Goal: Task Accomplishment & Management: Use online tool/utility

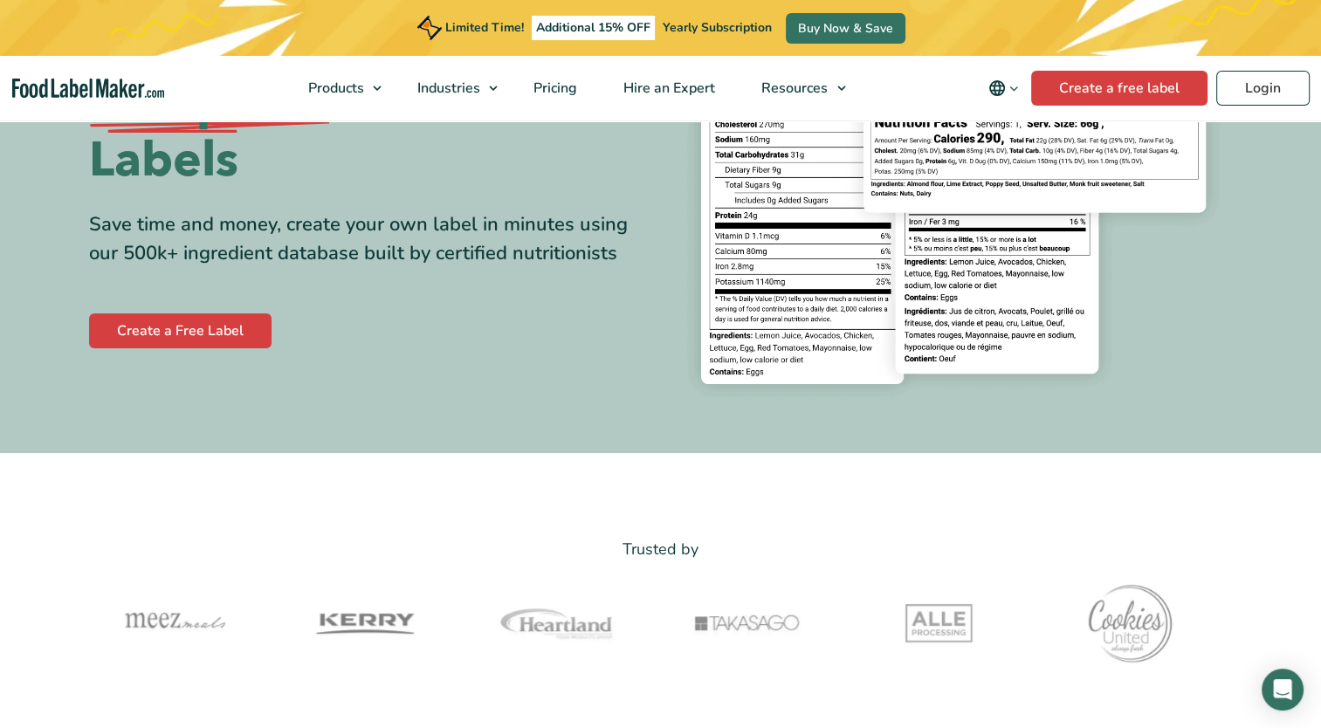
scroll to position [262, 0]
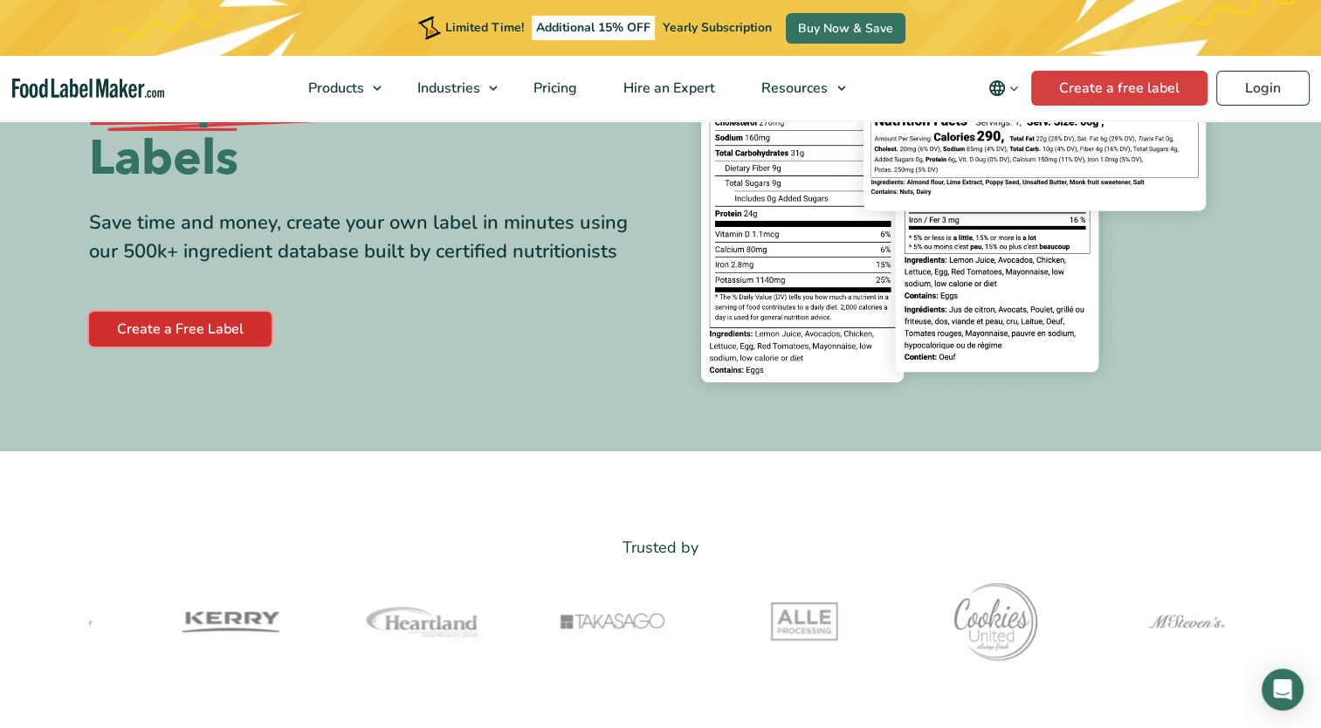
click at [184, 320] on link "Create a Free Label" at bounding box center [180, 329] width 183 height 35
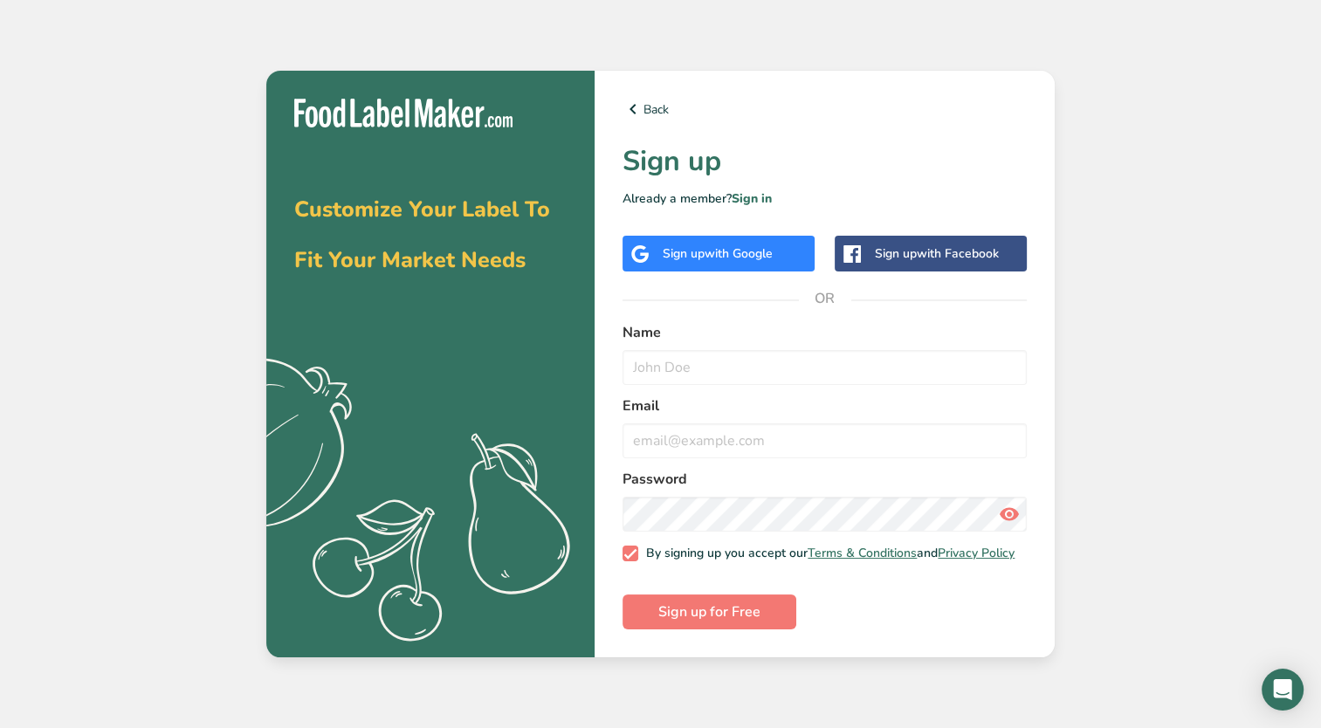
click at [718, 245] on span "with Google" at bounding box center [739, 253] width 68 height 17
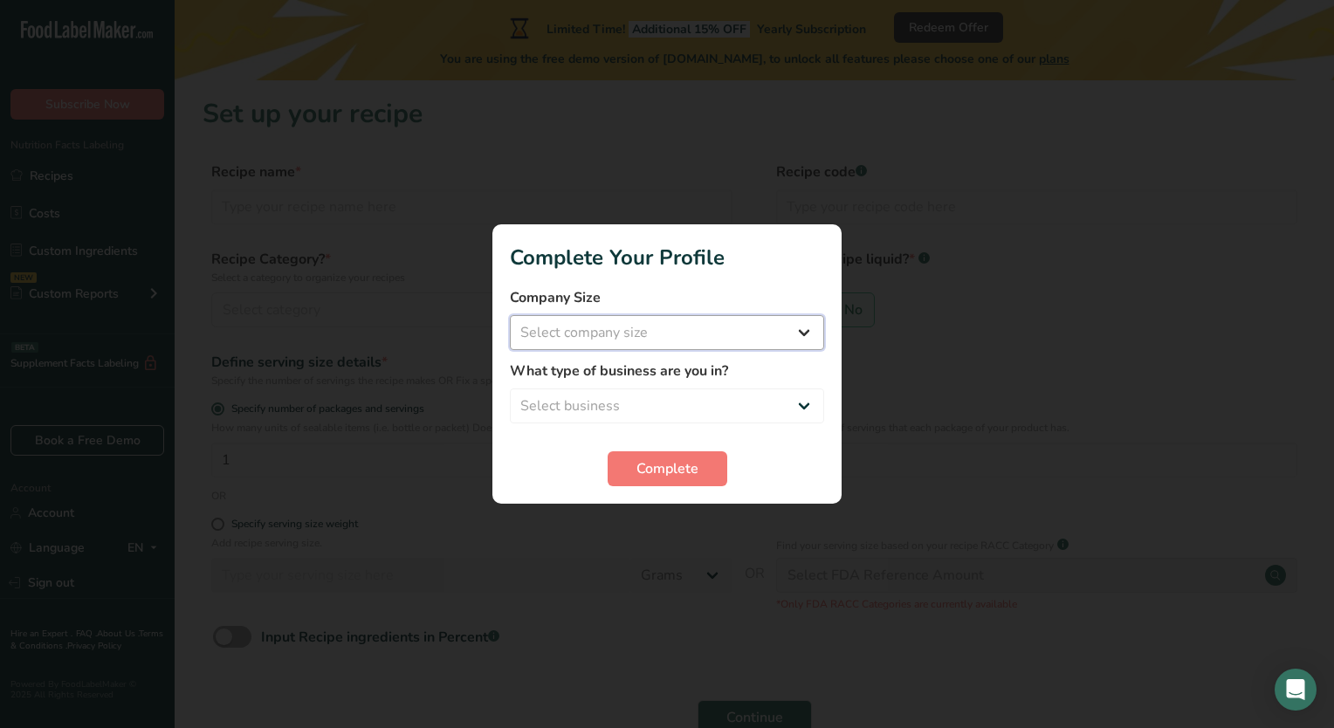
click at [685, 332] on select "Select company size Fewer than 10 Employees 10 to 50 Employees 51 to 500 Employ…" at bounding box center [667, 332] width 314 height 35
select select "1"
click at [510, 315] on select "Select company size Fewer than 10 Employees 10 to 50 Employees 51 to 500 Employ…" at bounding box center [667, 332] width 314 height 35
click at [646, 406] on select "Select business Packaged Food Manufacturer Restaurant & Cafe Bakery Meal Plans …" at bounding box center [667, 406] width 314 height 35
select select "3"
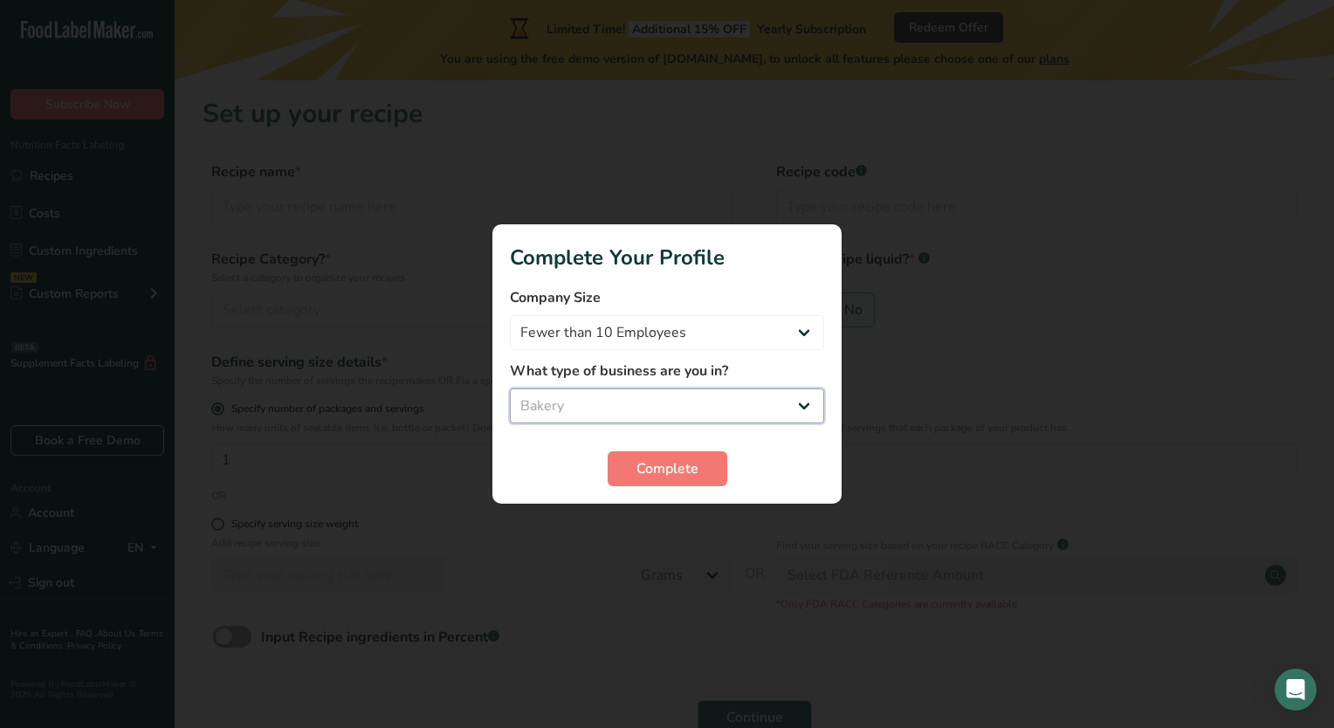
click at [510, 389] on select "Select business Packaged Food Manufacturer Restaurant & Cafe Bakery Meal Plans …" at bounding box center [667, 406] width 314 height 35
click at [639, 472] on span "Complete" at bounding box center [668, 468] width 62 height 21
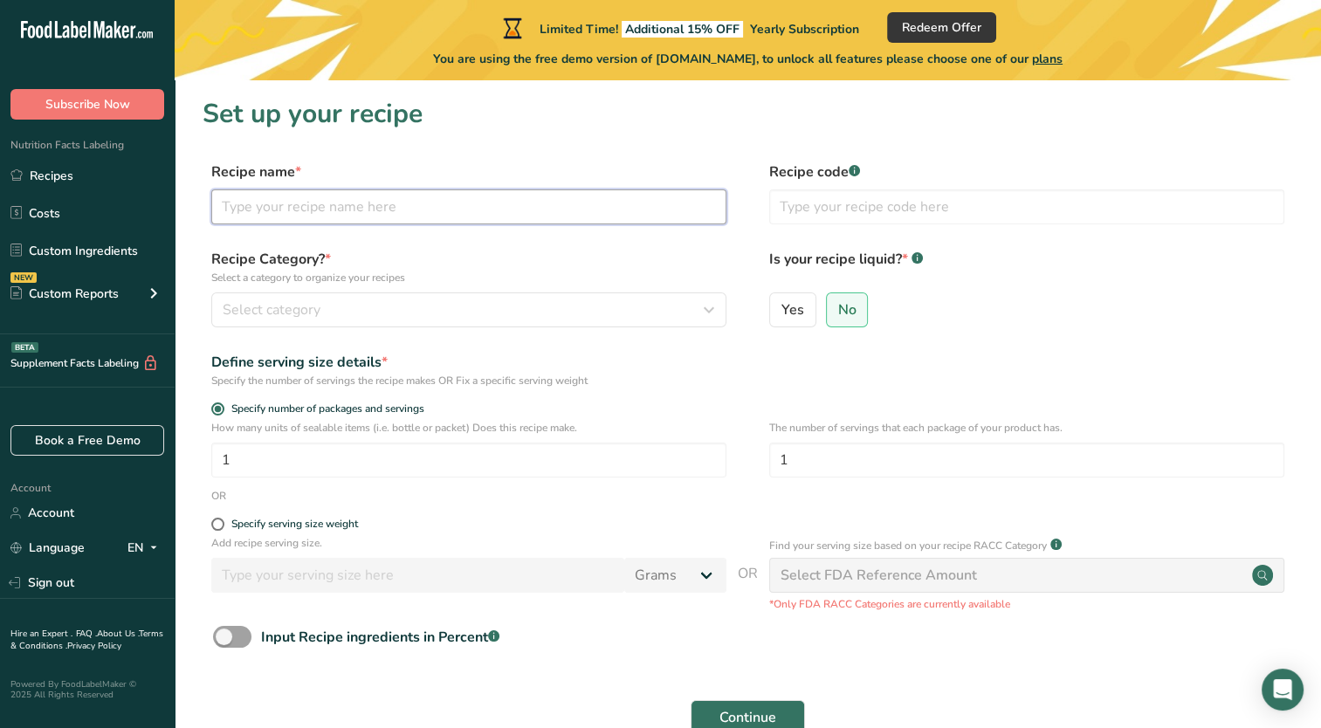
click at [460, 208] on input "text" at bounding box center [468, 206] width 515 height 35
type input "obleas"
click at [1030, 206] on input "text" at bounding box center [1026, 206] width 515 height 35
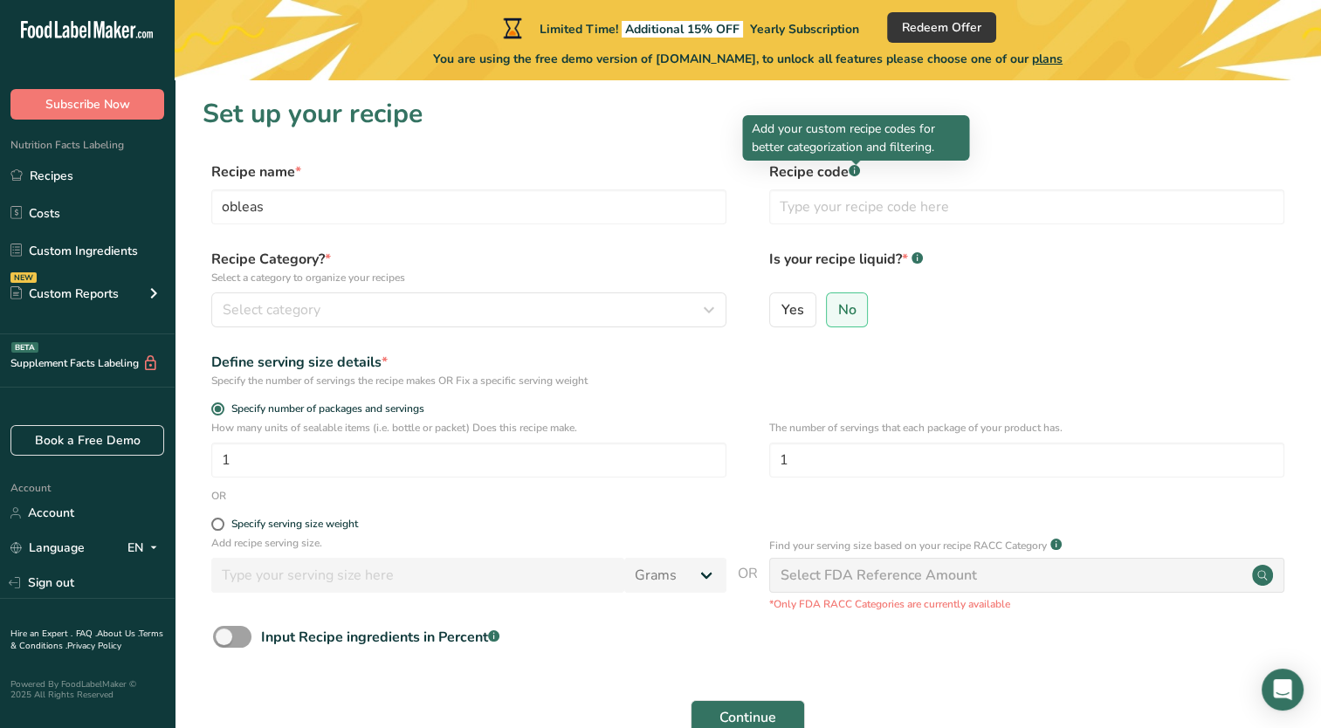
click at [856, 169] on div at bounding box center [855, 165] width 9 height 9
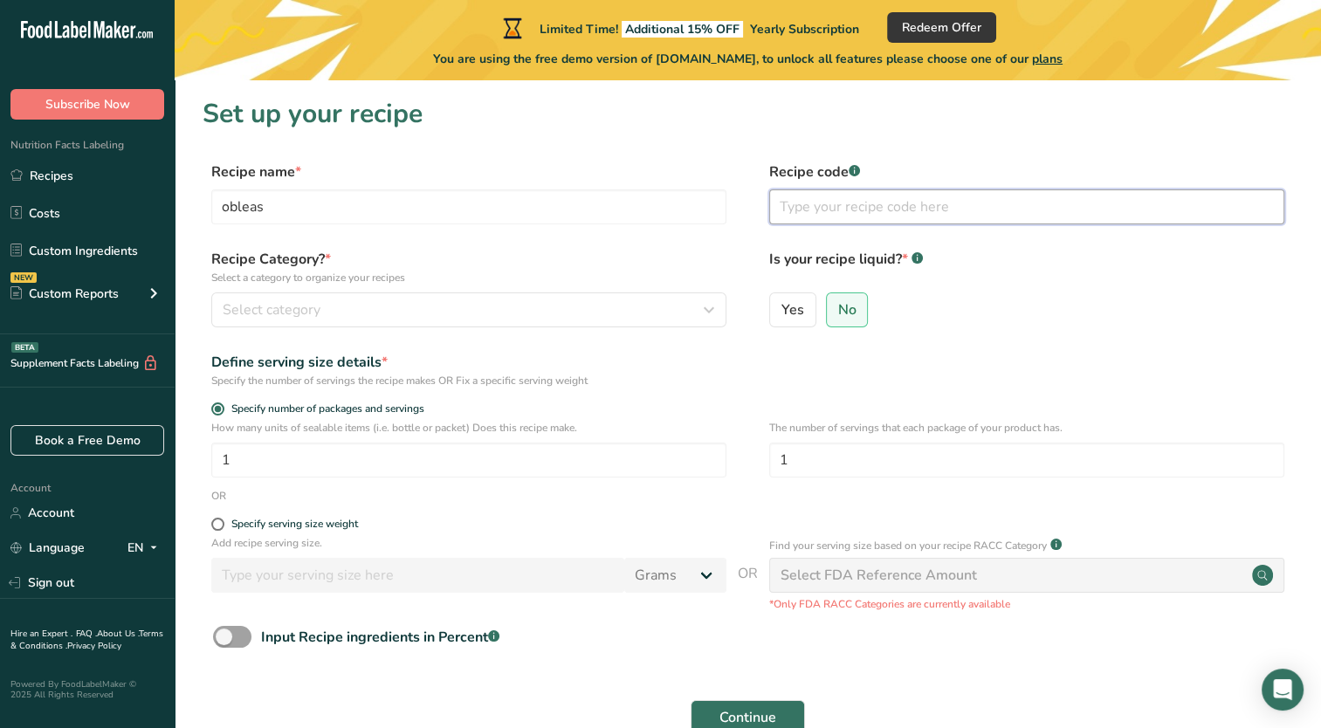
click at [853, 217] on input "text" at bounding box center [1026, 206] width 515 height 35
type input "001"
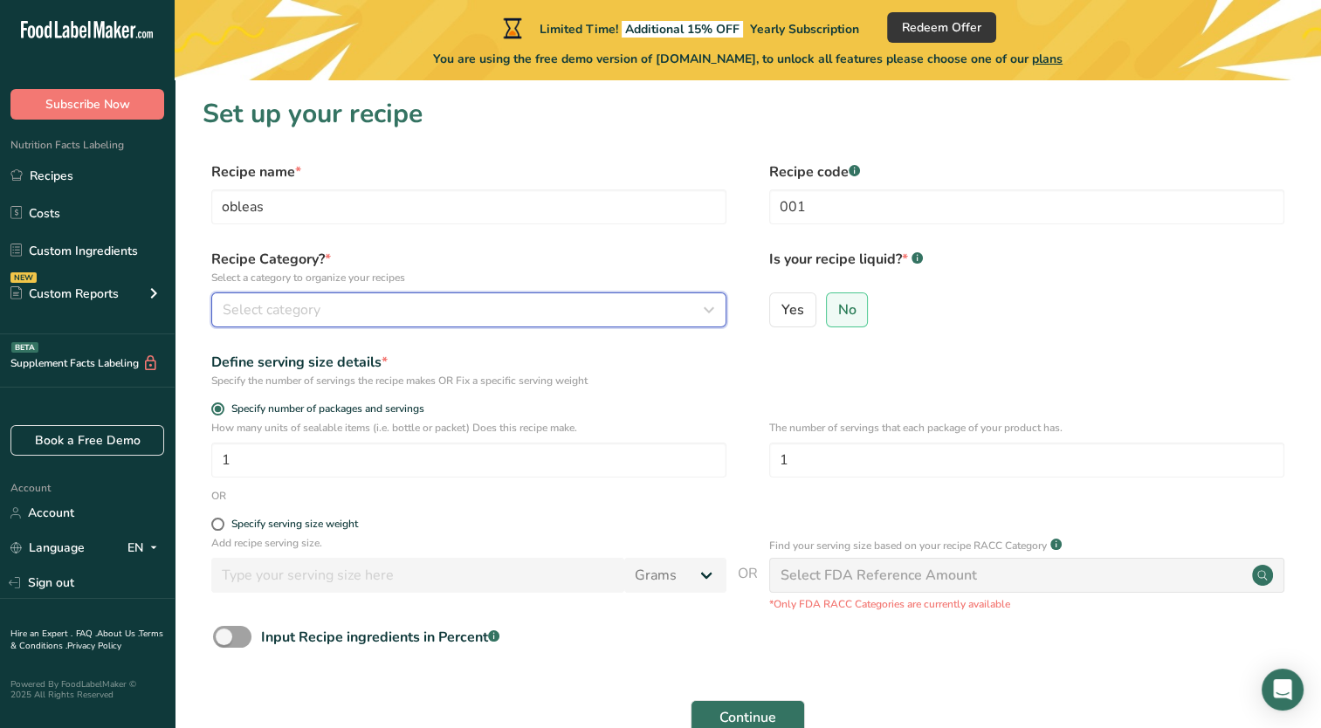
click at [307, 313] on span "Select category" at bounding box center [272, 310] width 98 height 21
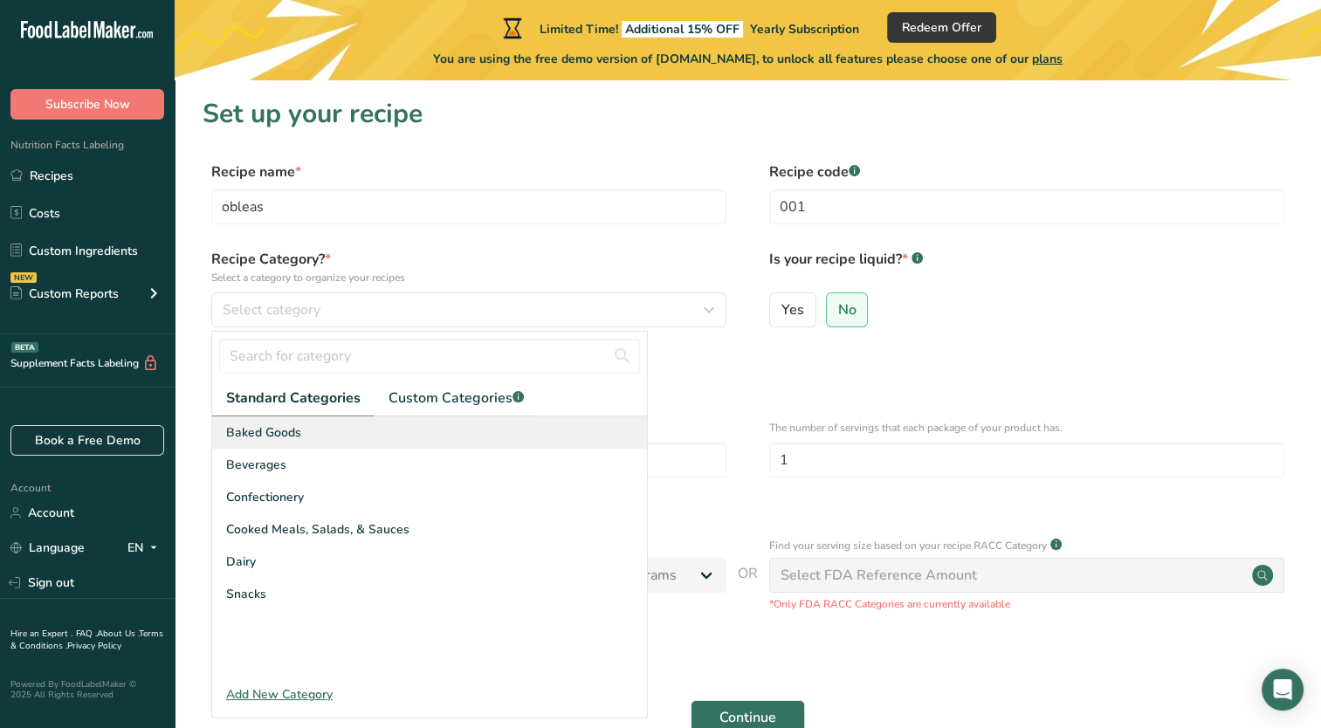
click at [300, 439] on div "Baked Goods" at bounding box center [429, 433] width 435 height 32
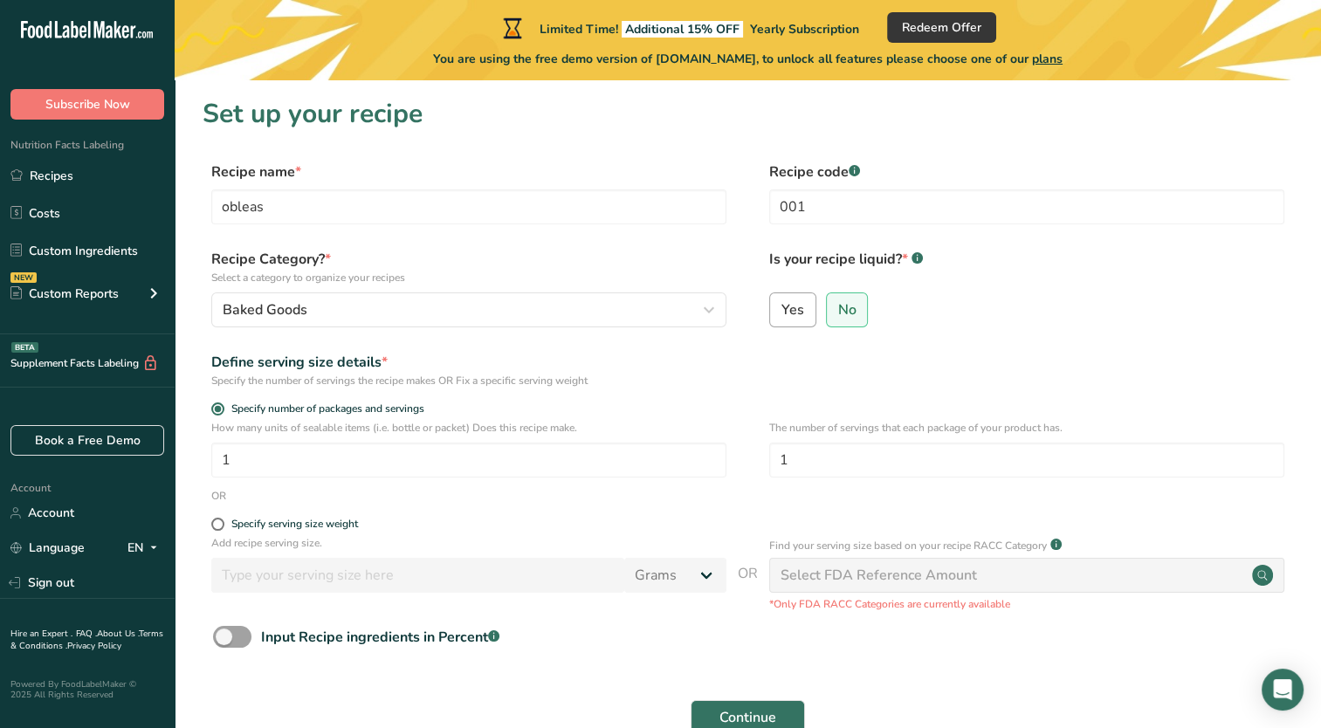
click at [796, 318] on span "Yes" at bounding box center [793, 309] width 23 height 17
click at [782, 315] on input "Yes" at bounding box center [775, 309] width 11 height 11
radio input "true"
radio input "false"
select select "22"
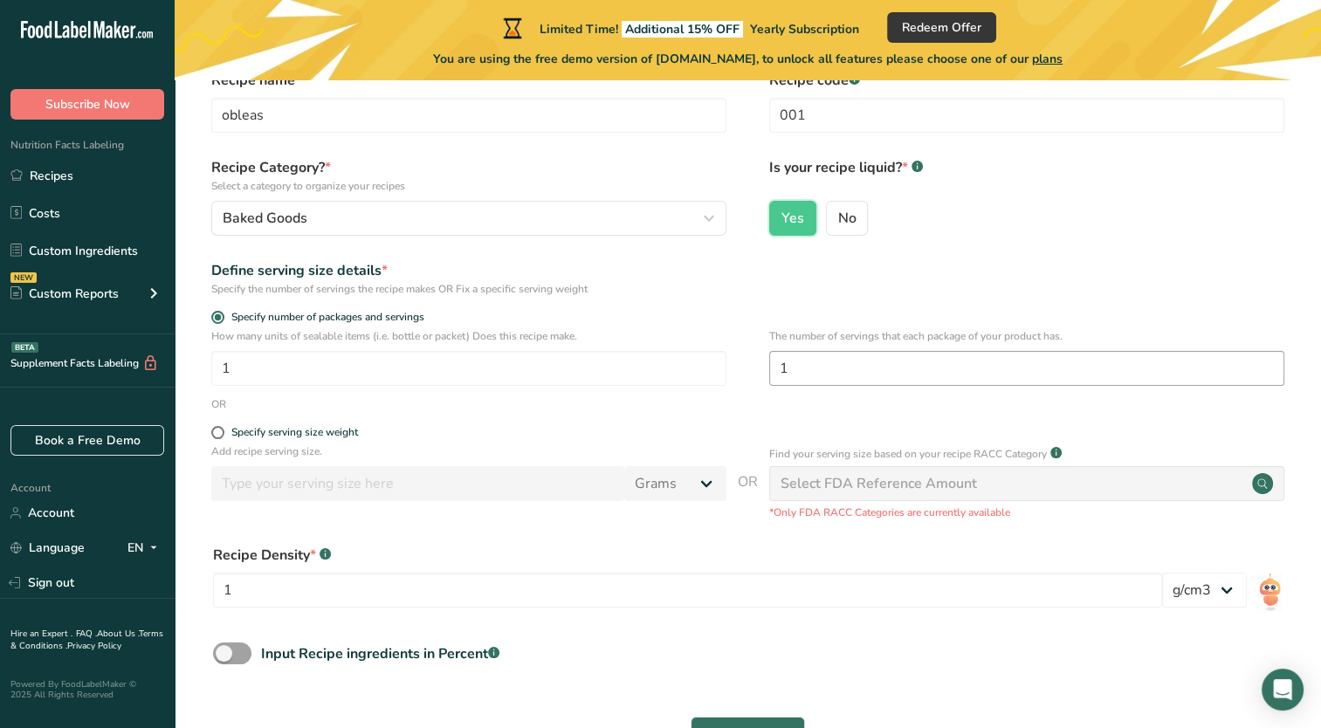
scroll to position [175, 0]
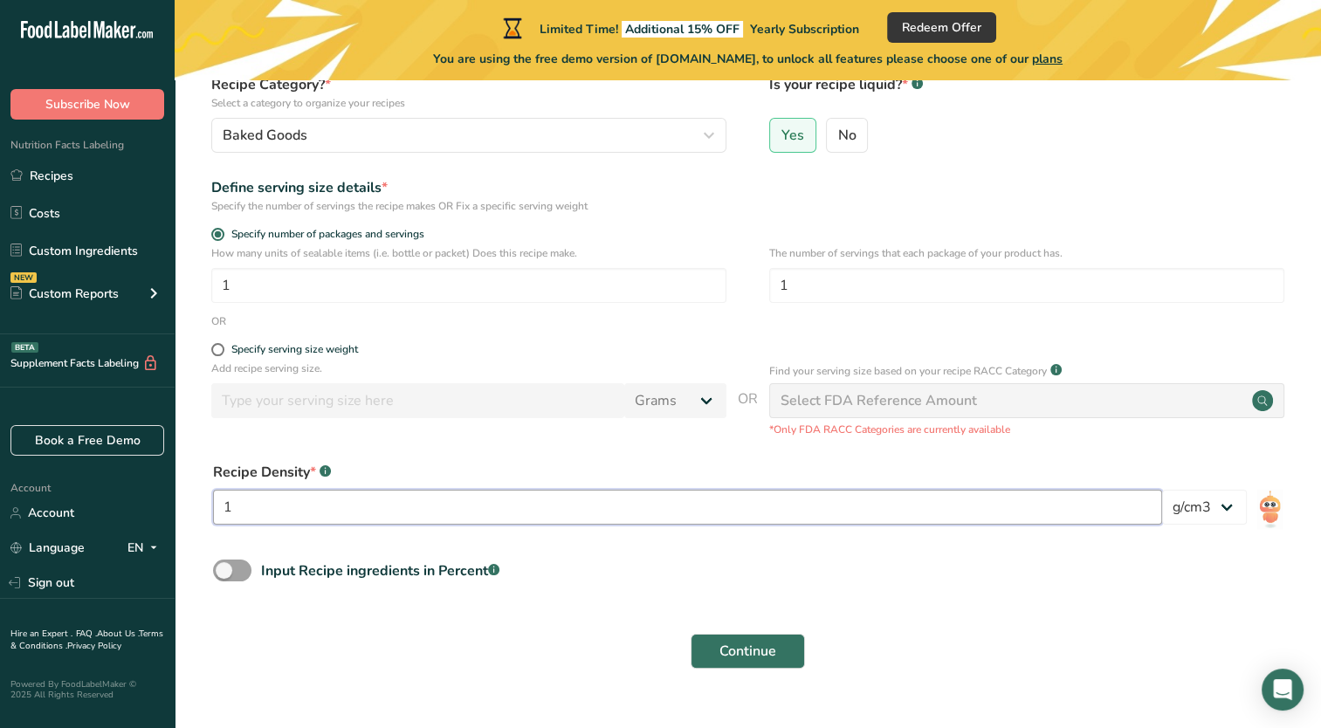
click at [485, 518] on input "1" at bounding box center [687, 507] width 949 height 35
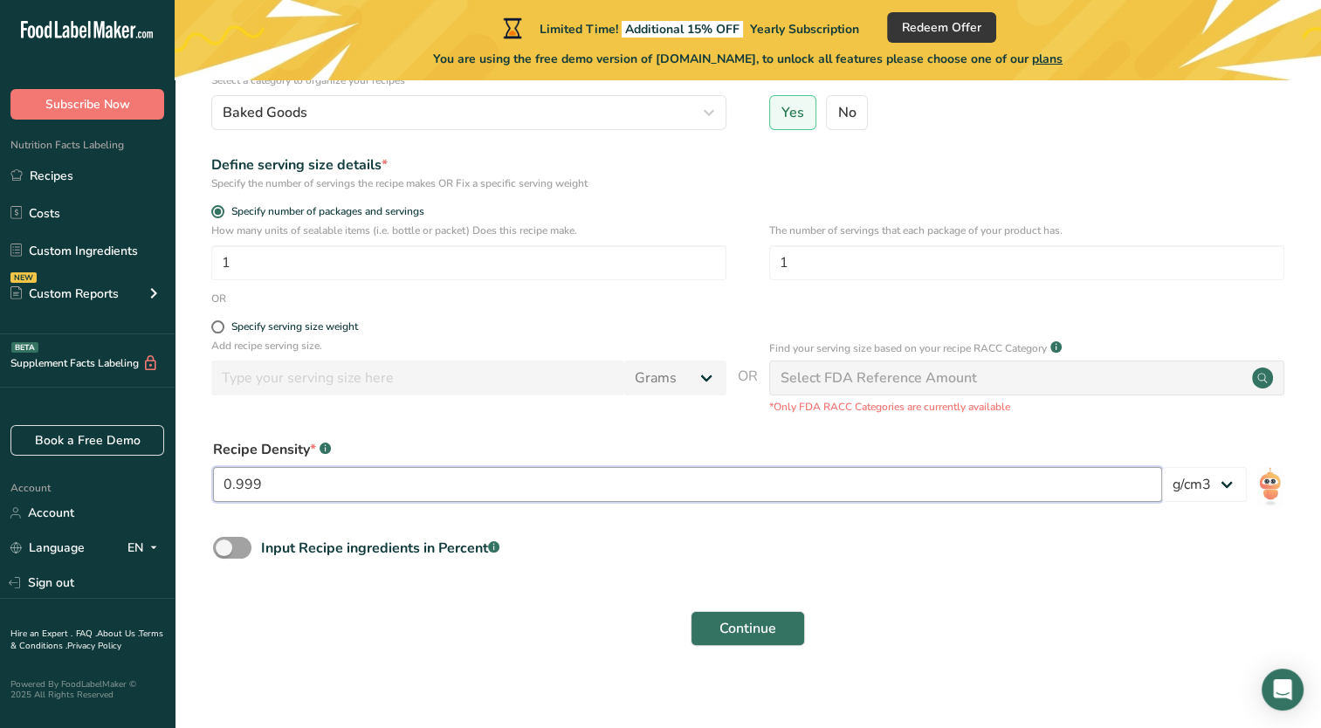
scroll to position [210, 0]
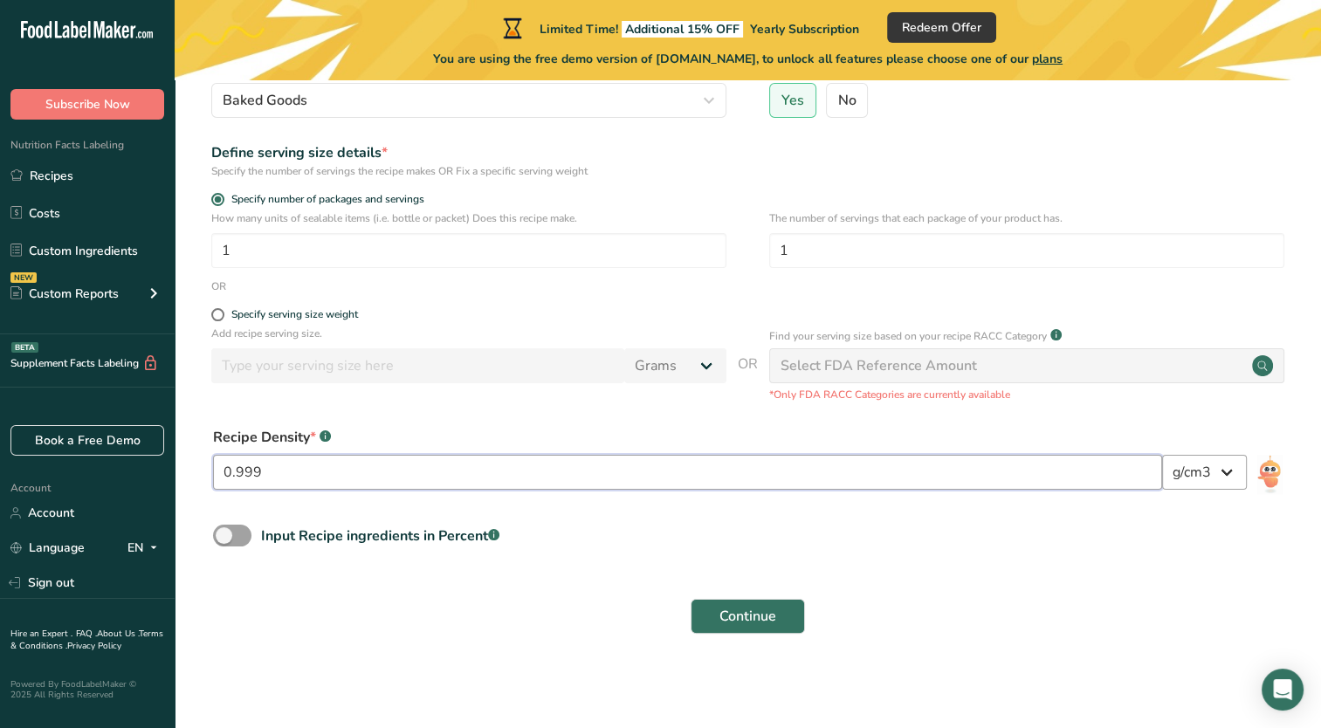
type input "0.999"
click at [1199, 462] on select "lb/ft3 g/cm3" at bounding box center [1204, 472] width 85 height 35
click at [246, 534] on span at bounding box center [232, 536] width 38 height 22
click at [224, 534] on input "Input Recipe ingredients in Percent .a-a{fill:#347362;}.b-a{fill:#fff;}" at bounding box center [218, 535] width 11 height 11
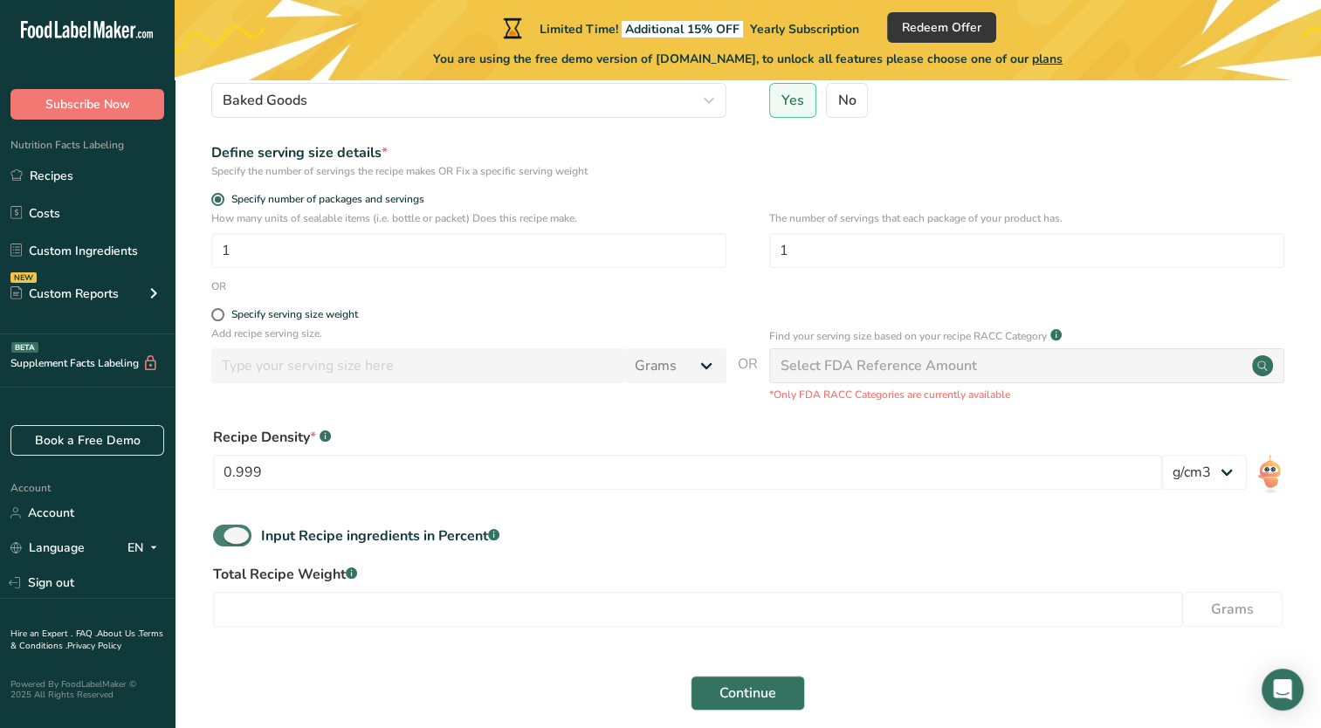
click at [224, 540] on span at bounding box center [232, 536] width 38 height 22
click at [224, 540] on input "Input Recipe ingredients in Percent .a-a{fill:#347362;}.b-a{fill:#fff;}" at bounding box center [218, 535] width 11 height 11
checkbox input "false"
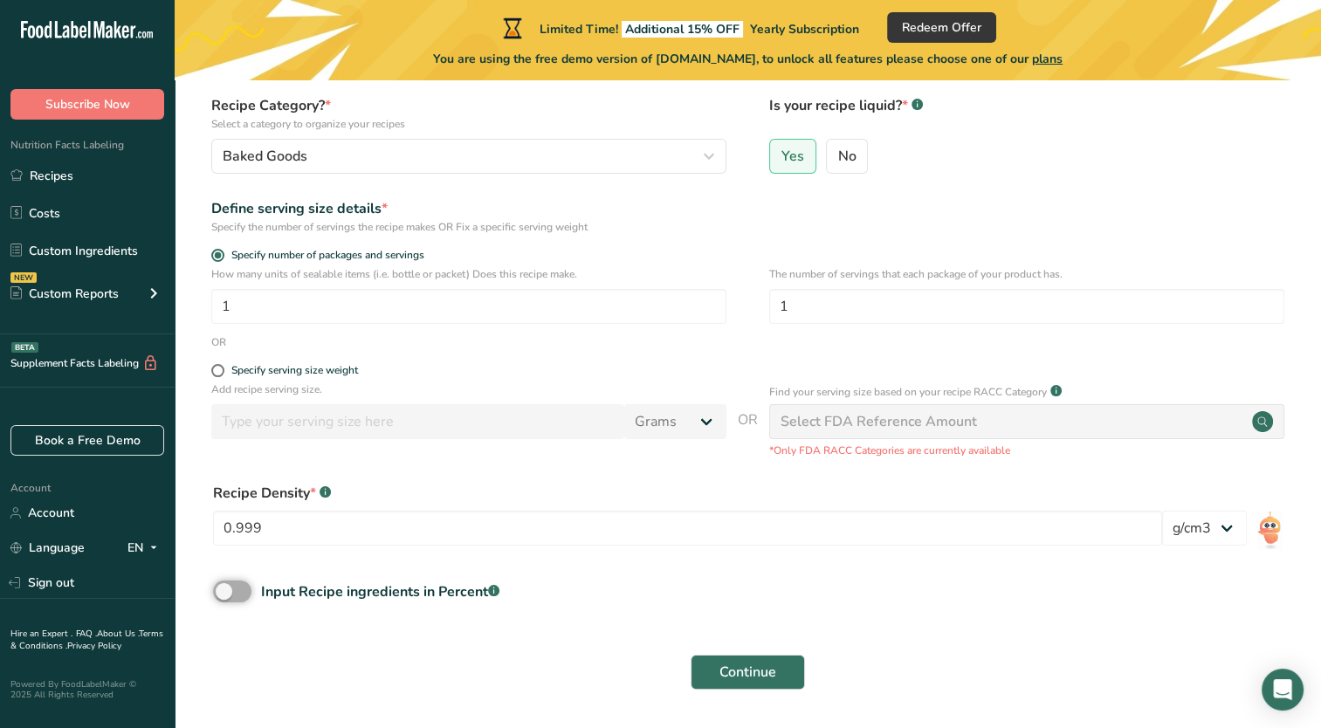
scroll to position [122, 0]
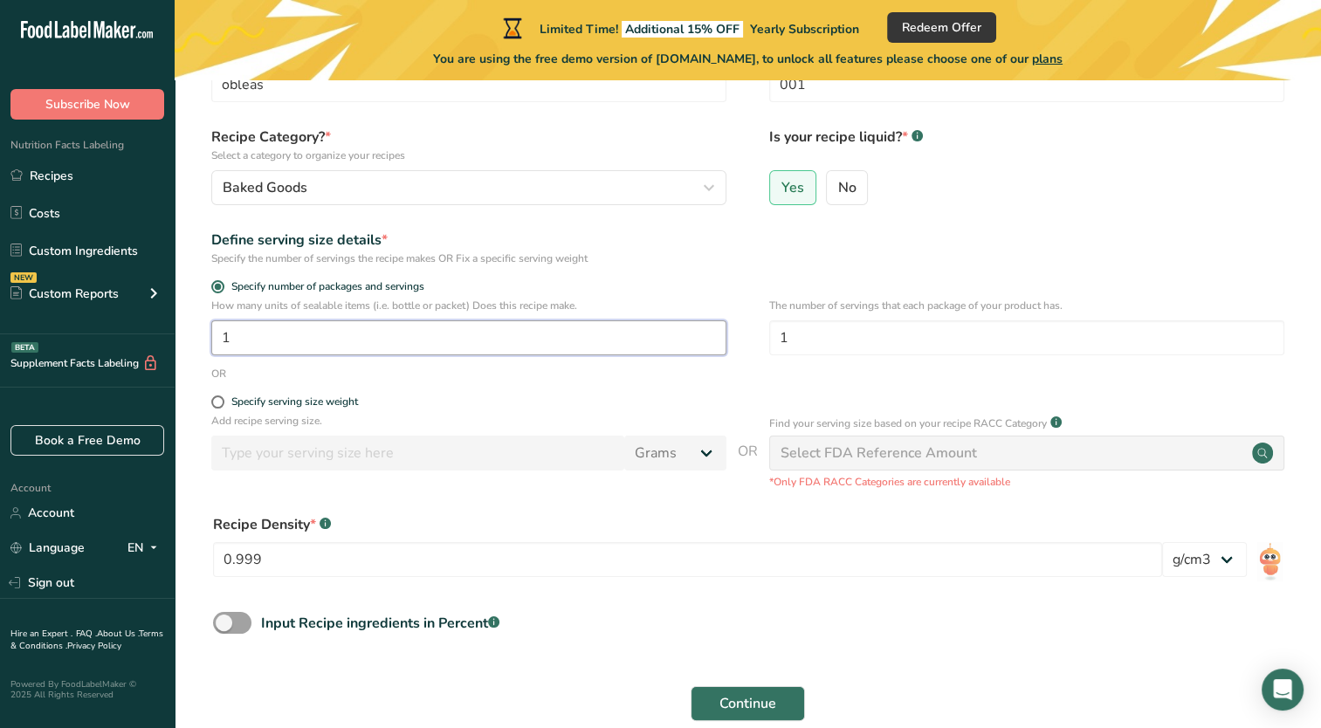
click at [378, 337] on input "1" at bounding box center [468, 337] width 515 height 35
drag, startPoint x: 378, startPoint y: 337, endPoint x: 217, endPoint y: 337, distance: 160.7
click at [217, 337] on input "1" at bounding box center [468, 337] width 515 height 35
type input "15"
drag, startPoint x: 908, startPoint y: 330, endPoint x: 727, endPoint y: 337, distance: 181.8
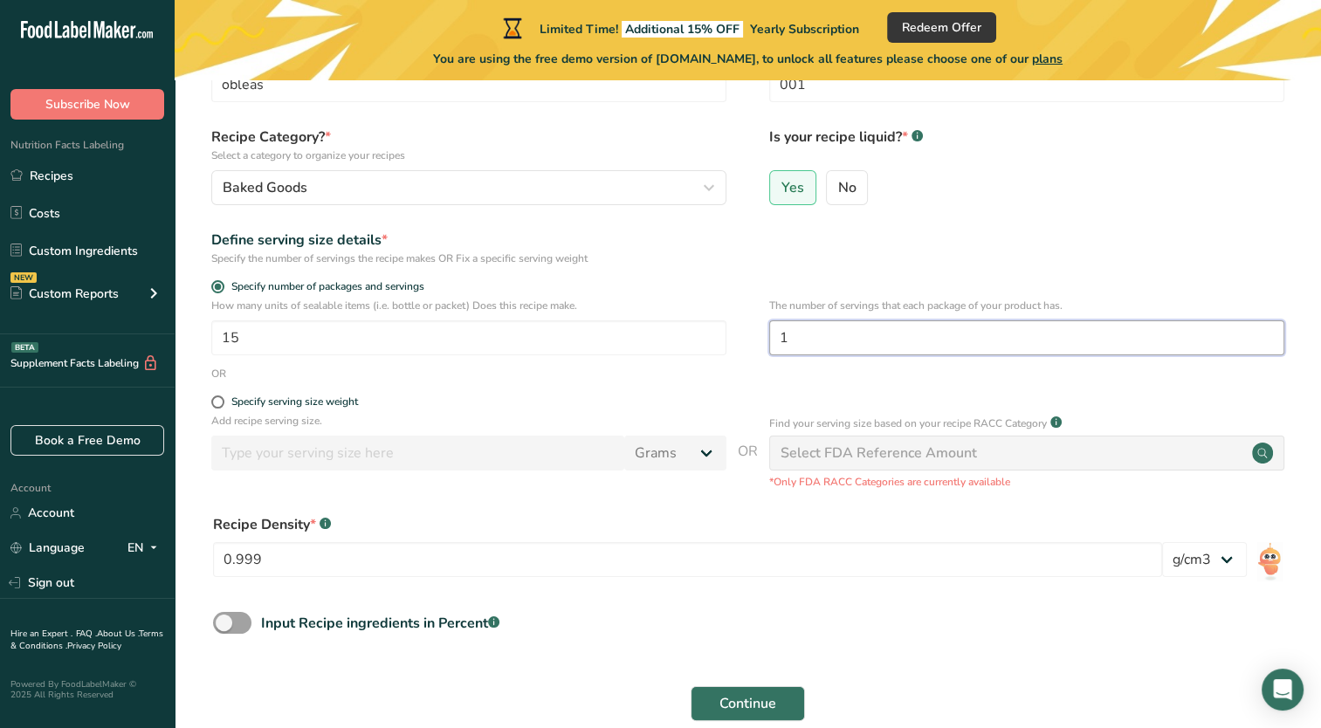
click at [727, 337] on div "How many units of sealable items (i.e. bottle or packet) Does this recipe make.…" at bounding box center [748, 332] width 1091 height 68
type input "15"
click at [617, 339] on input "15" at bounding box center [468, 337] width 515 height 35
type input "16"
click at [849, 337] on input "15" at bounding box center [1026, 337] width 515 height 35
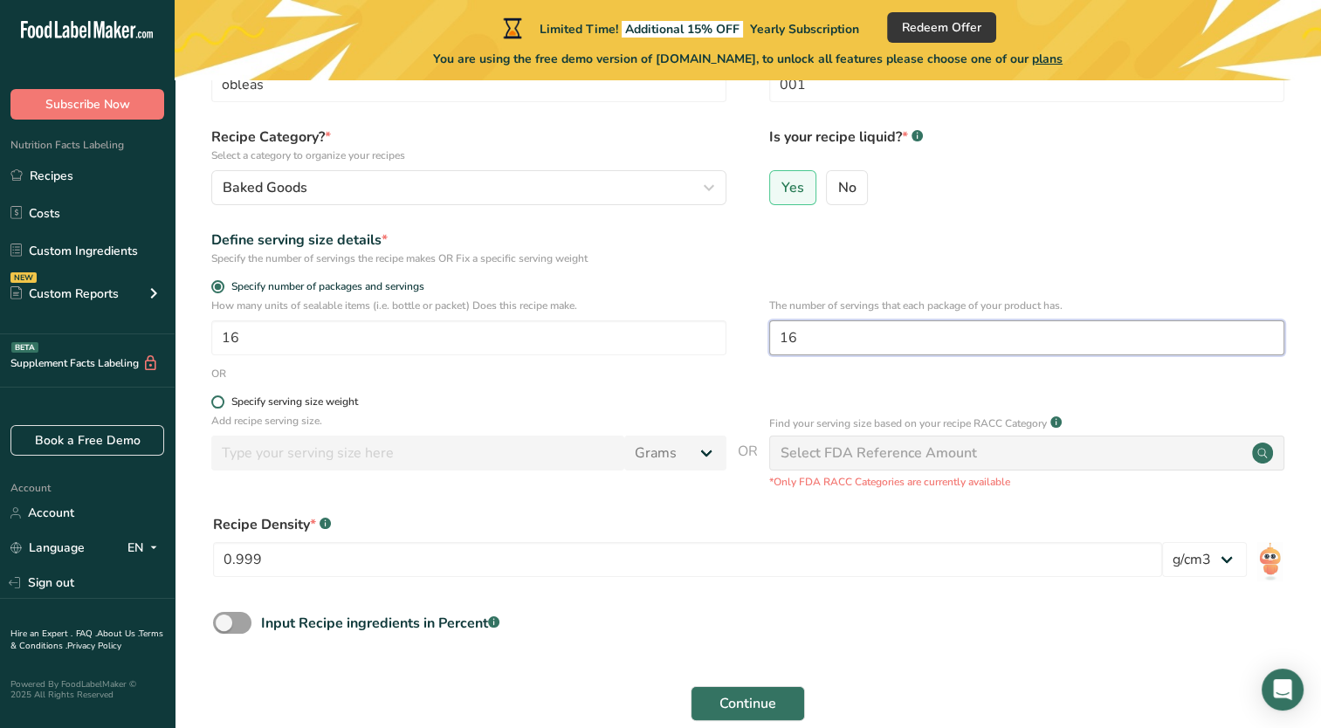
type input "16"
click at [314, 401] on div "Specify serving size weight" at bounding box center [294, 402] width 127 height 13
click at [223, 401] on input "Specify serving size weight" at bounding box center [216, 401] width 11 height 11
radio input "true"
radio input "false"
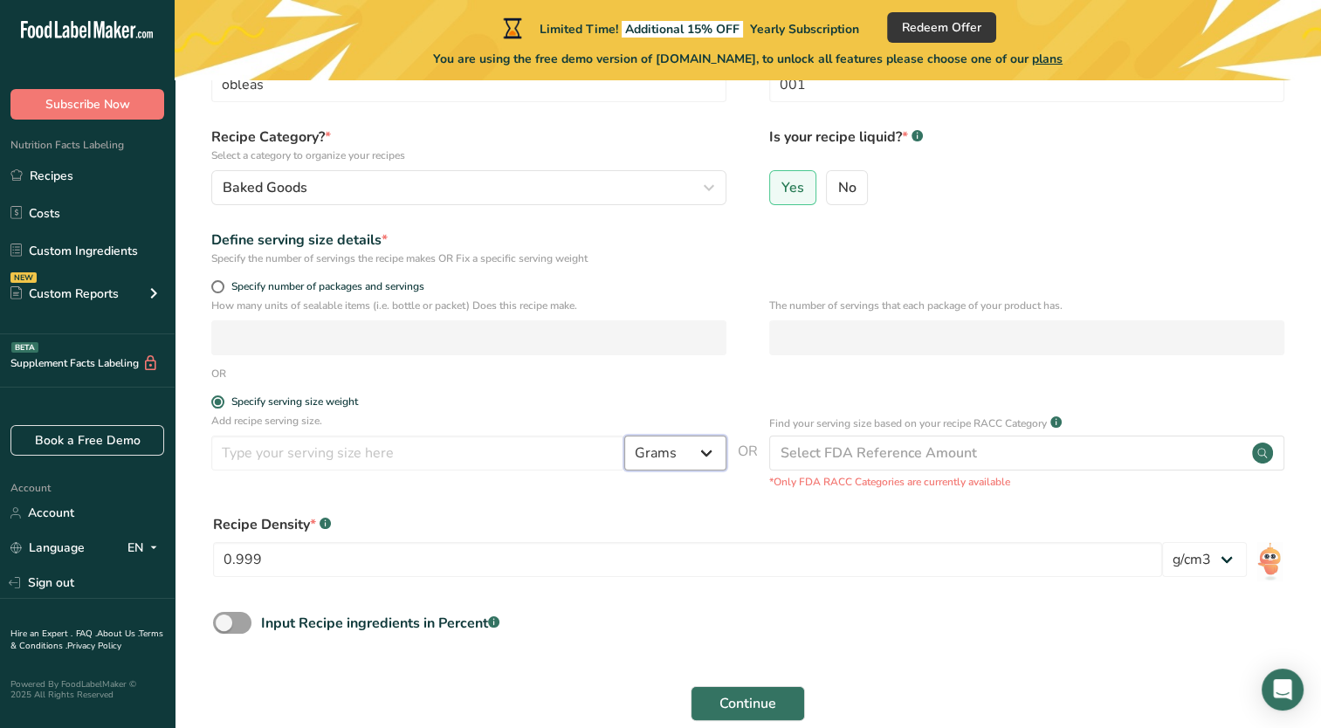
click at [706, 463] on select "Grams kg mg mcg lb oz l mL fl oz tbsp tsp cup qt gallon" at bounding box center [675, 453] width 102 height 35
click at [931, 372] on div "OR" at bounding box center [748, 374] width 1091 height 16
click at [219, 411] on div "Specify serving size weight" at bounding box center [468, 404] width 515 height 17
click at [212, 400] on span at bounding box center [217, 402] width 13 height 13
click at [212, 400] on input "Specify serving size weight" at bounding box center [216, 401] width 11 height 11
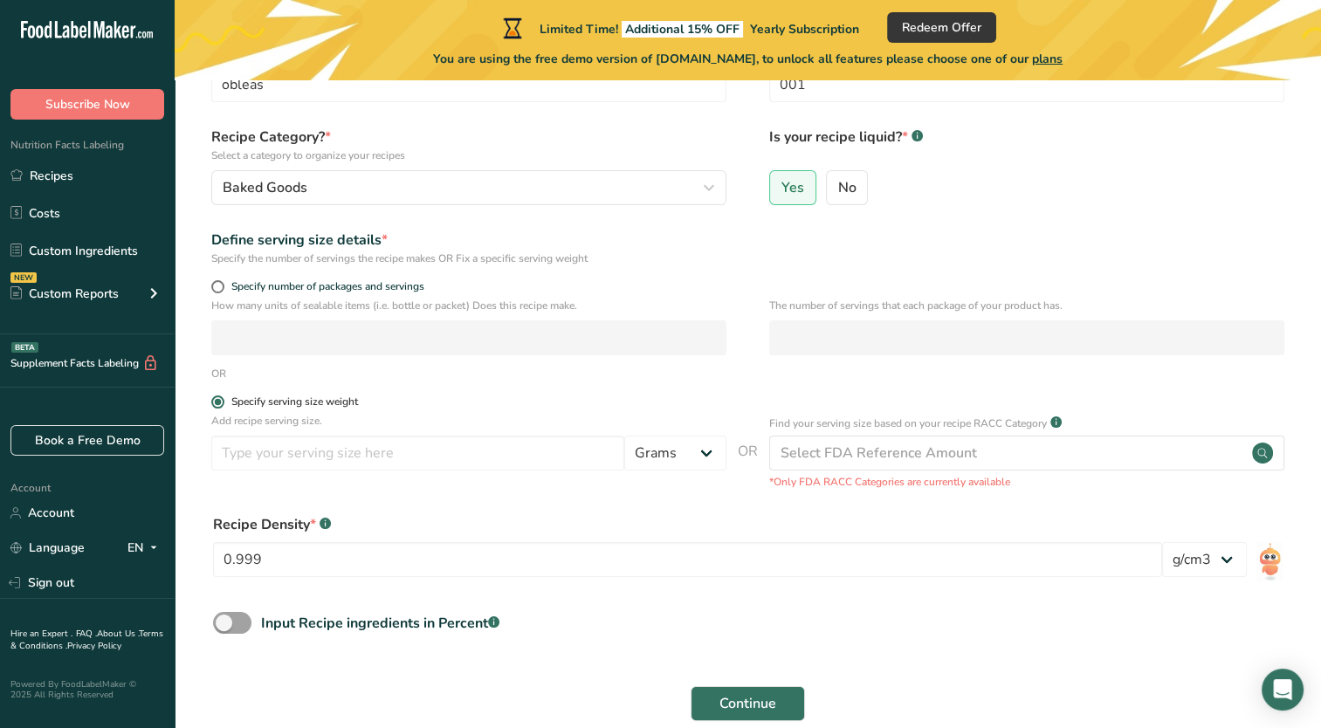
click at [216, 403] on span at bounding box center [217, 402] width 13 height 13
click at [216, 403] on input "Specify serving size weight" at bounding box center [216, 401] width 11 height 11
click at [216, 403] on span at bounding box center [217, 402] width 13 height 13
click at [216, 403] on input "Specify serving size weight" at bounding box center [216, 401] width 11 height 11
click at [232, 369] on div "OR" at bounding box center [748, 374] width 1091 height 16
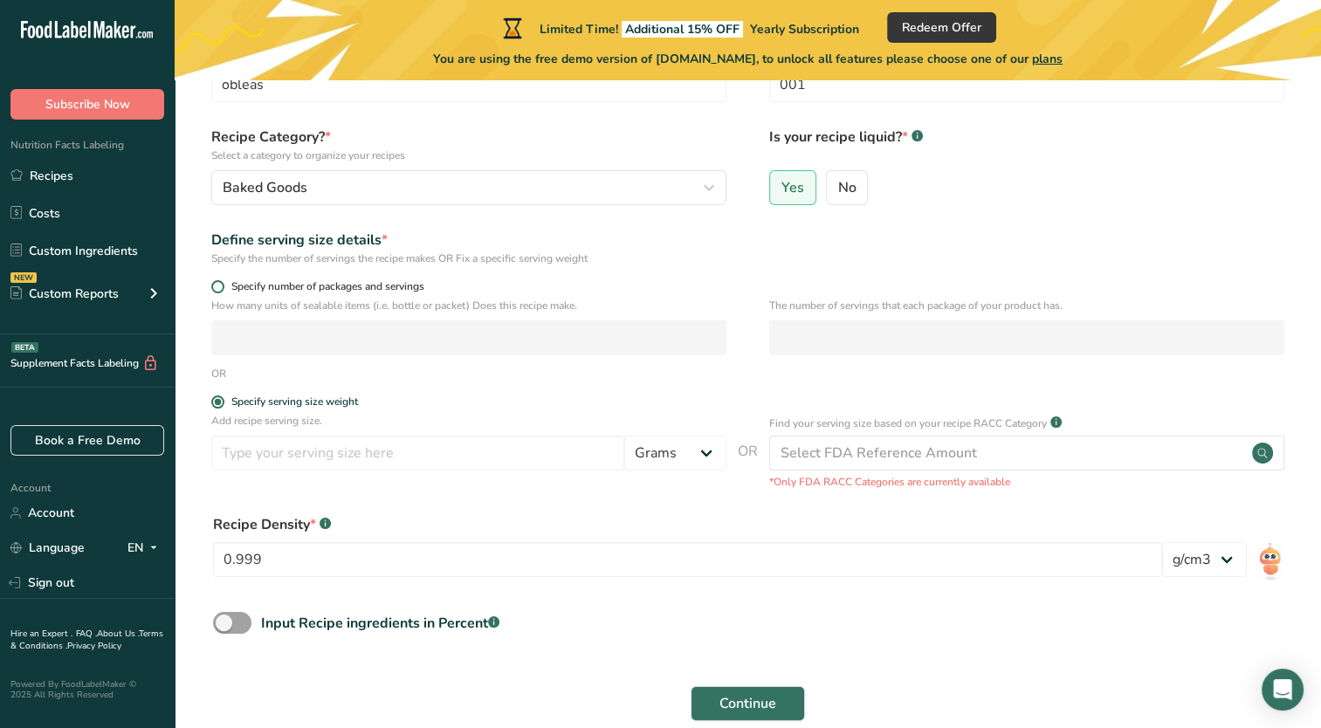
click at [227, 285] on span "Specify number of packages and servings" at bounding box center [324, 286] width 200 height 13
click at [223, 285] on input "Specify number of packages and servings" at bounding box center [216, 286] width 11 height 11
radio input "true"
radio input "false"
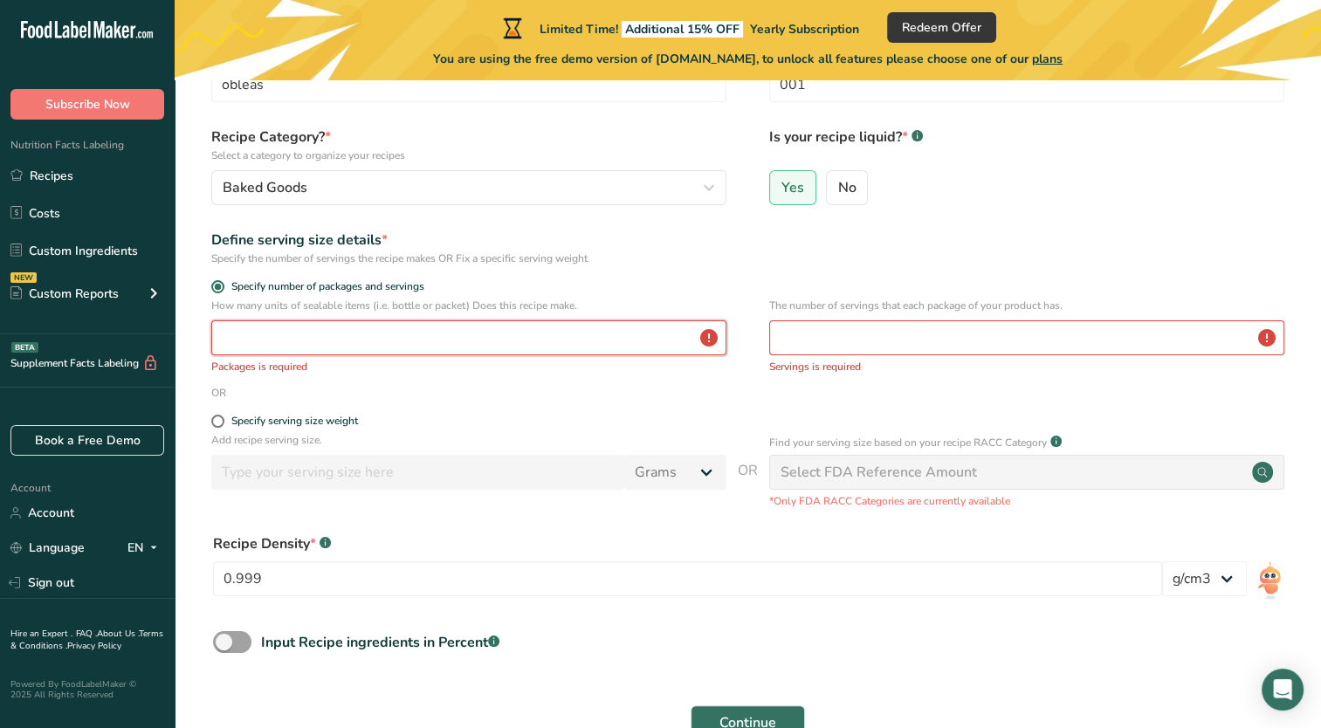
click at [396, 347] on input "number" at bounding box center [468, 337] width 515 height 35
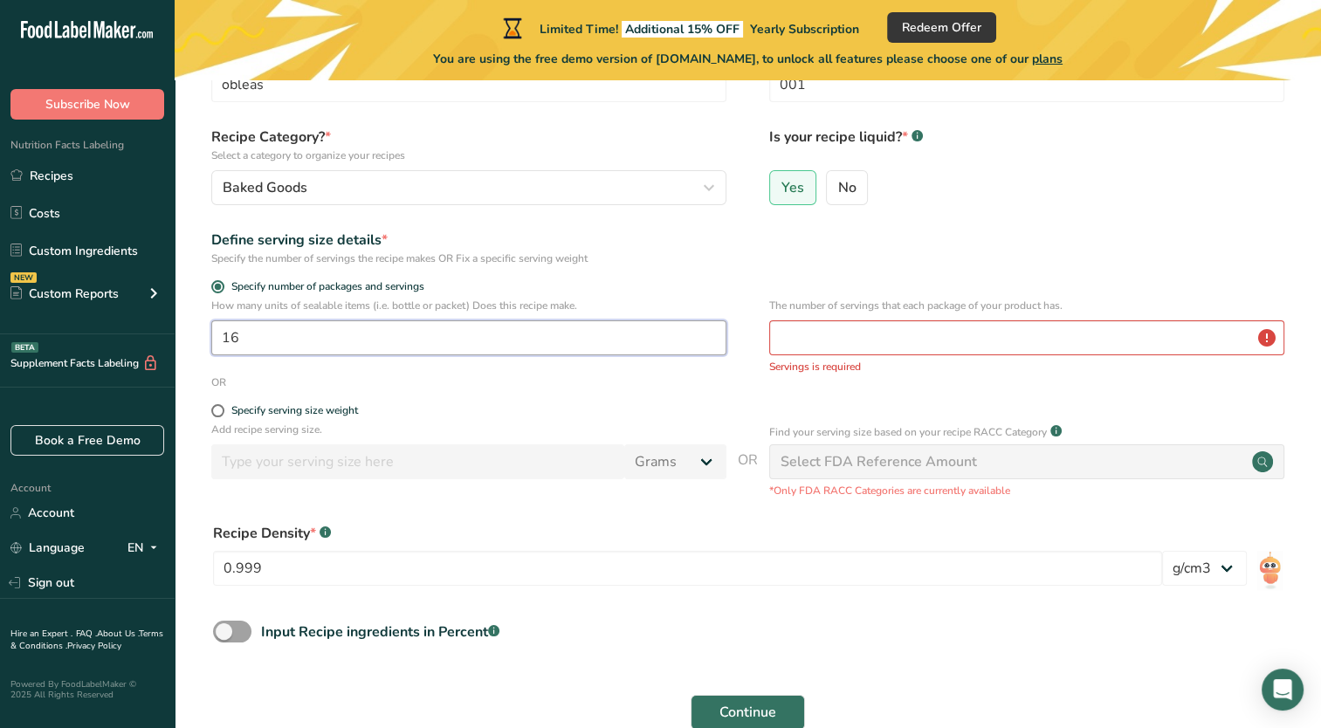
type input "16"
click at [807, 347] on input "number" at bounding box center [1026, 337] width 515 height 35
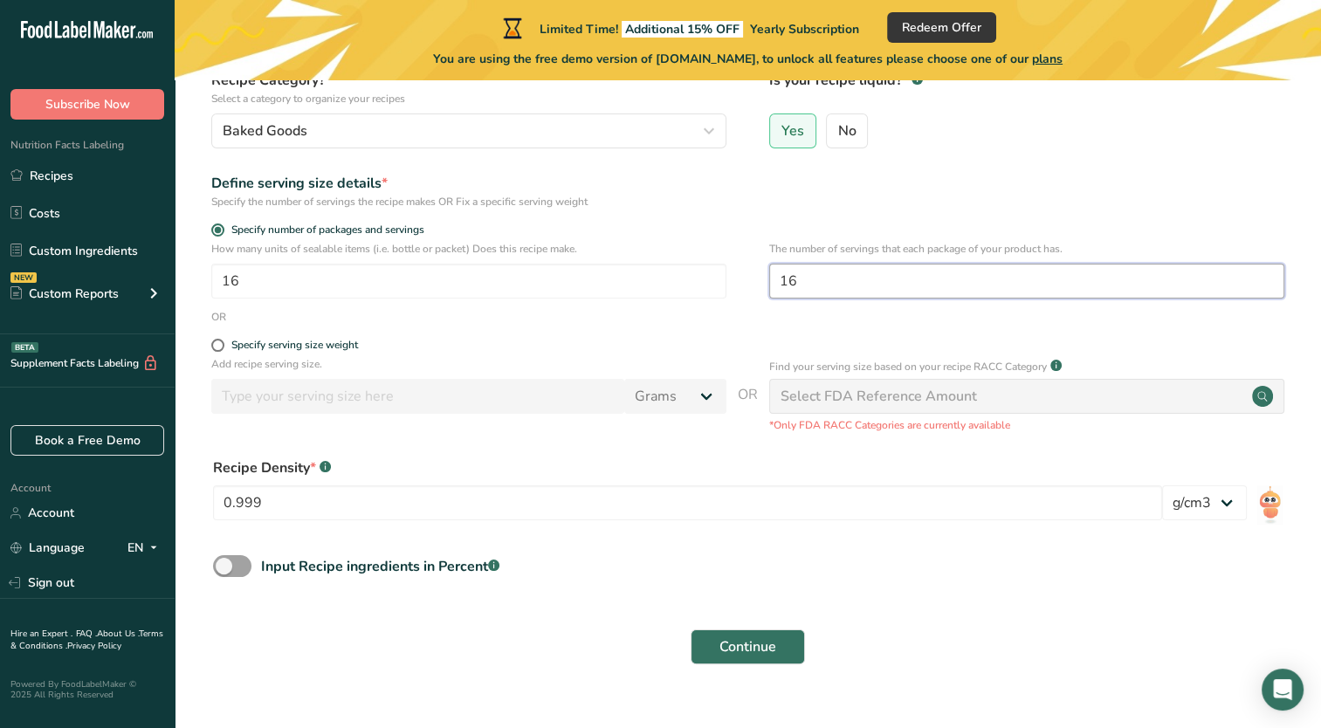
scroll to position [210, 0]
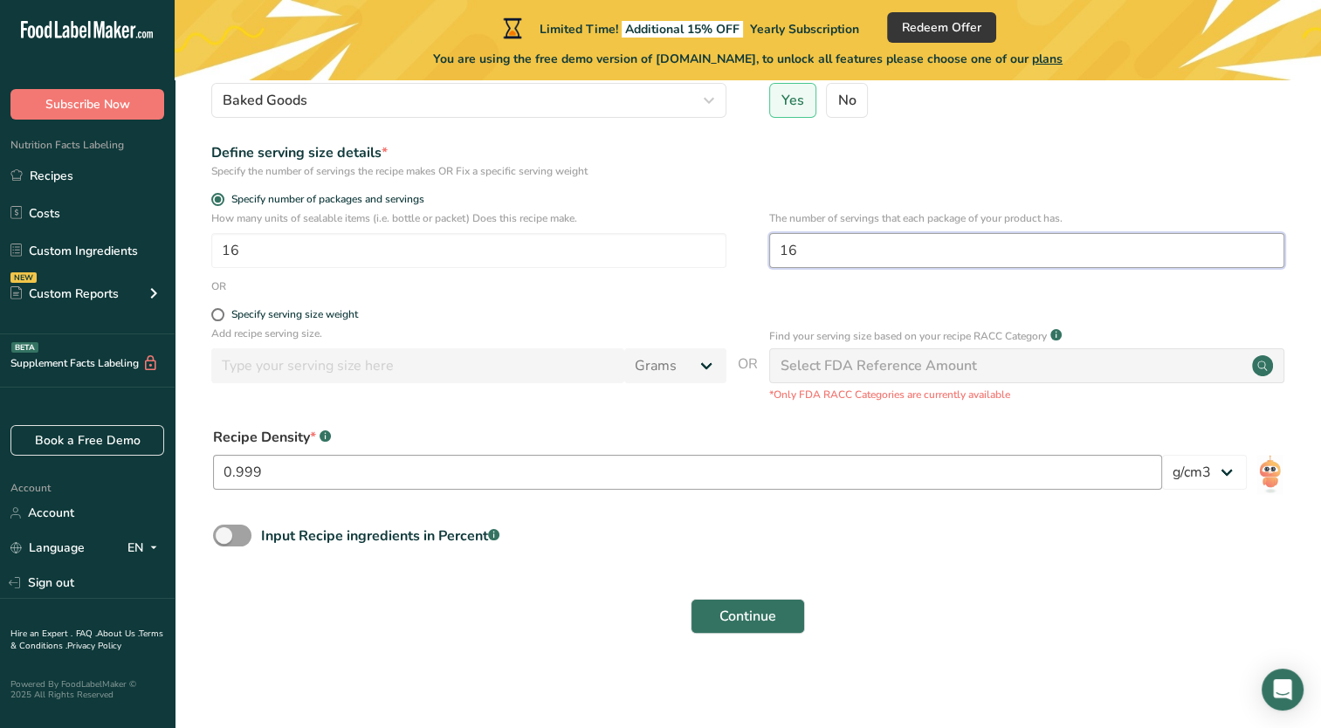
type input "16"
click at [298, 461] on input "0.999" at bounding box center [687, 472] width 949 height 35
drag, startPoint x: 298, startPoint y: 461, endPoint x: 188, endPoint y: 465, distance: 110.1
click at [188, 465] on section "Set up your recipe Recipe name * obleas Recipe code .a-a{fill:#347362;}.b-a{fil…" at bounding box center [748, 272] width 1147 height 802
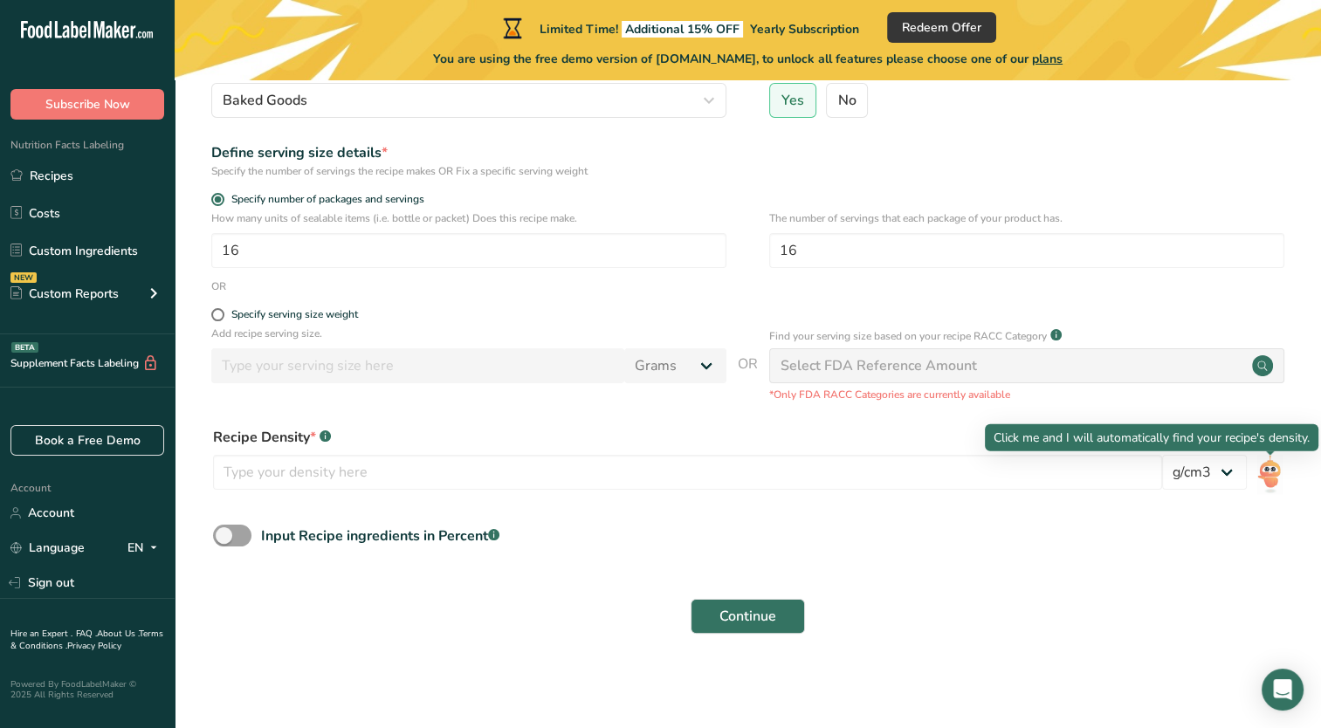
click at [1271, 480] on img at bounding box center [1269, 474] width 25 height 39
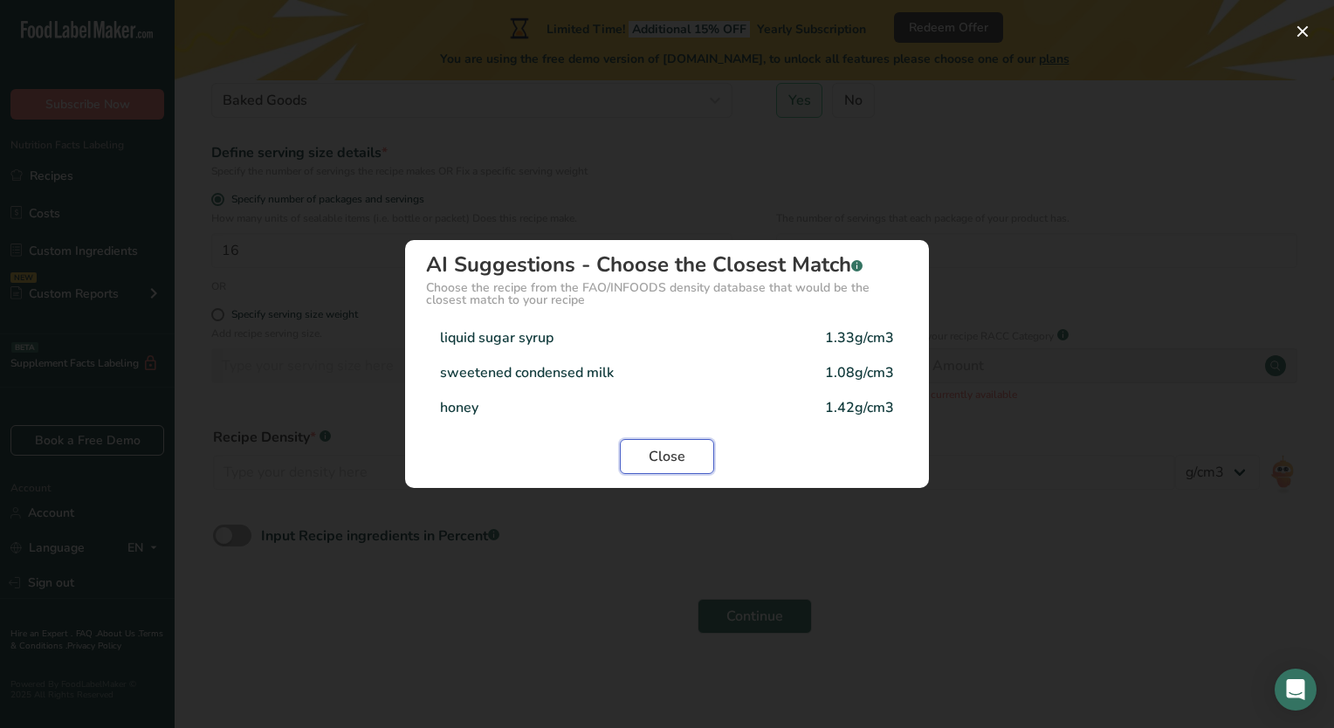
click at [657, 455] on span "Close" at bounding box center [667, 456] width 37 height 21
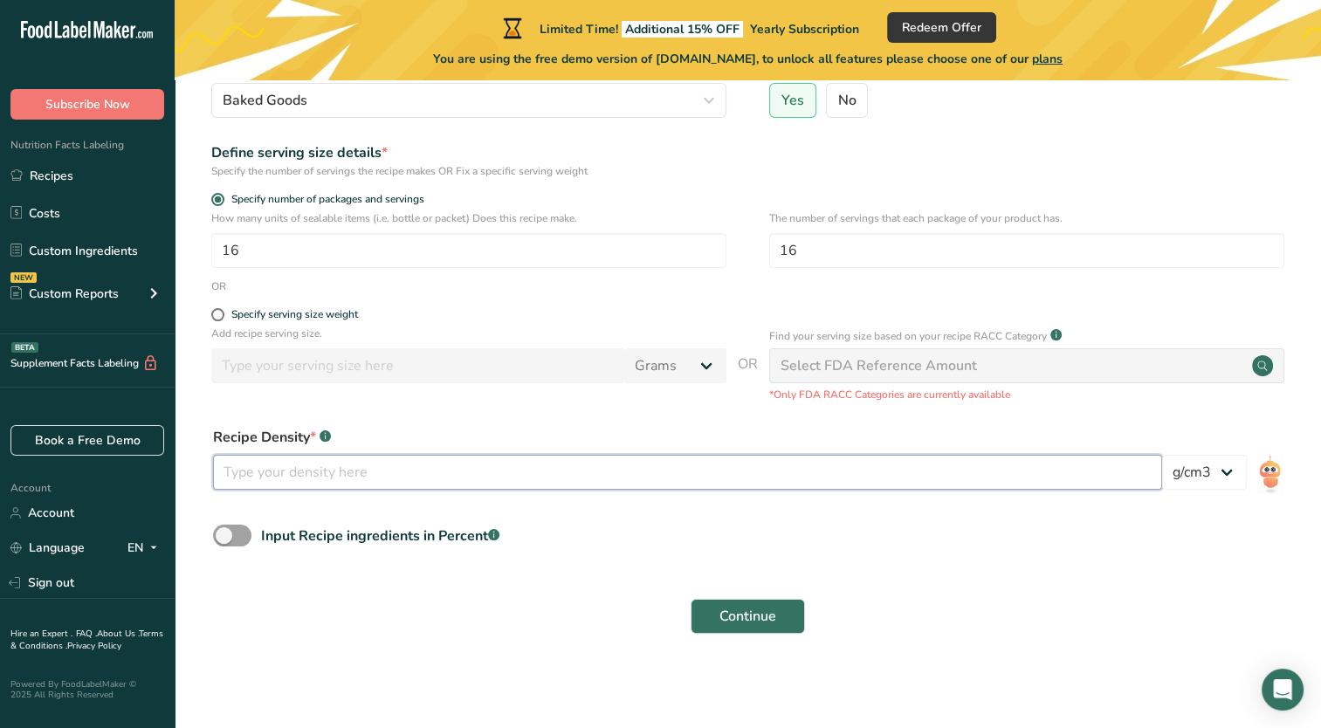
click at [610, 487] on input "number" at bounding box center [687, 472] width 949 height 35
click at [743, 623] on span "Continue" at bounding box center [748, 616] width 57 height 21
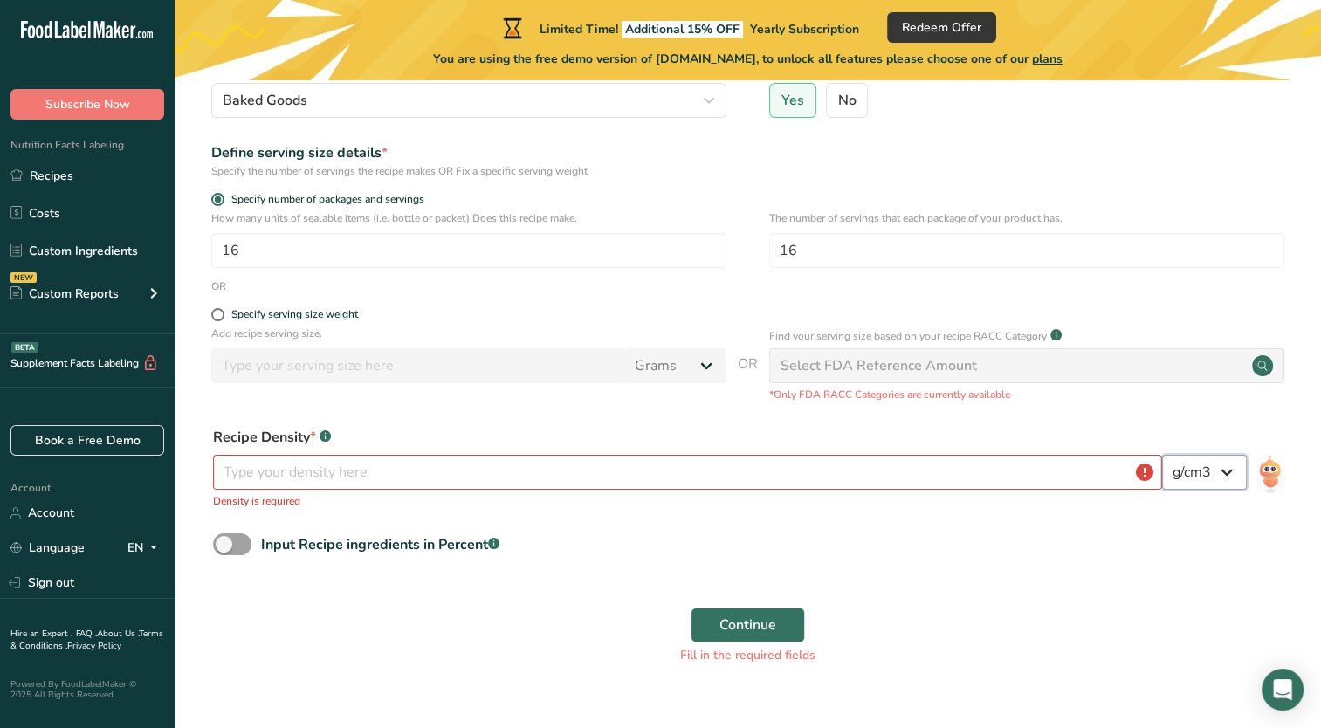
click at [1217, 480] on select "lb/ft3 g/cm3" at bounding box center [1204, 472] width 85 height 35
click at [531, 475] on input "number" at bounding box center [687, 472] width 949 height 35
click at [1222, 471] on select "lb/ft3 g/cm3" at bounding box center [1204, 472] width 85 height 35
click at [1144, 476] on input "number" at bounding box center [687, 472] width 949 height 35
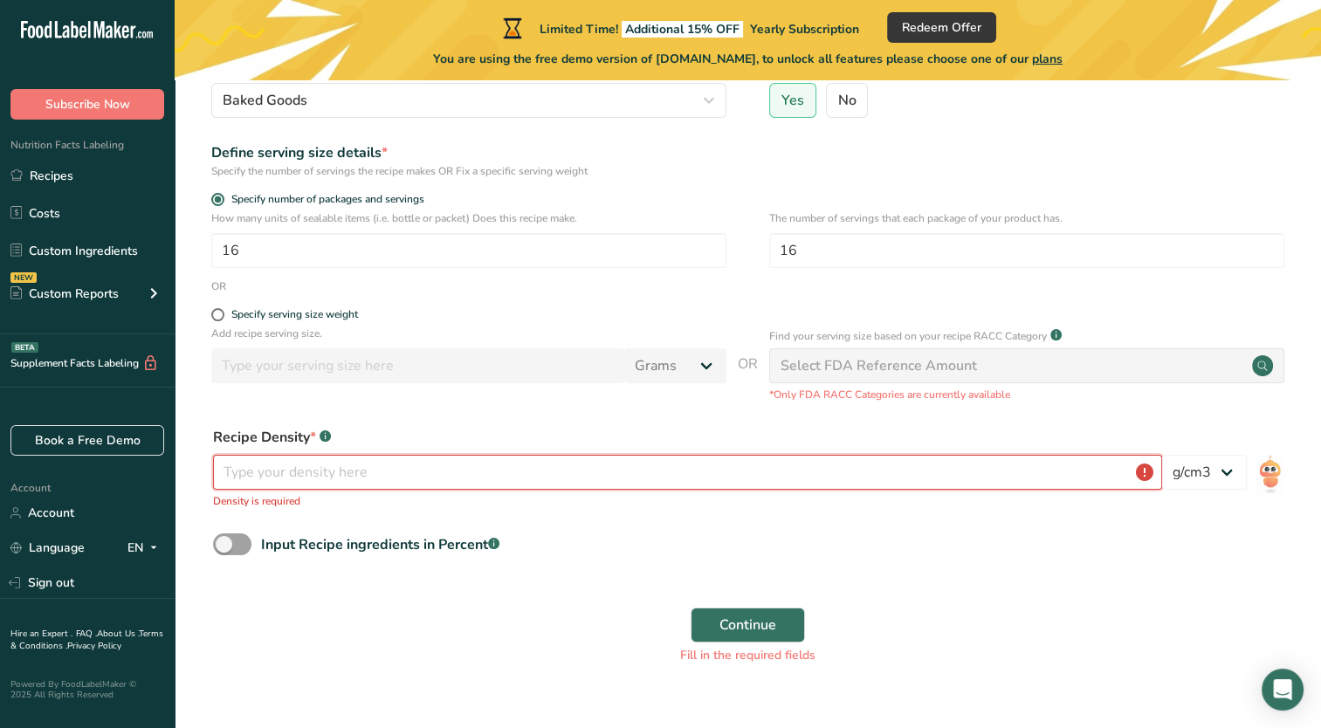
click at [1144, 471] on input "number" at bounding box center [687, 472] width 949 height 35
click at [284, 512] on div "Recipe Density * .a-a{fill:#347362;}.b-a{fill:#fff;} Density is required lb/ft3…" at bounding box center [748, 468] width 1091 height 103
click at [417, 490] on div "Recipe Density * .a-a{fill:#347362;}.b-a{fill:#fff;} Density is required" at bounding box center [687, 468] width 949 height 82
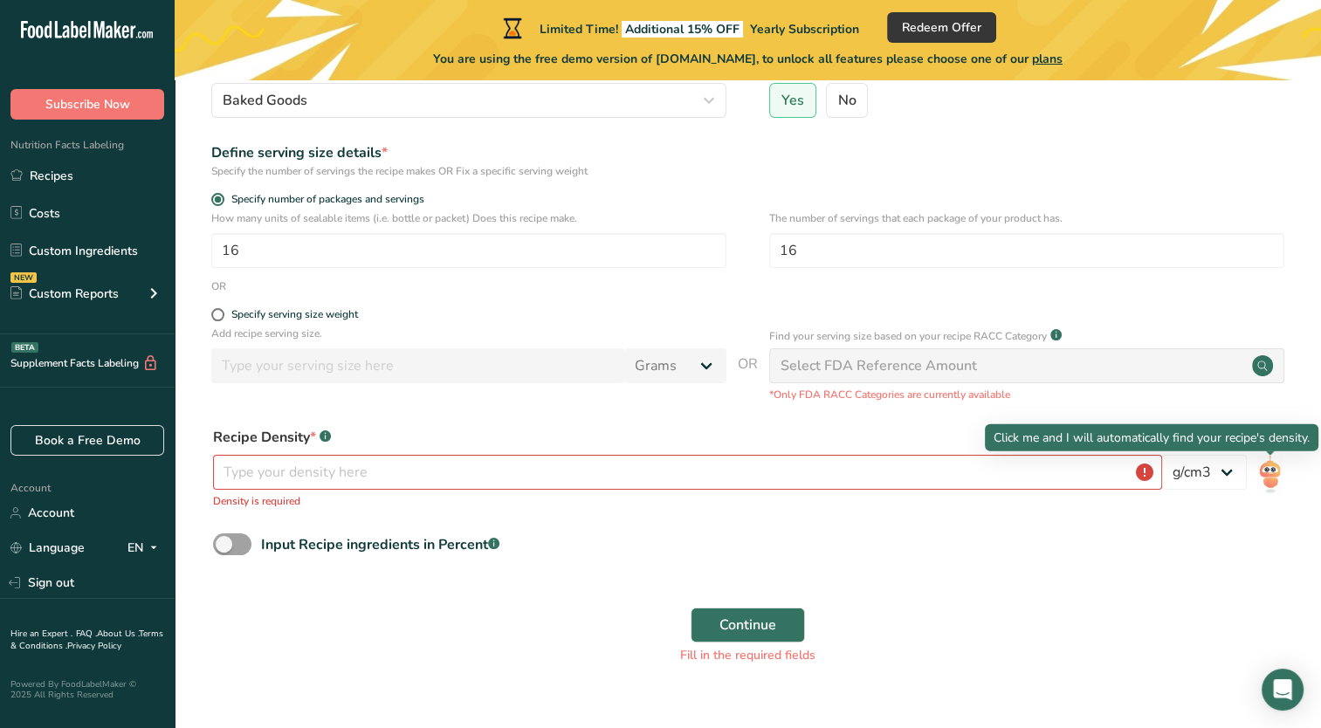
click at [1269, 465] on img at bounding box center [1269, 474] width 25 height 39
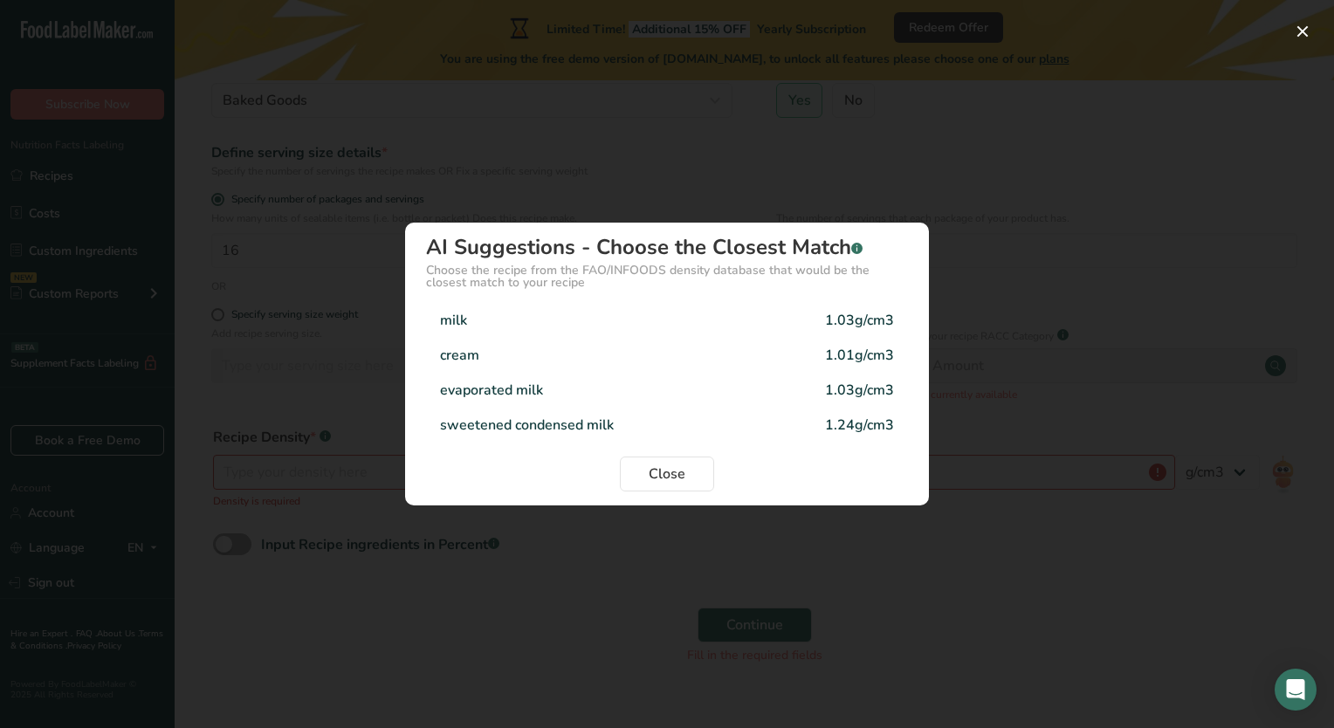
click at [672, 355] on div "cream 1.01g/cm3" at bounding box center [667, 355] width 482 height 35
type input "1.01"
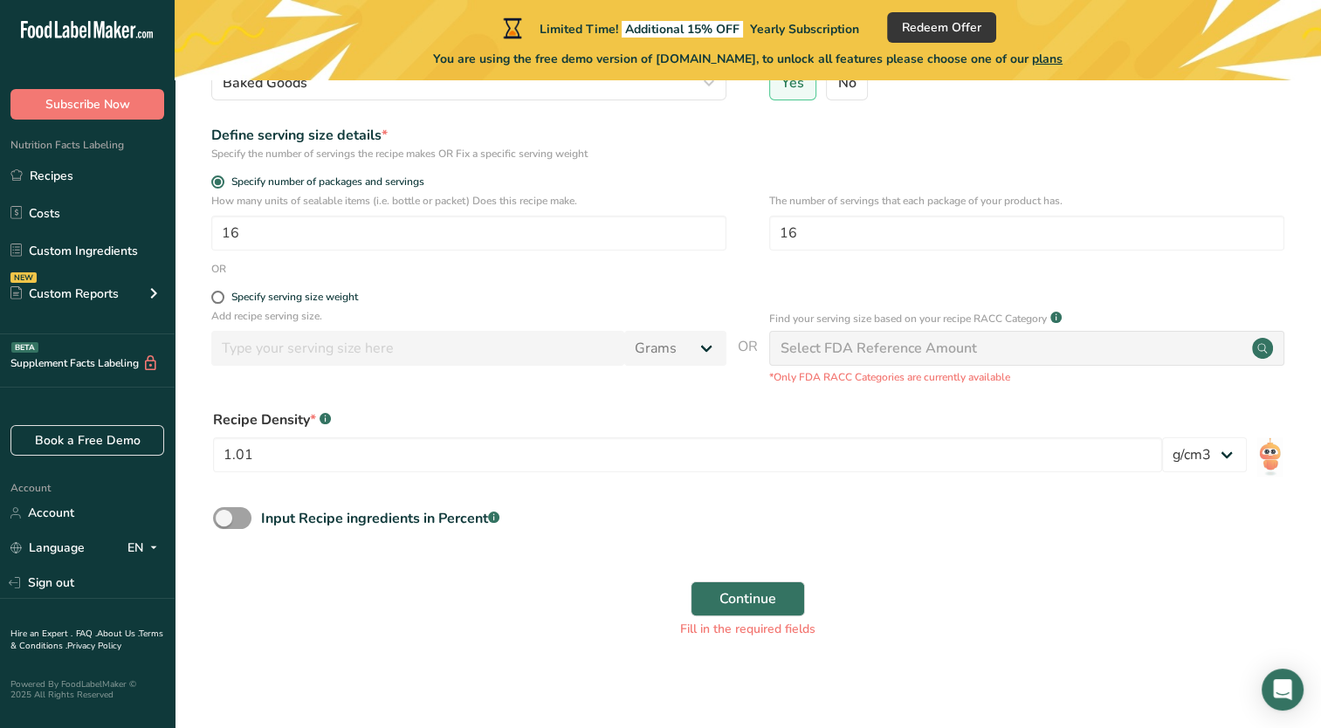
scroll to position [231, 0]
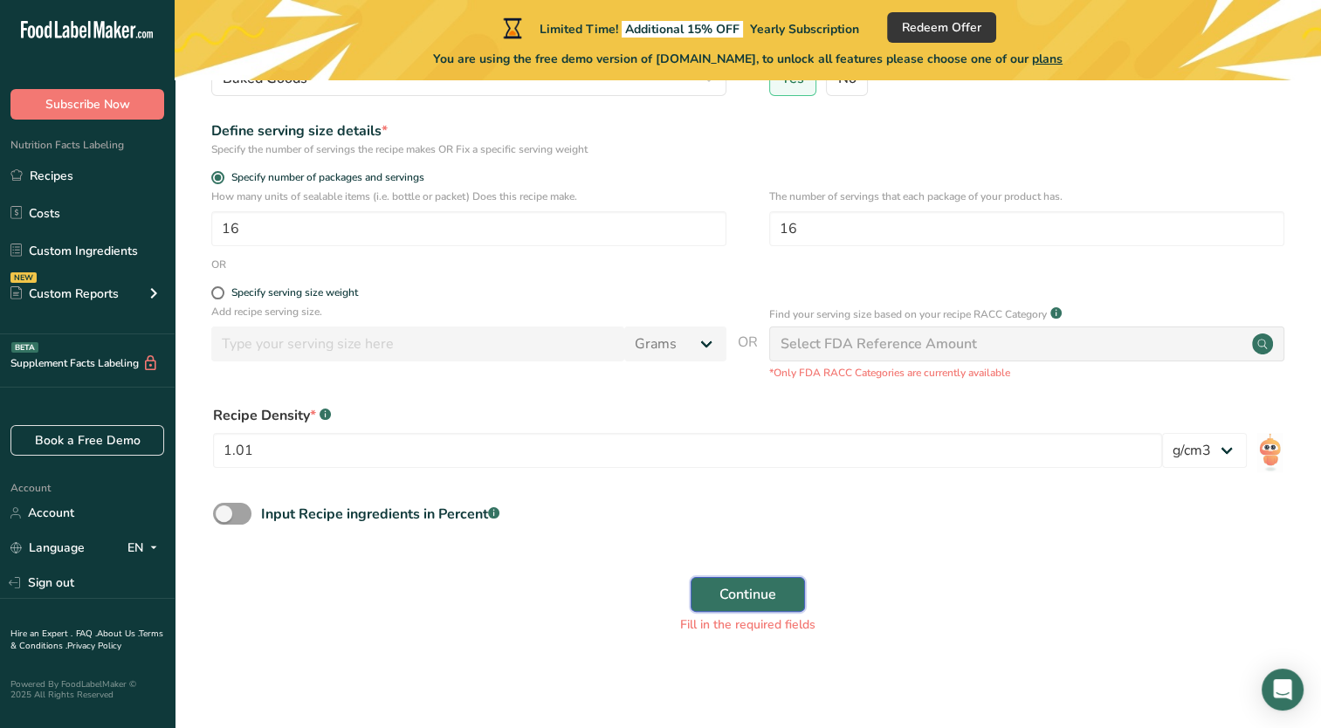
click at [769, 601] on span "Continue" at bounding box center [748, 594] width 57 height 21
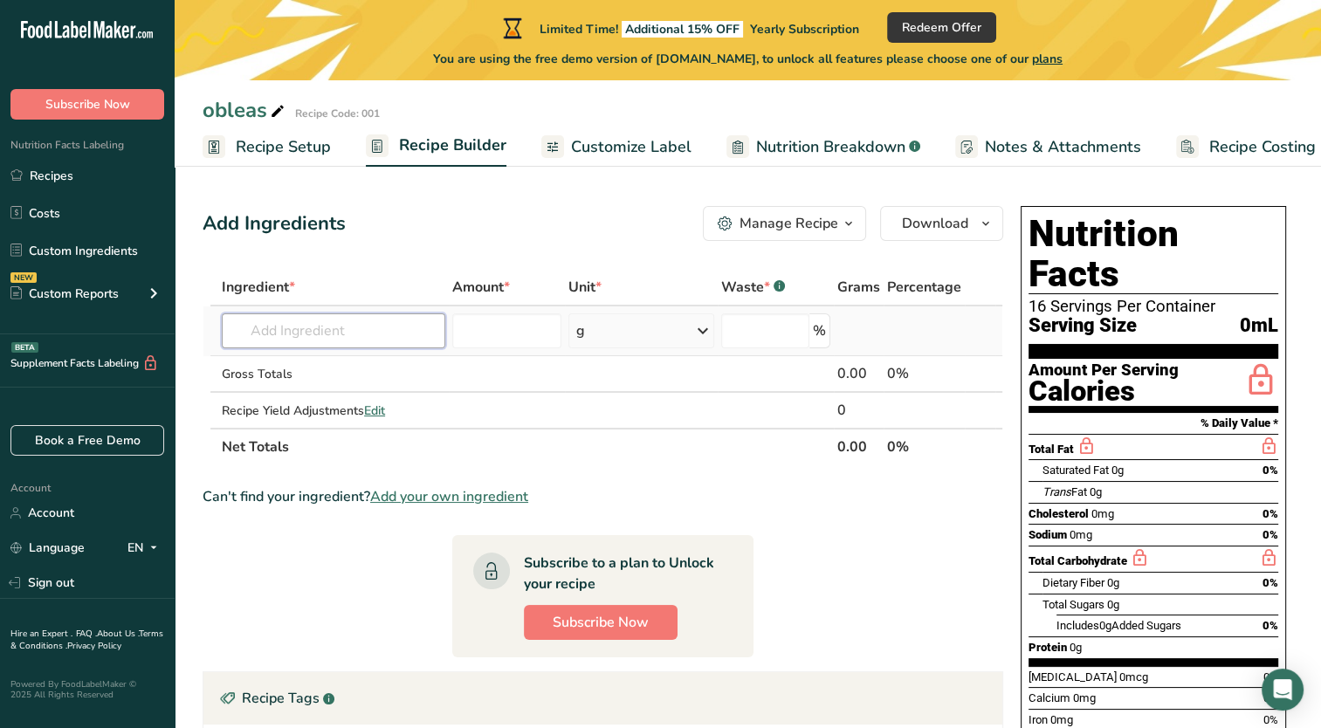
click at [422, 324] on input "text" at bounding box center [334, 330] width 224 height 35
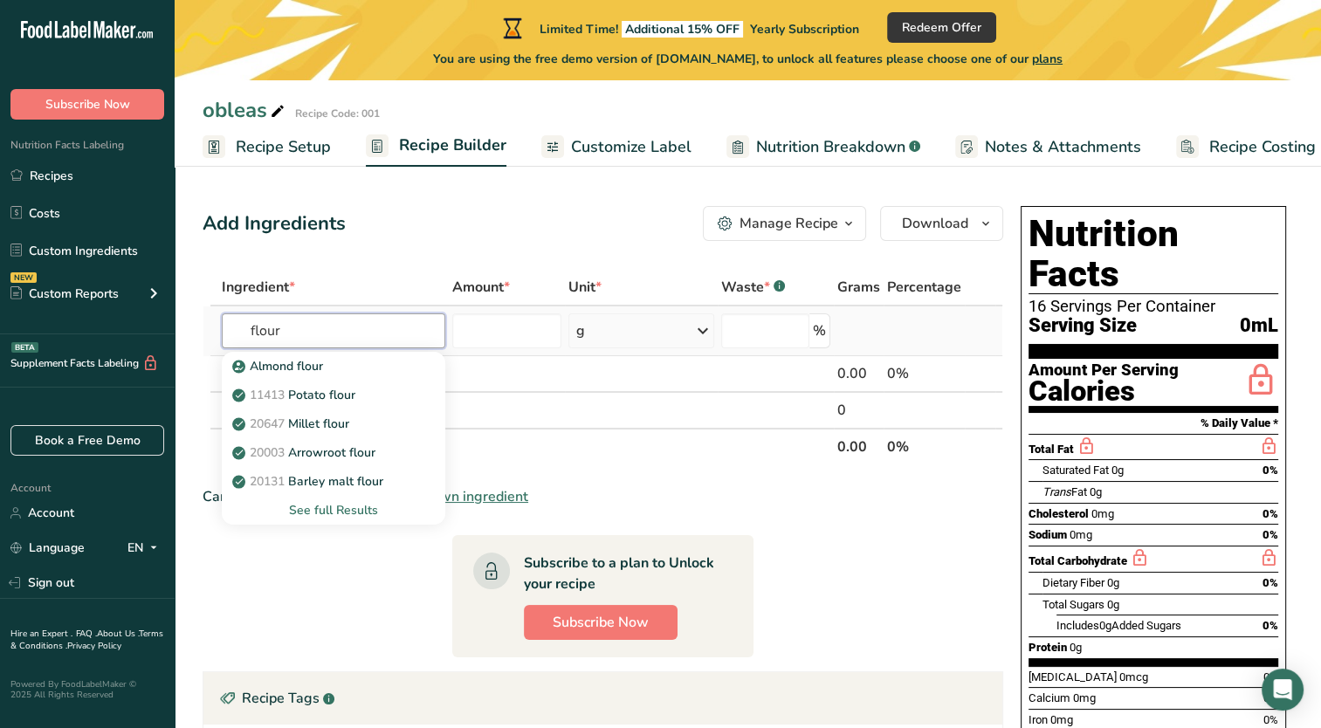
type input "flour"
click at [393, 513] on div "See full Results" at bounding box center [334, 510] width 196 height 18
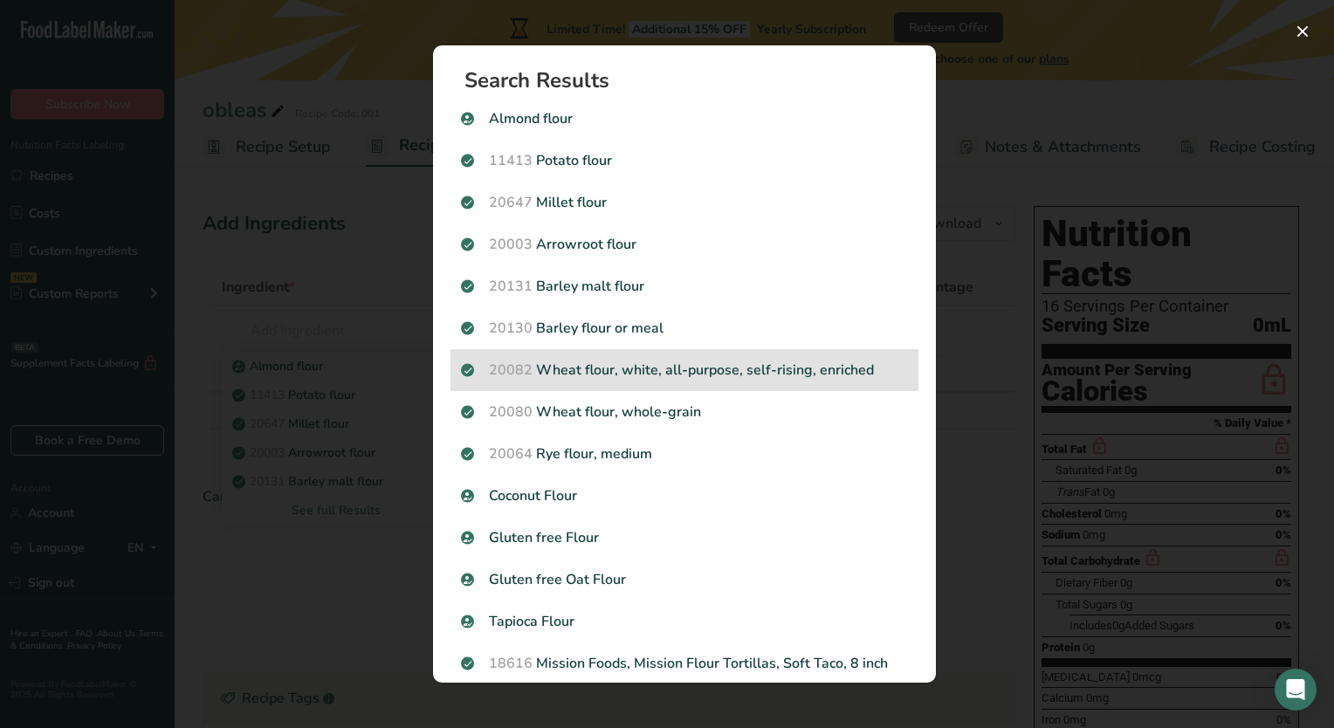
click at [654, 369] on p "20082 Wheat flour, white, all-purpose, self-rising, enriched" at bounding box center [684, 370] width 447 height 21
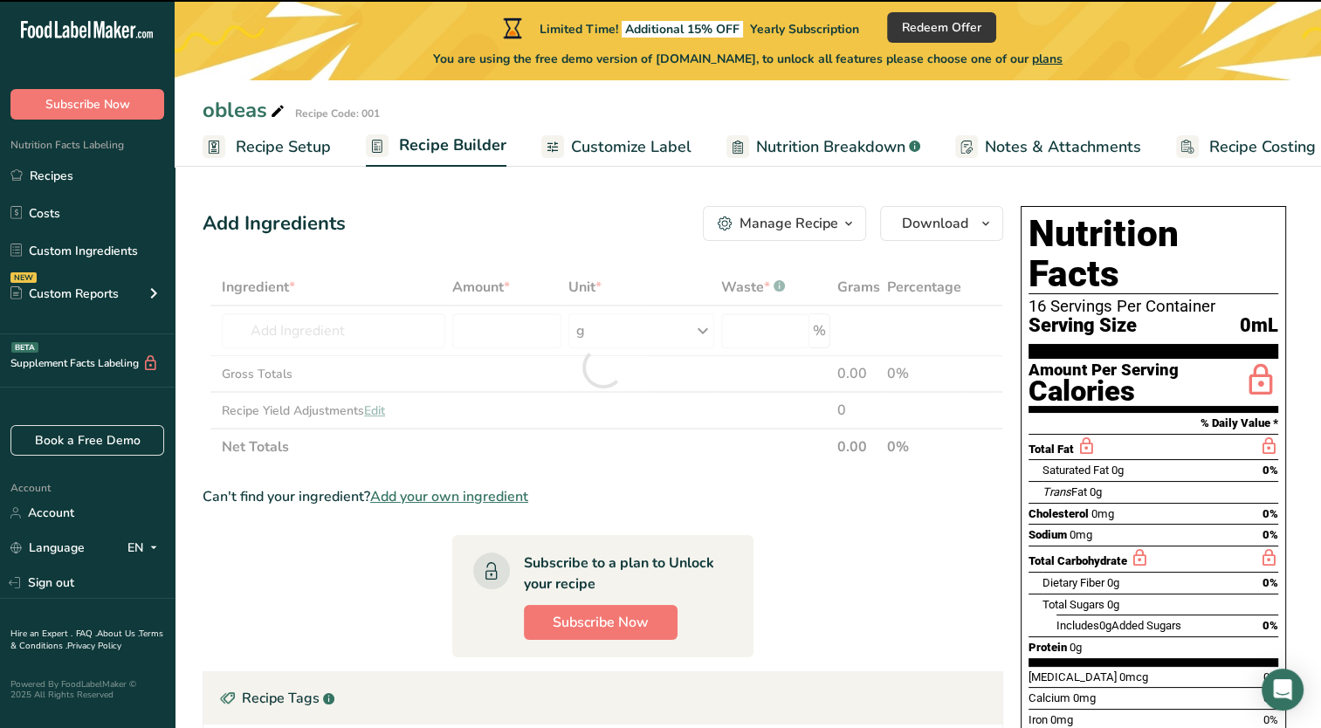
type input "0"
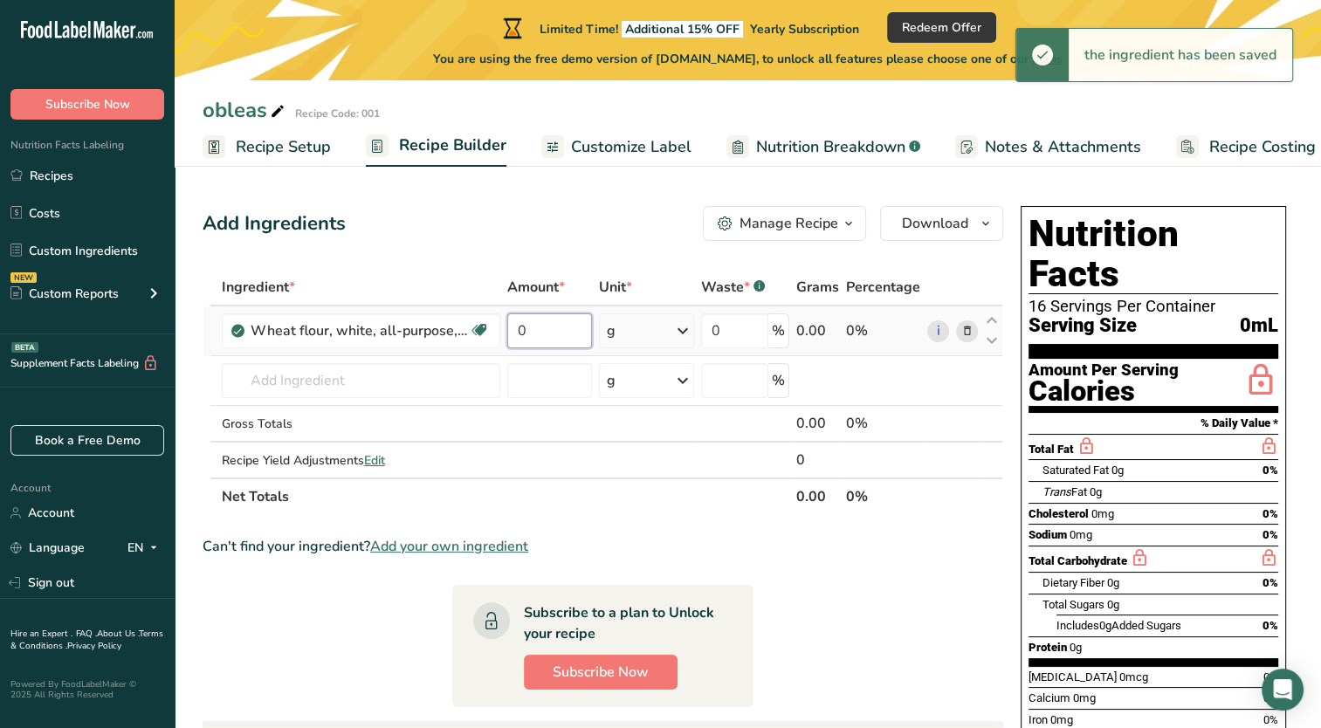
click at [576, 339] on input "0" at bounding box center [549, 330] width 85 height 35
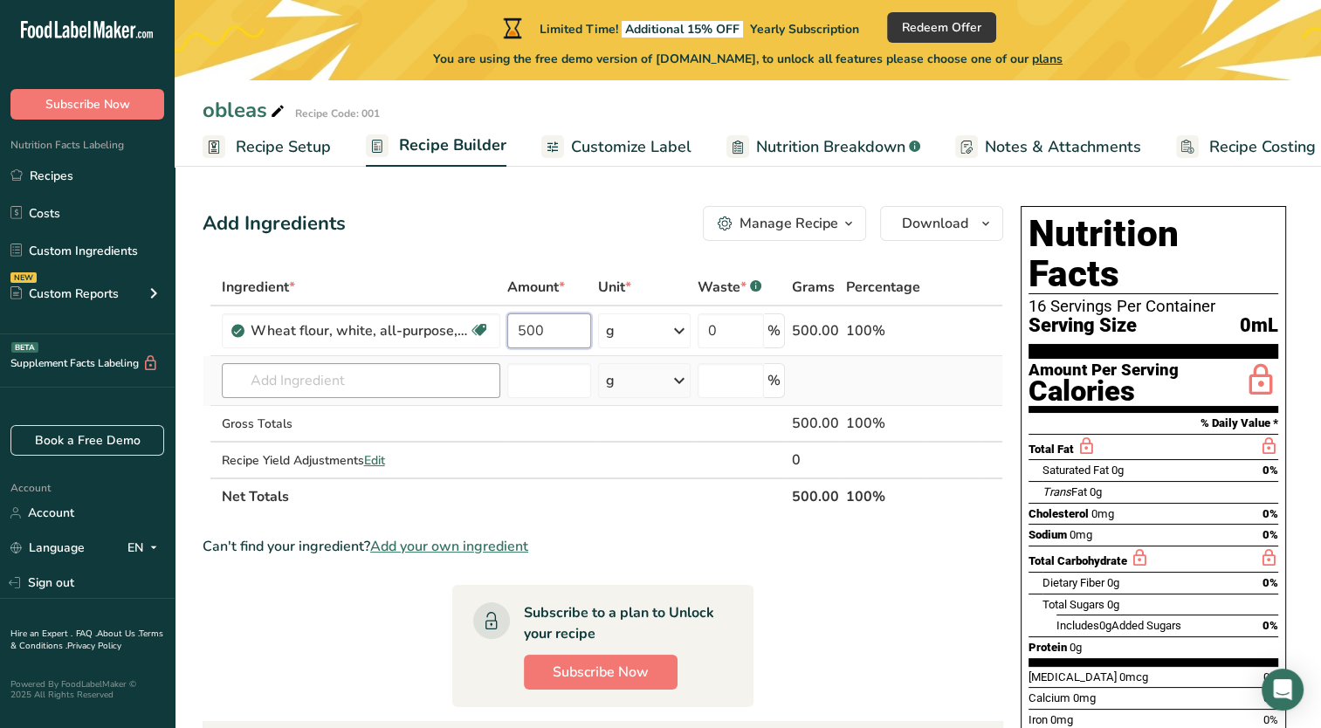
type input "500"
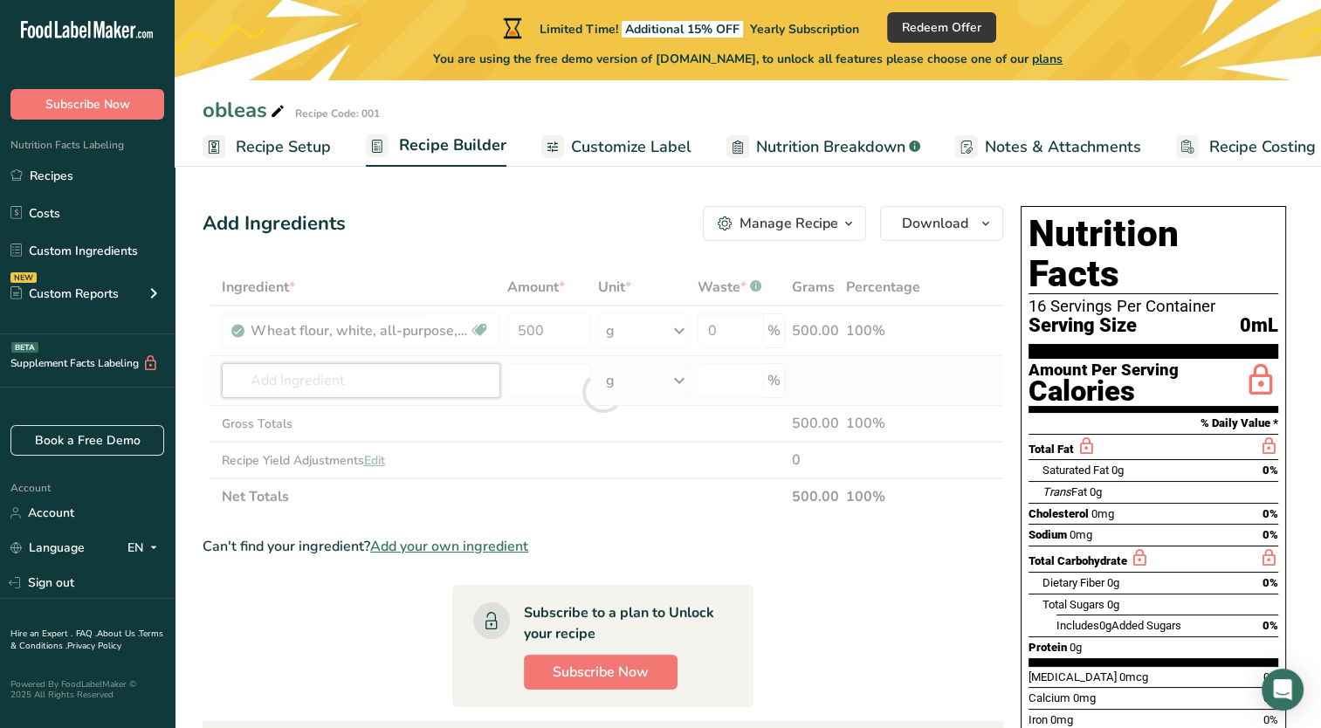
click at [401, 375] on div "Ingredient * Amount * Unit * Waste * .a-a{fill:#347362;}.b-a{fill:#fff;} Grams …" at bounding box center [603, 392] width 801 height 246
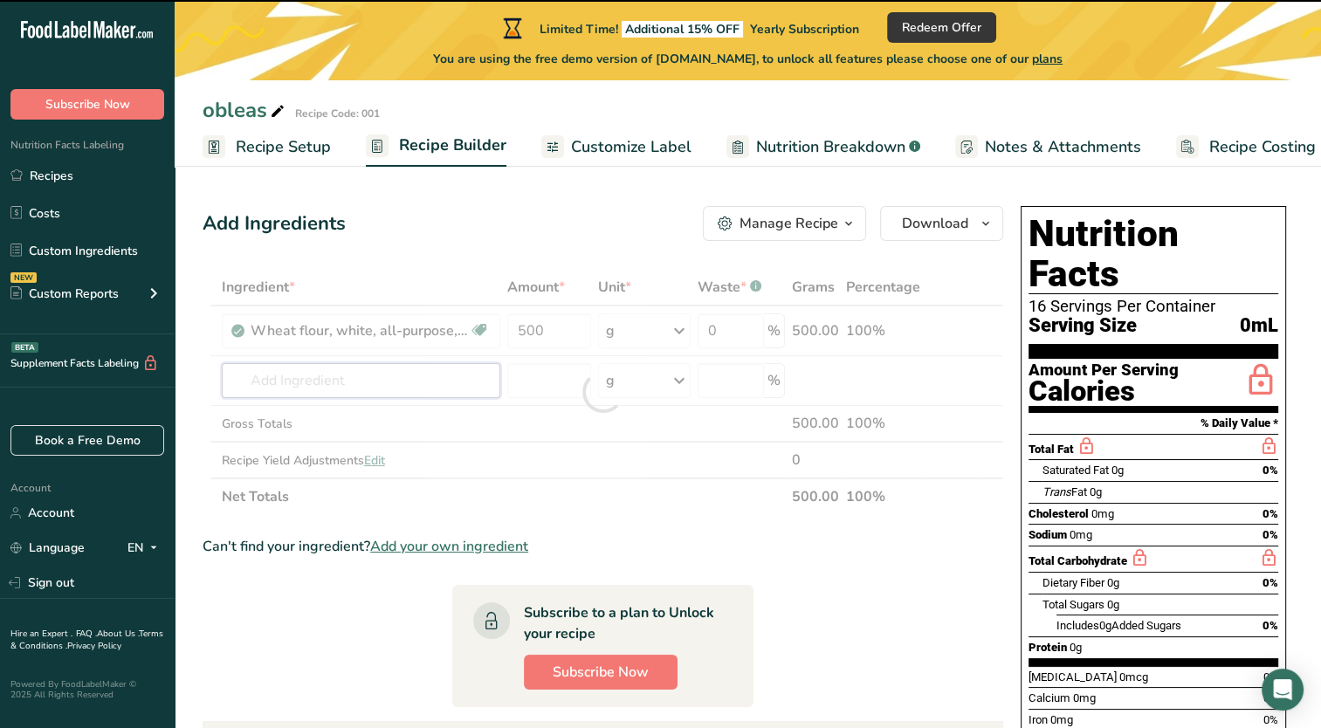
type input "w"
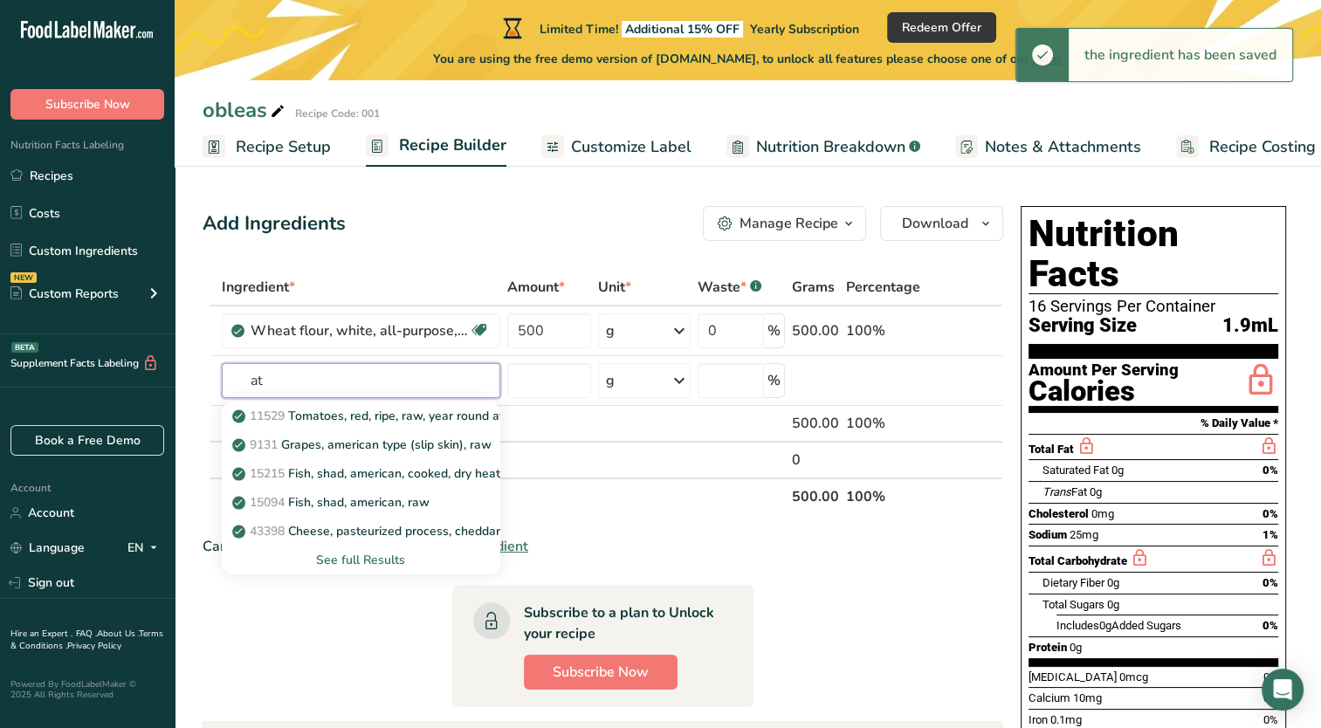
type input "a"
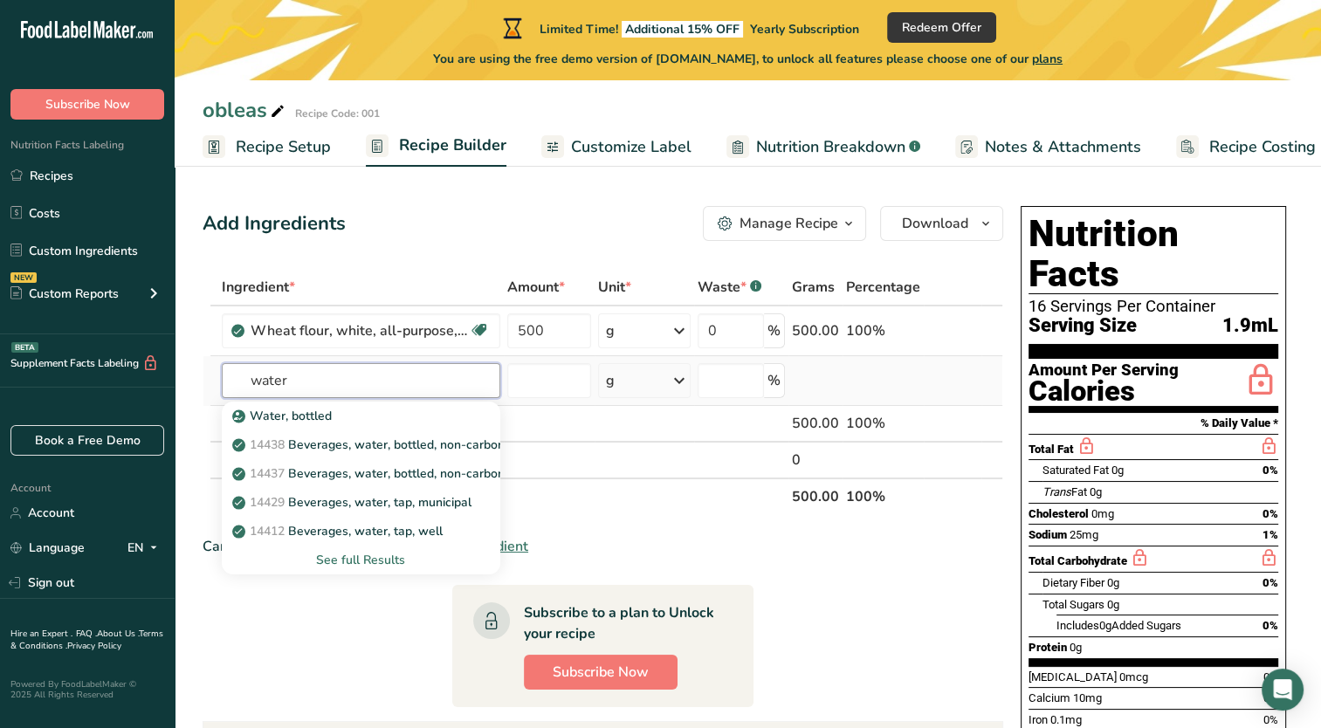
type input "water"
click at [428, 560] on div "See full Results" at bounding box center [361, 560] width 251 height 18
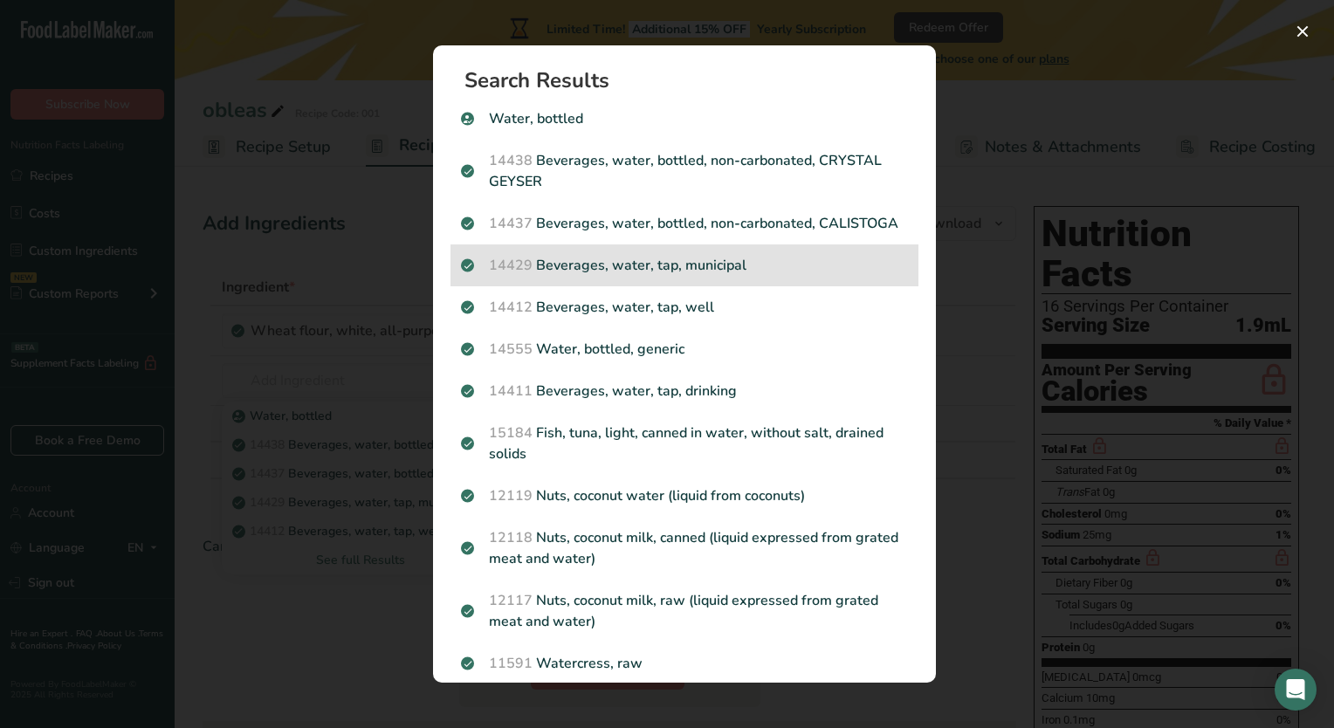
click at [735, 276] on p "14429 [GEOGRAPHIC_DATA], water, tap, municipal" at bounding box center [684, 265] width 447 height 21
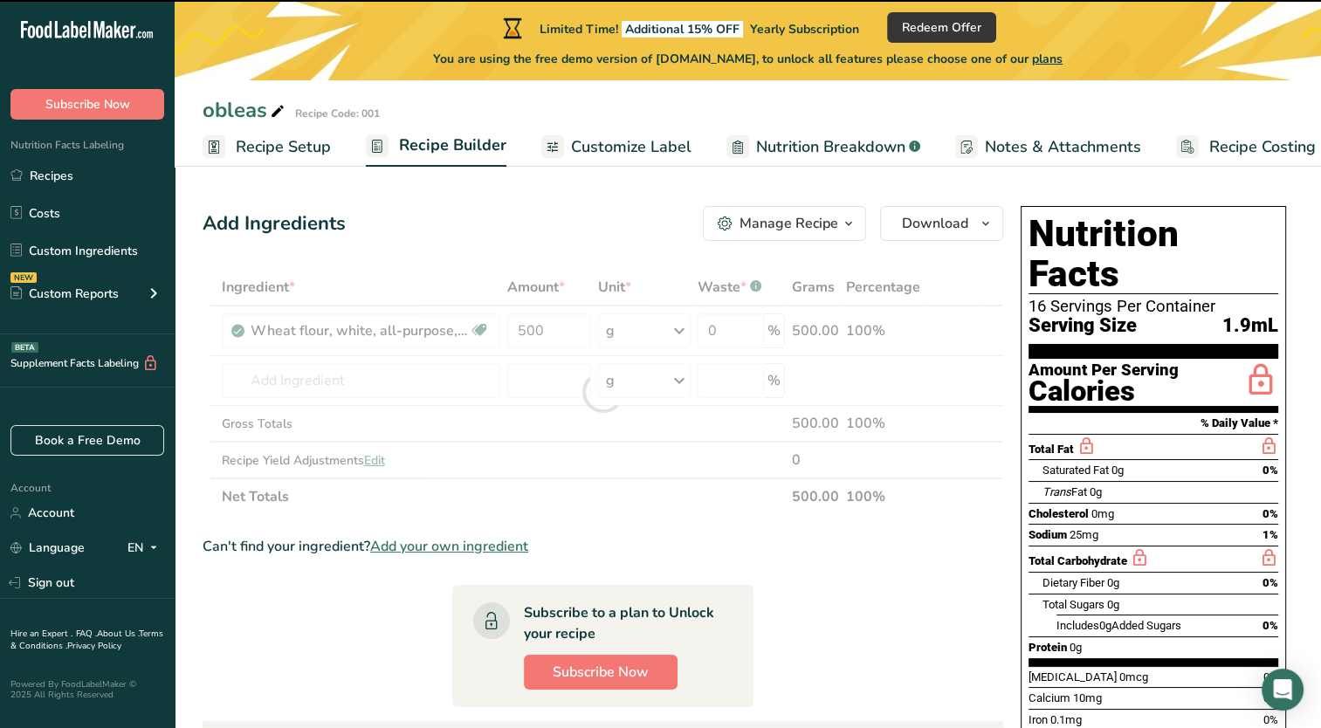
type input "0"
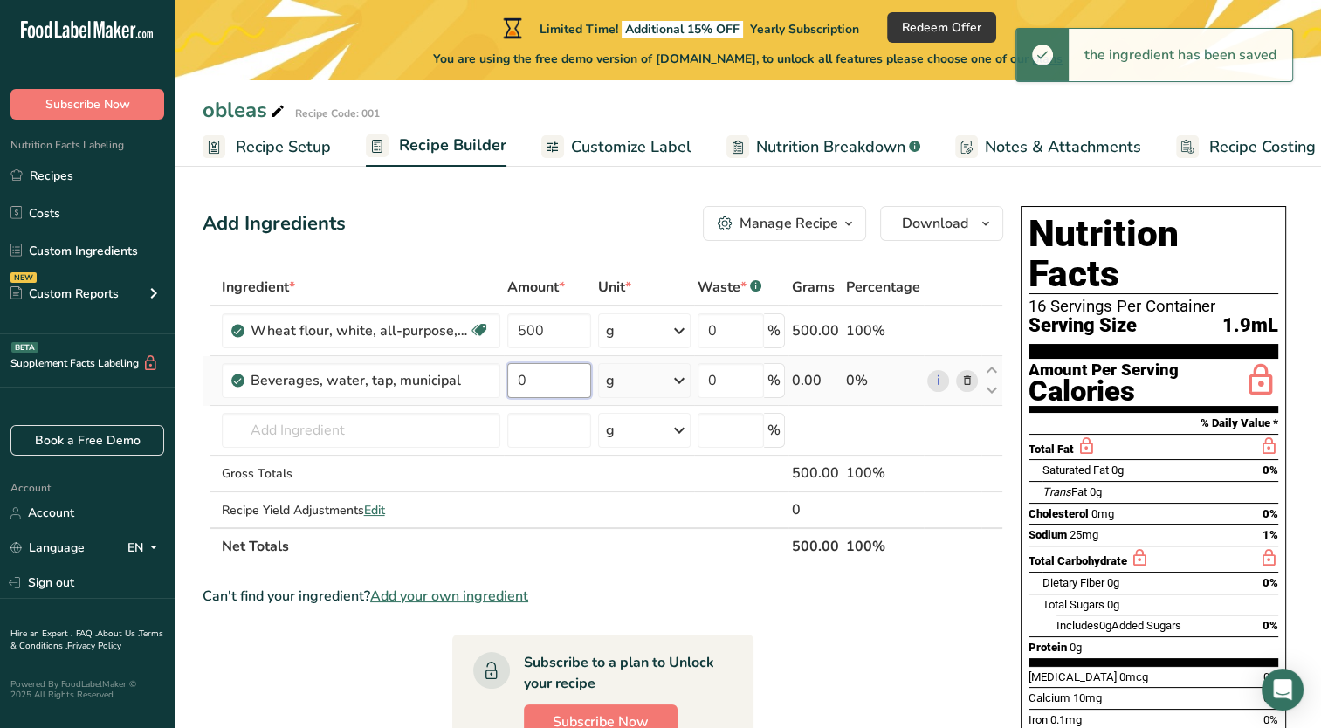
click at [555, 381] on input "0" at bounding box center [549, 380] width 84 height 35
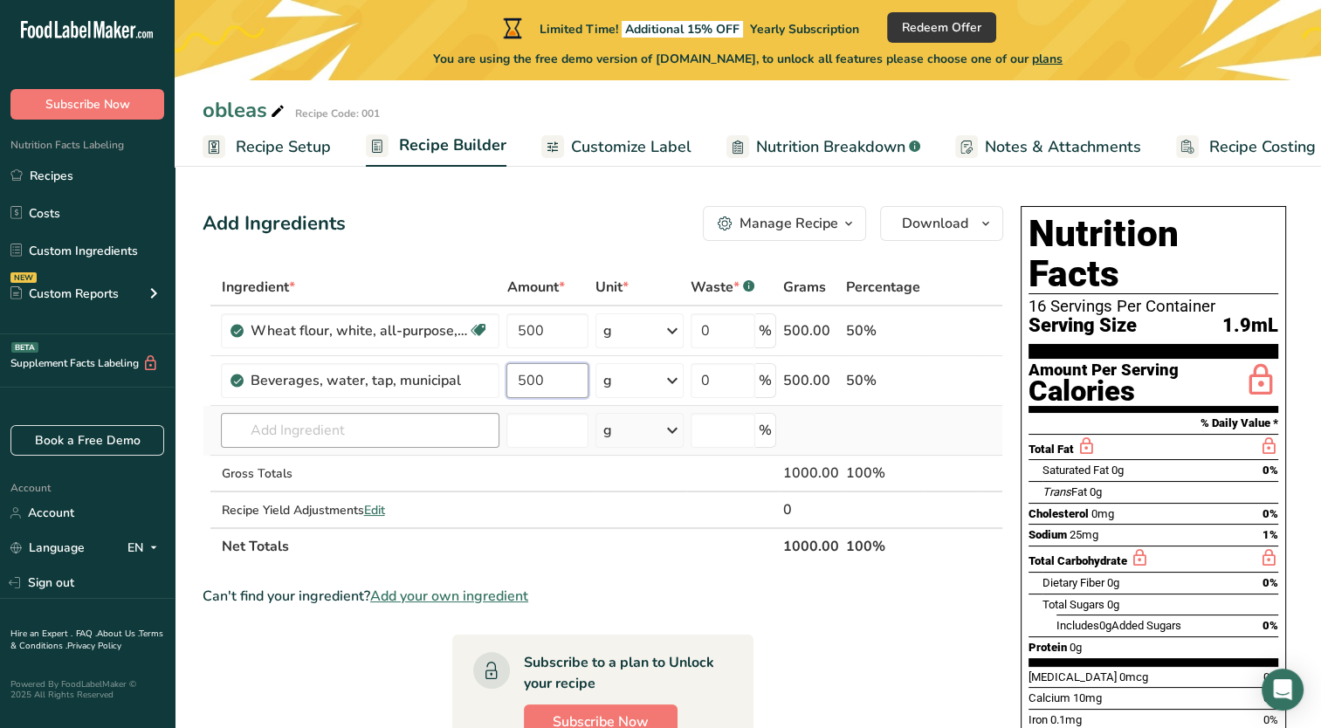
type input "500"
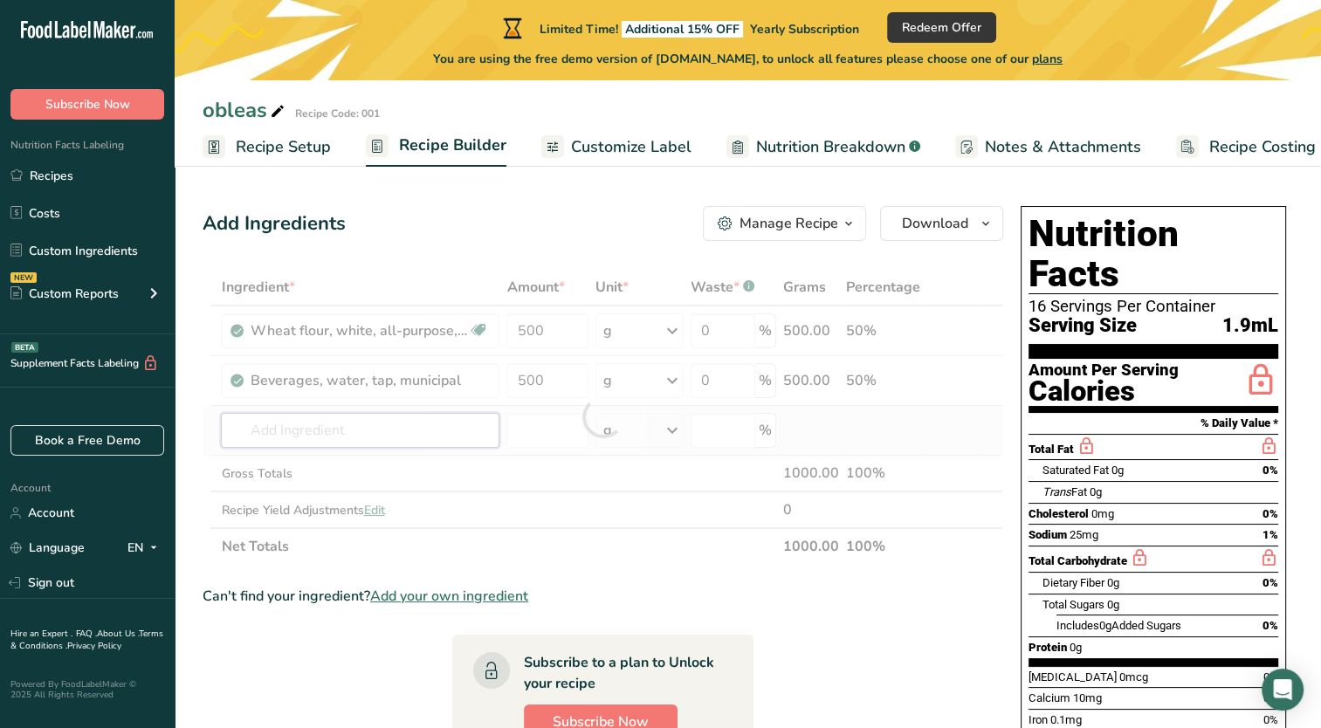
click at [365, 422] on div "Ingredient * Amount * Unit * Waste * .a-a{fill:#347362;}.b-a{fill:#fff;} Grams …" at bounding box center [603, 417] width 801 height 296
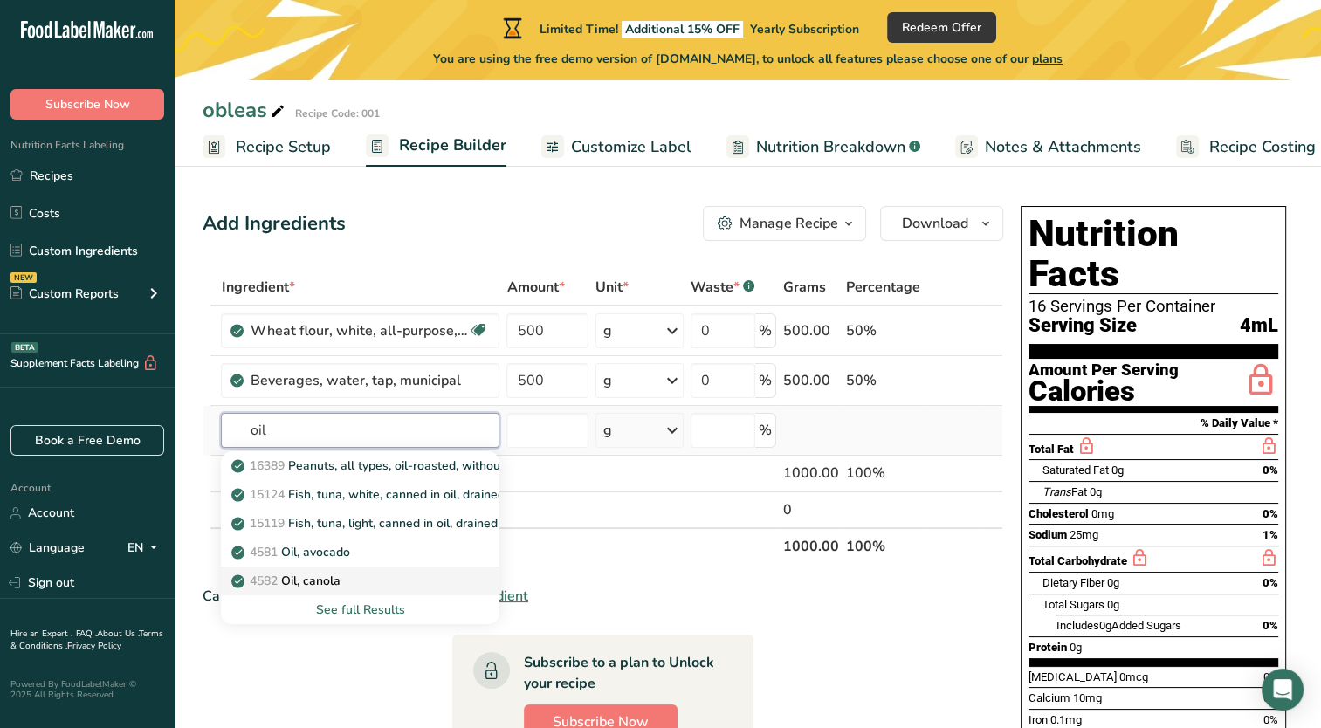
type input "oil"
click at [416, 577] on div "4582 Oil, canola" at bounding box center [346, 581] width 223 height 18
type input "Oil, canola"
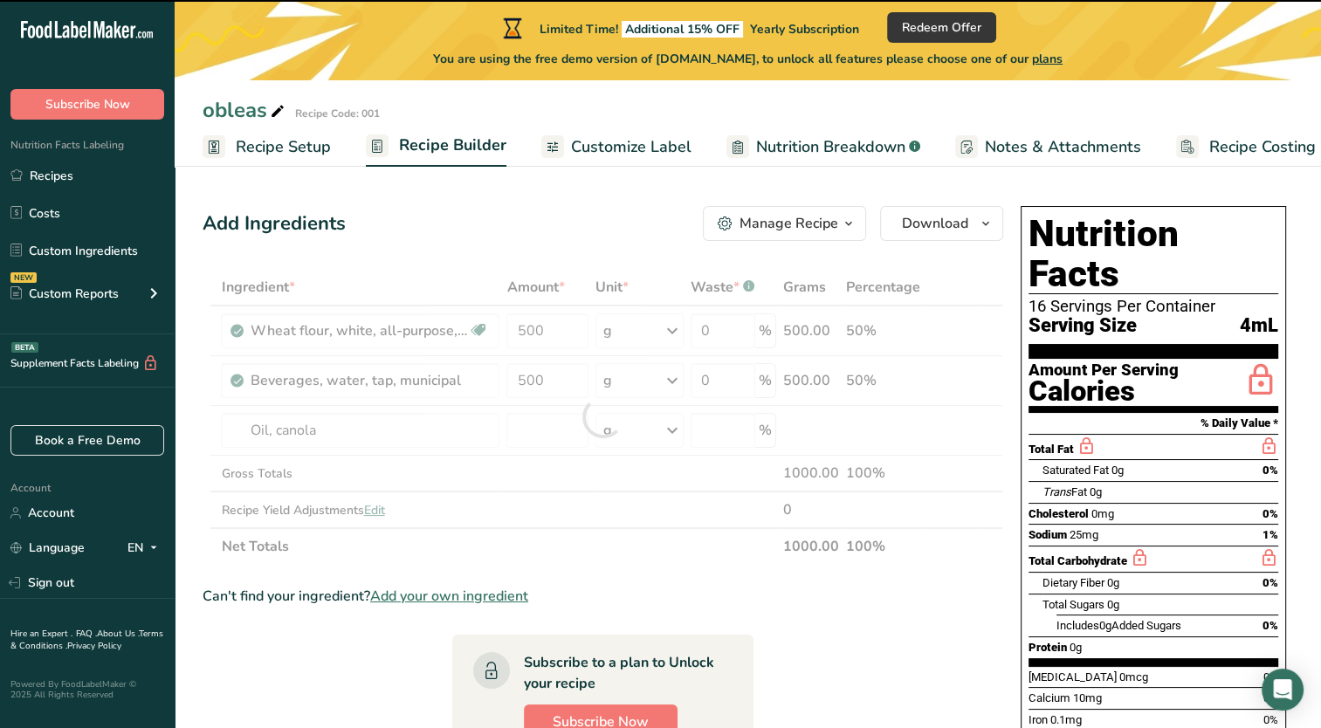
type input "0"
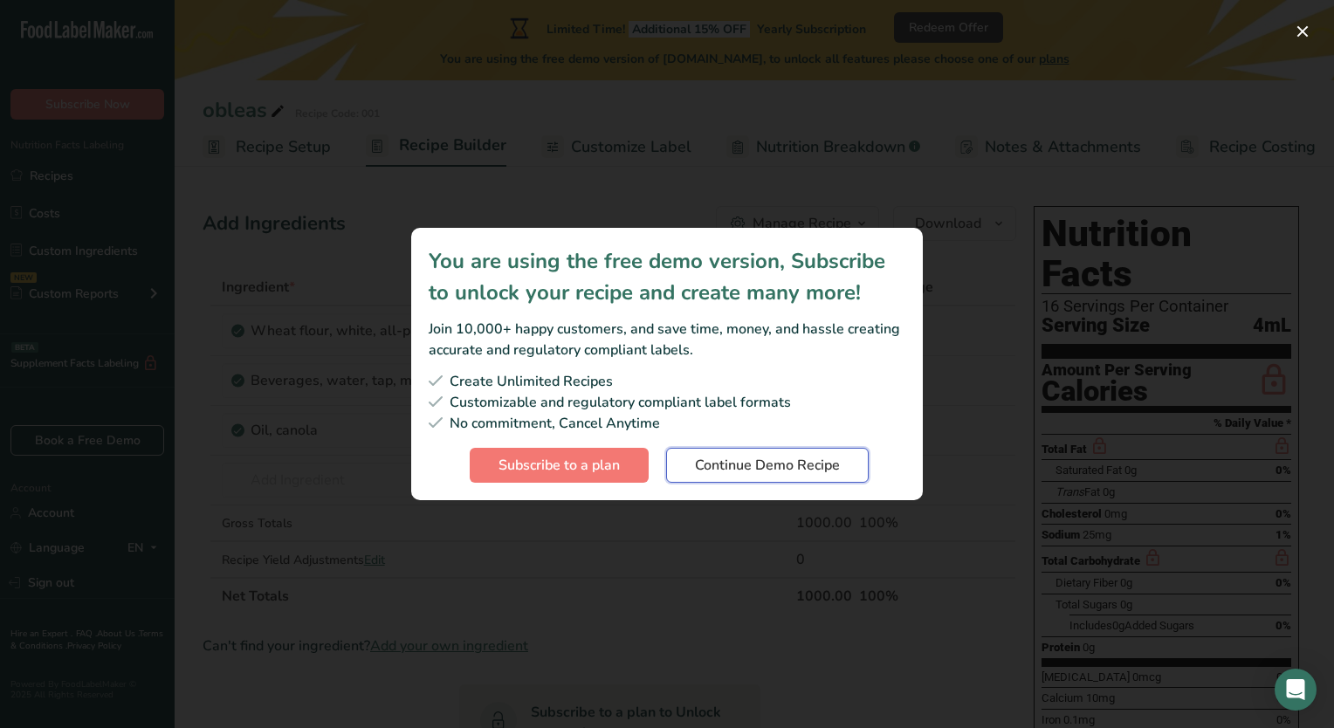
click at [824, 456] on span "Continue Demo Recipe" at bounding box center [767, 465] width 145 height 21
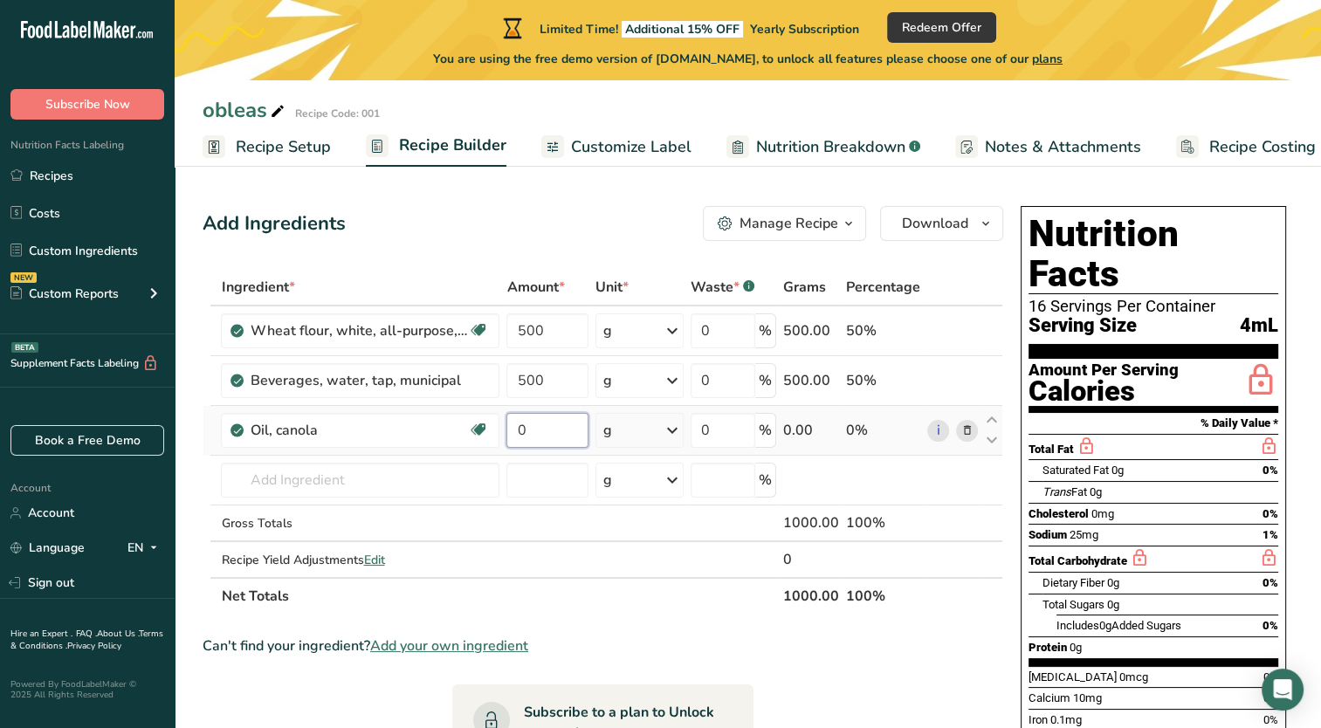
click at [541, 435] on input "0" at bounding box center [547, 430] width 82 height 35
type input "15"
click at [649, 427] on div "Ingredient * Amount * Unit * Waste * .a-a{fill:#347362;}.b-a{fill:#fff;} Grams …" at bounding box center [603, 442] width 801 height 346
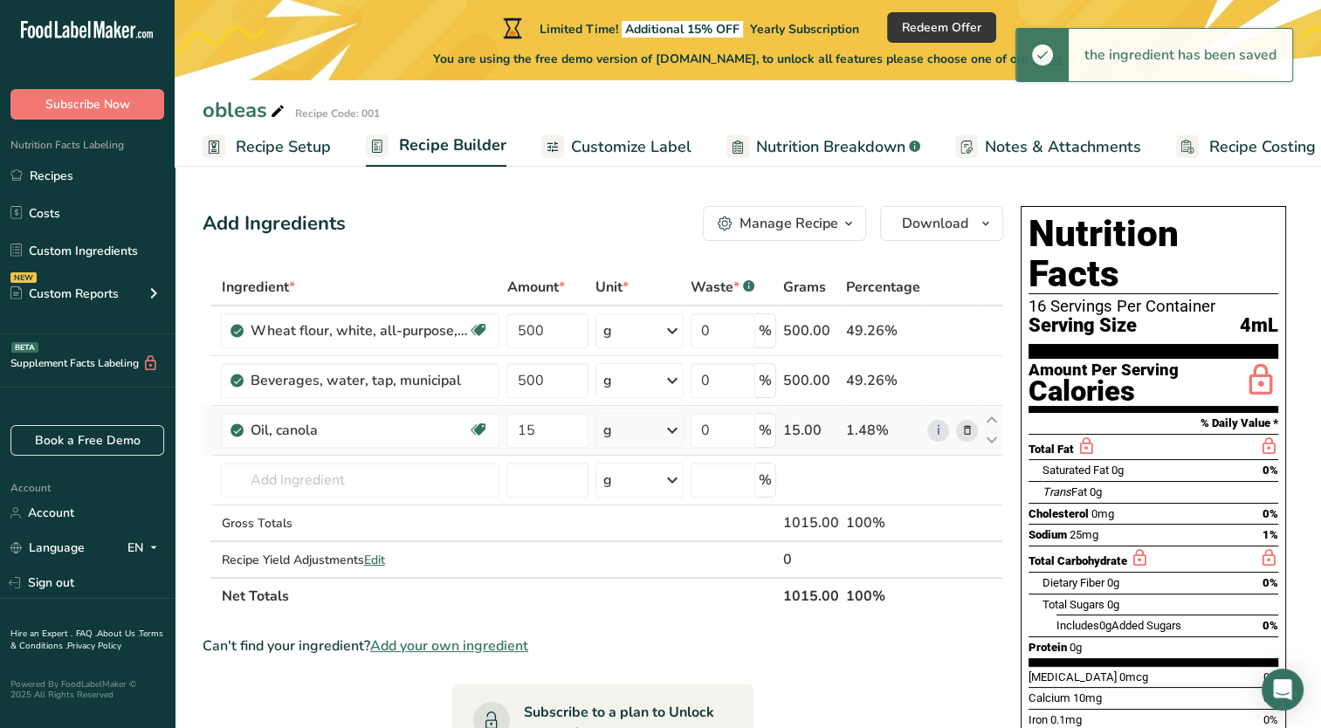
click at [666, 431] on icon at bounding box center [672, 430] width 21 height 31
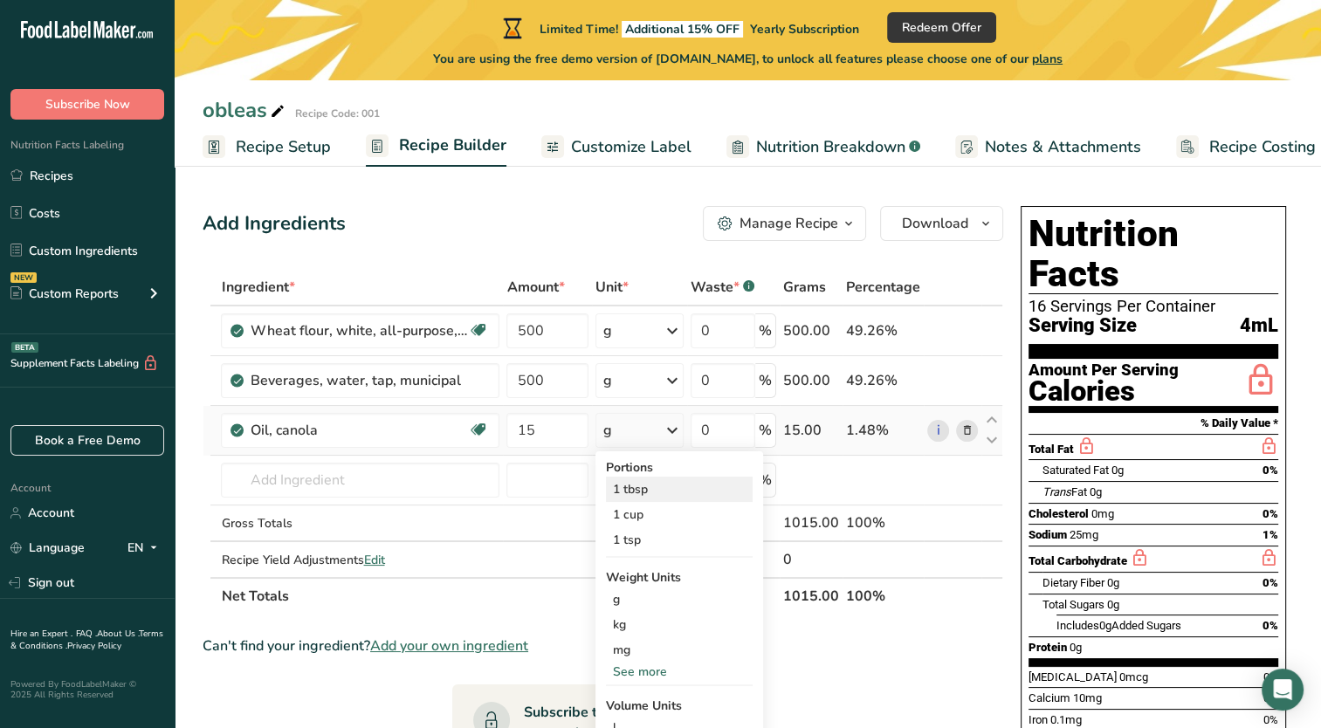
click at [663, 488] on div "1 tbsp" at bounding box center [679, 489] width 147 height 25
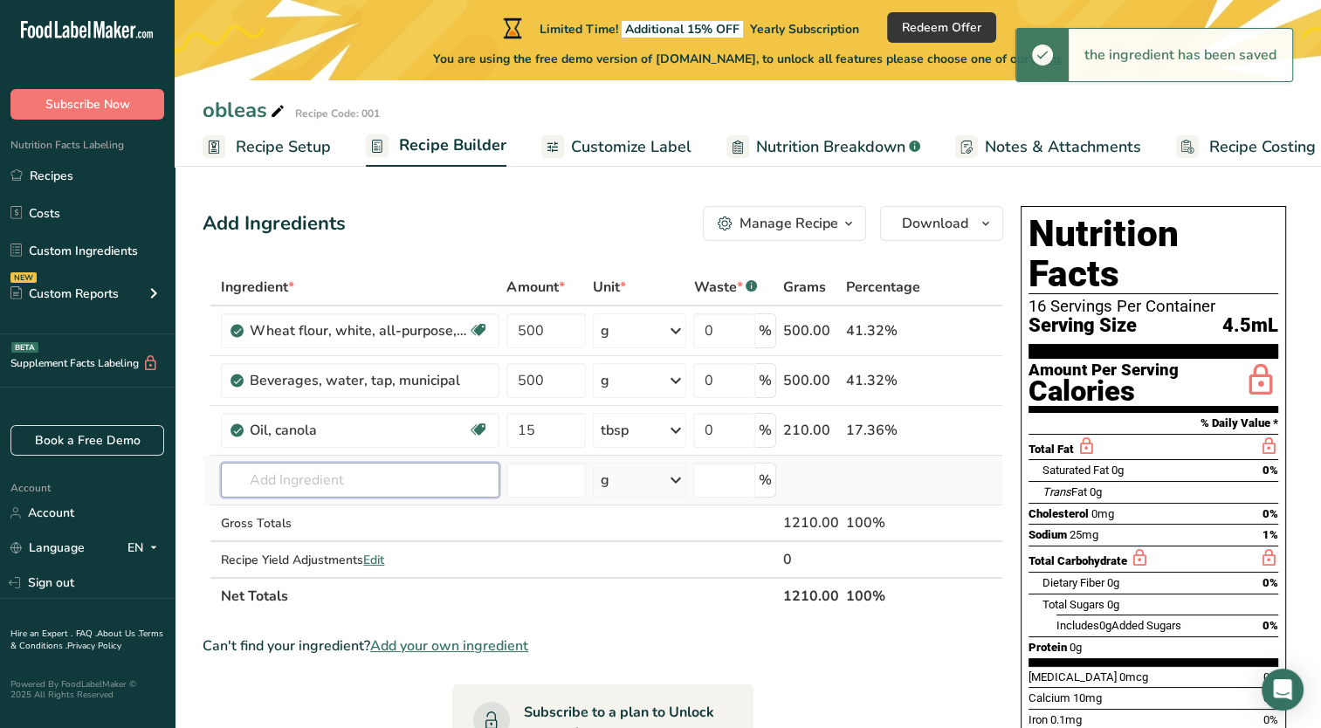
click at [305, 474] on input "text" at bounding box center [360, 480] width 279 height 35
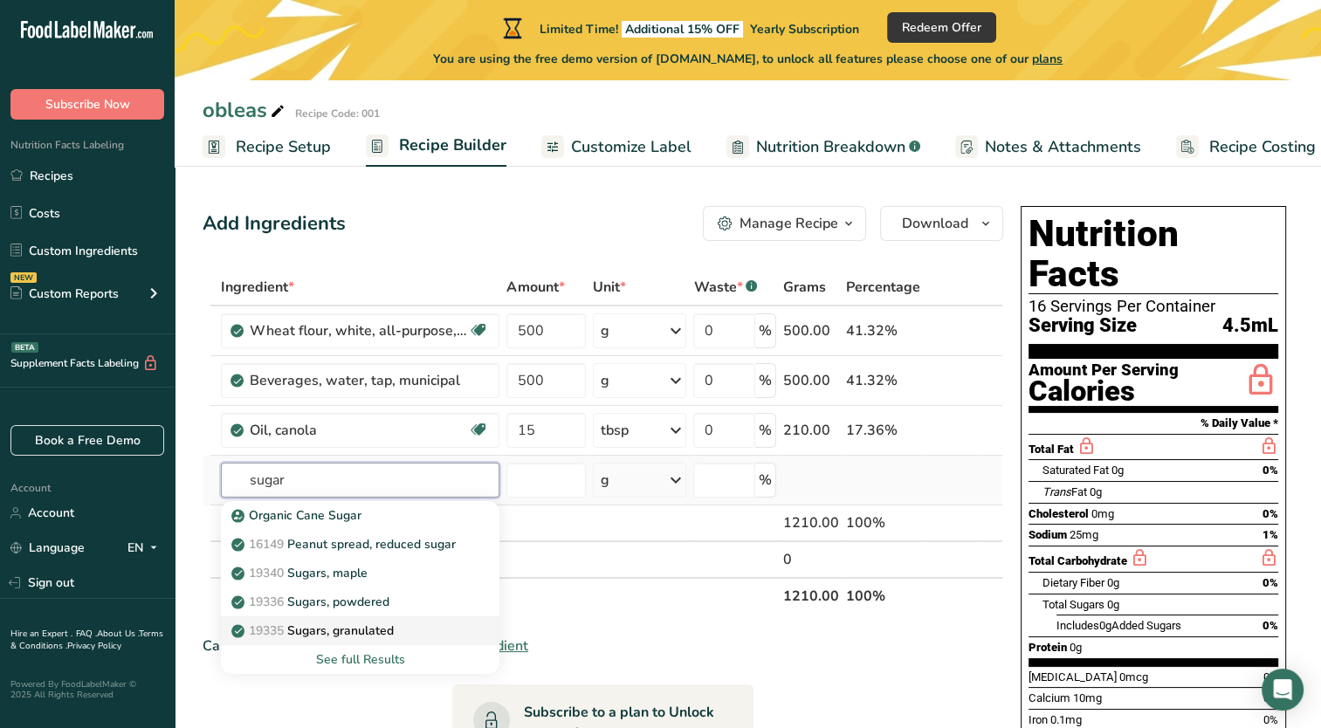
type input "sugar"
click at [405, 629] on div "19335 [GEOGRAPHIC_DATA], granulated" at bounding box center [346, 631] width 223 height 18
type input "Sugars, granulated"
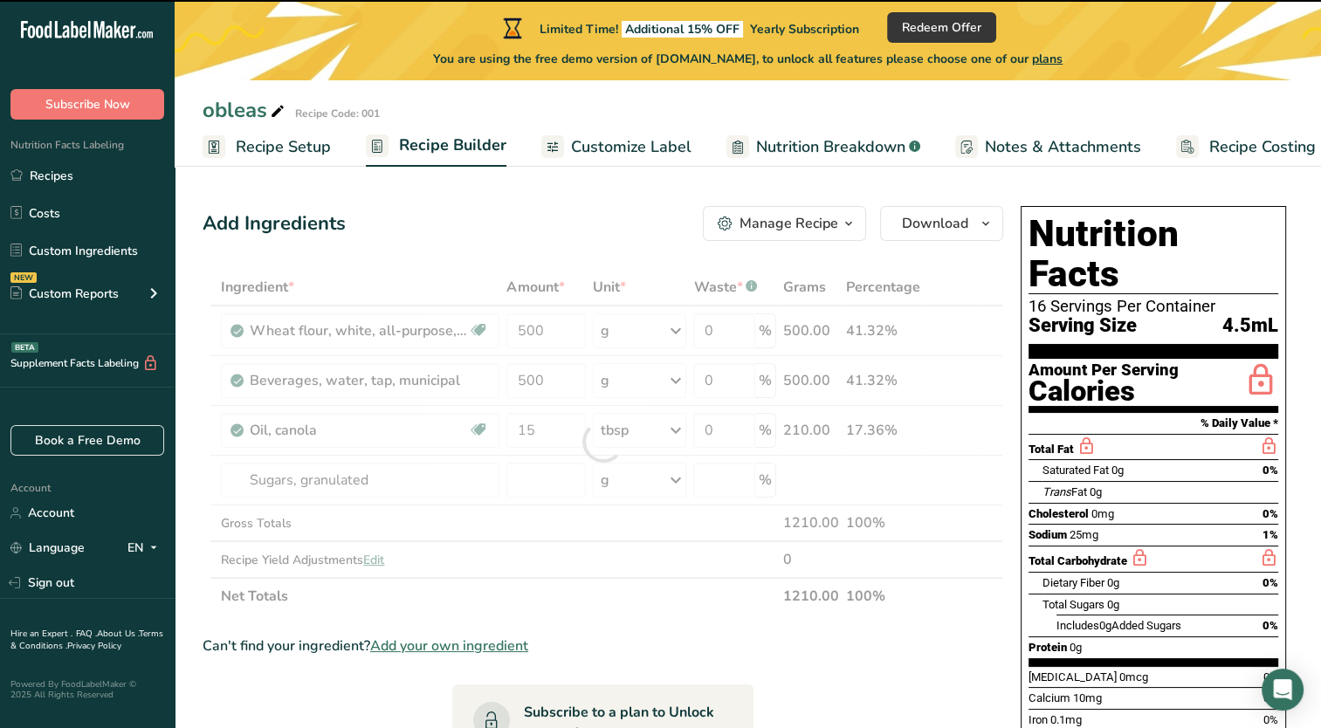
type input "0"
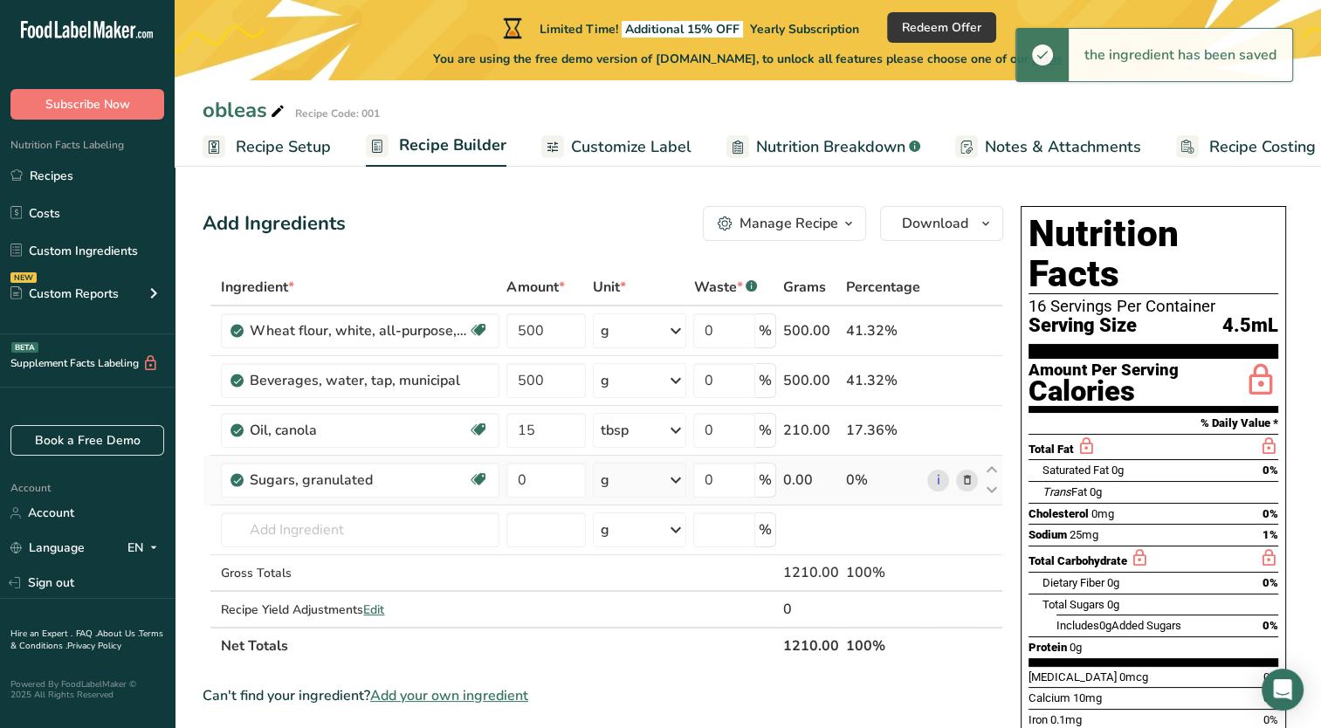
click at [619, 480] on div "g" at bounding box center [640, 480] width 94 height 35
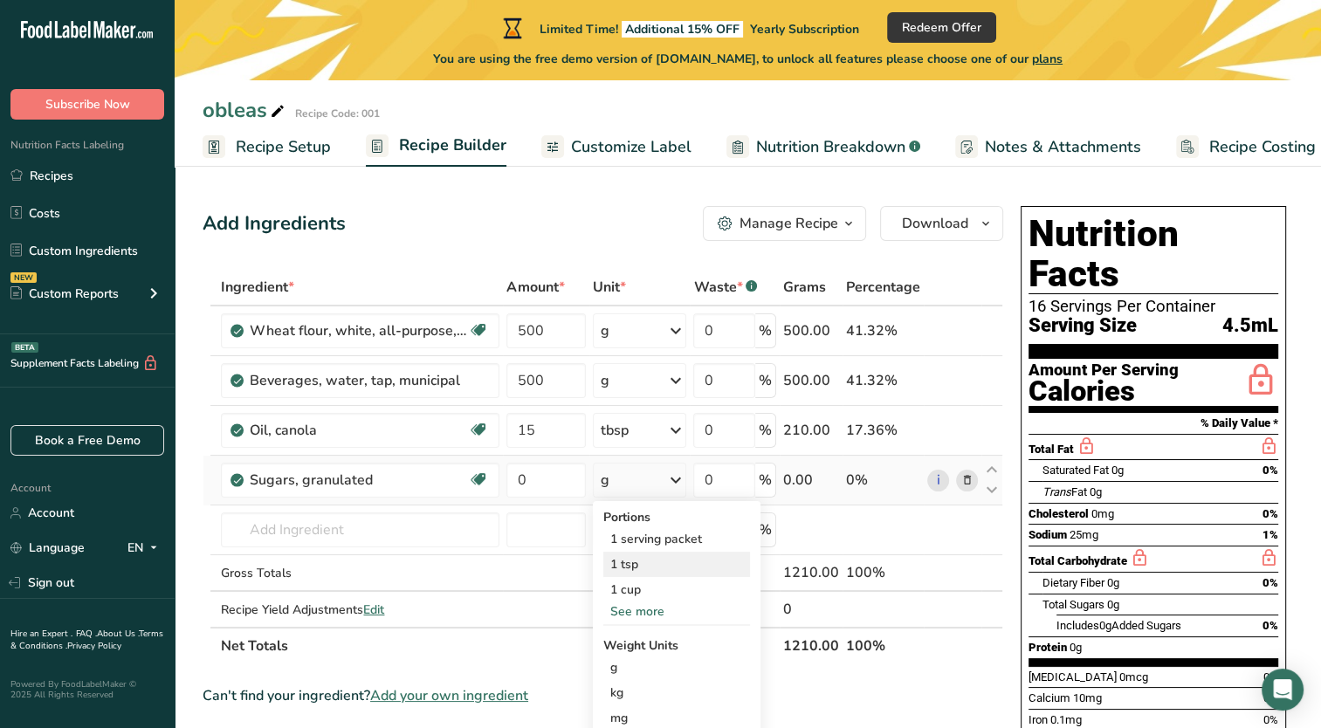
click at [664, 569] on div "1 tsp" at bounding box center [676, 564] width 147 height 25
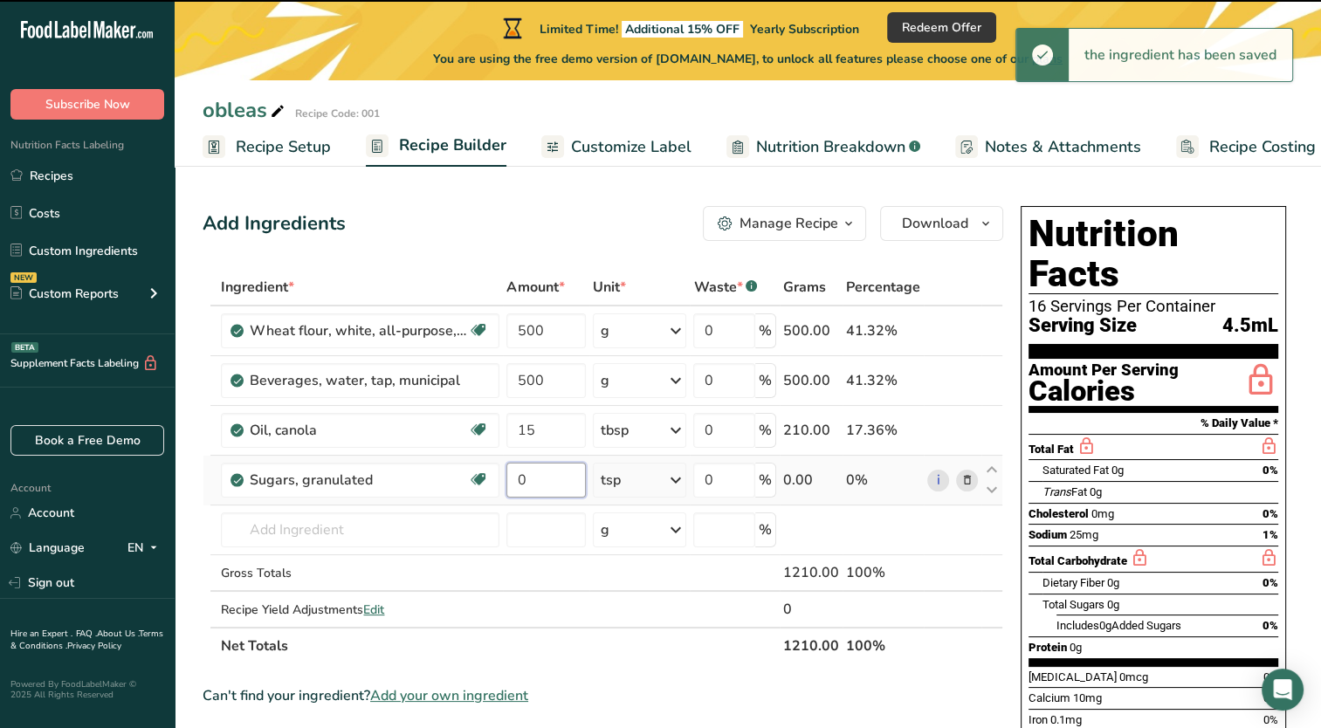
click at [532, 476] on input "0" at bounding box center [545, 480] width 79 height 35
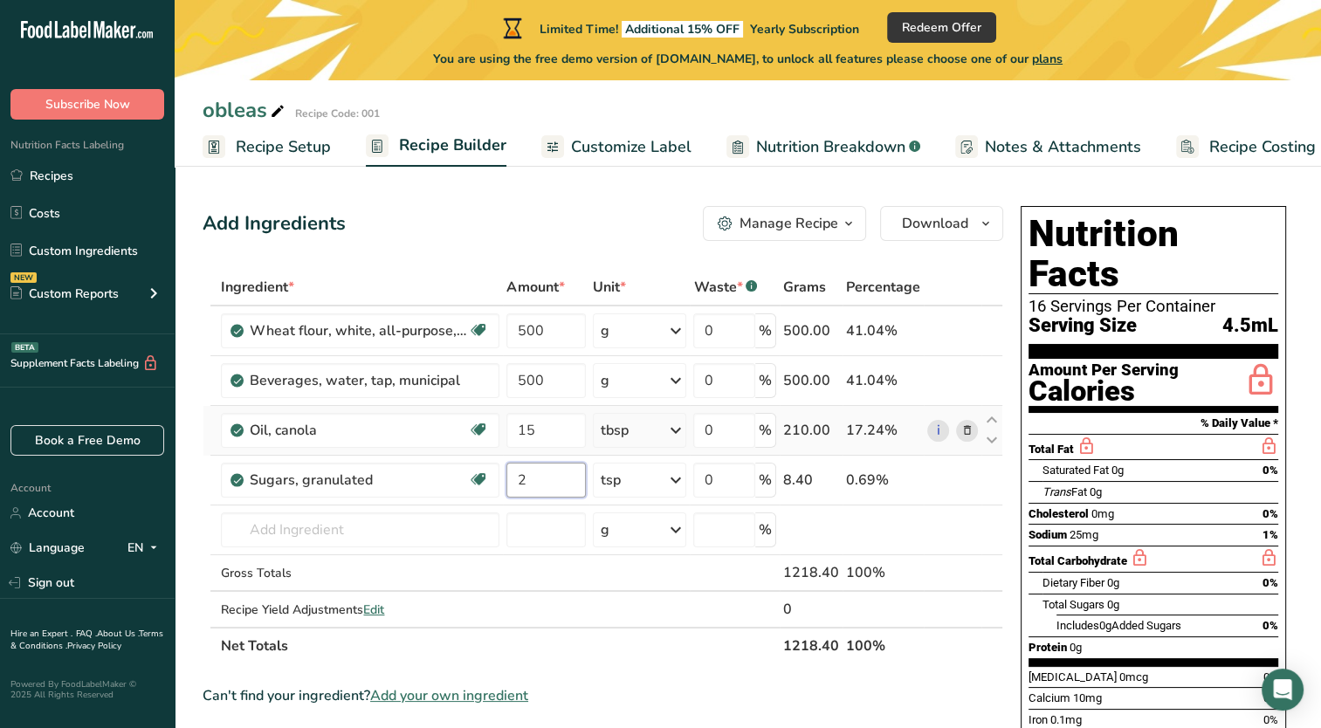
type input "2"
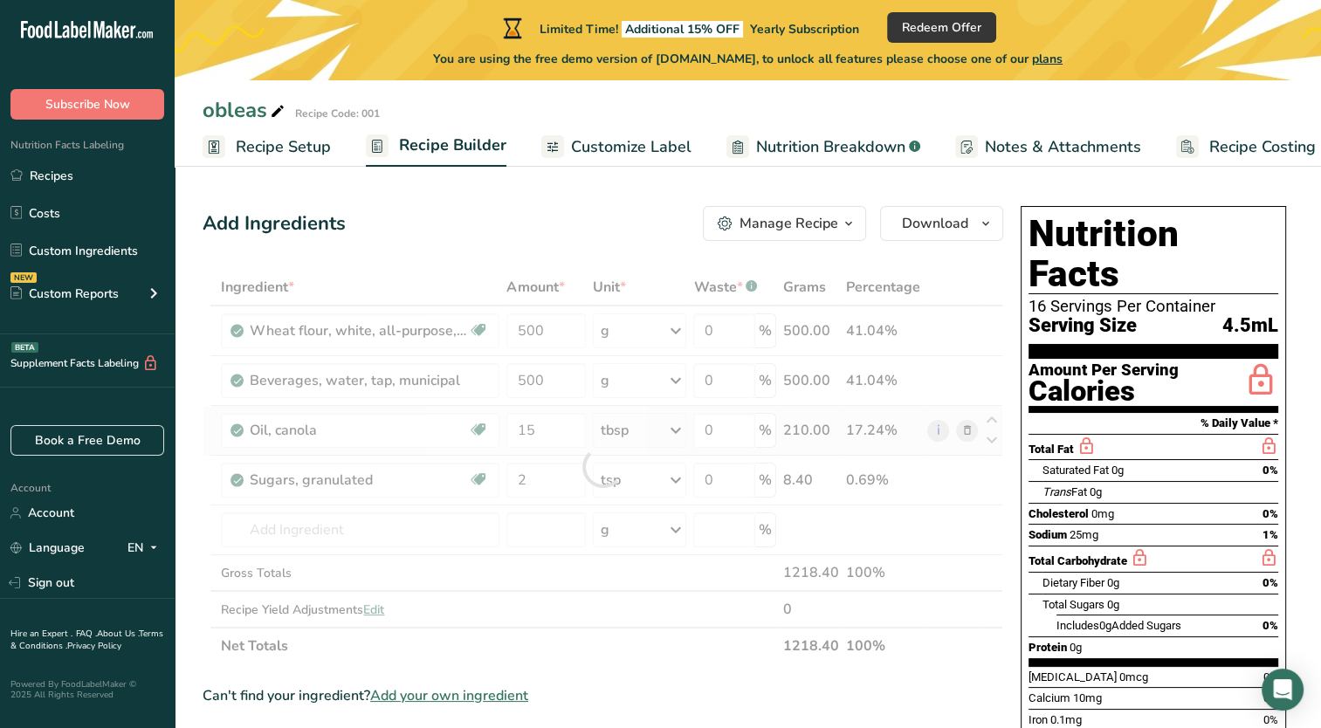
click at [660, 427] on div "Ingredient * Amount * Unit * Waste * .a-a{fill:#347362;}.b-a{fill:#fff;} Grams …" at bounding box center [603, 467] width 801 height 396
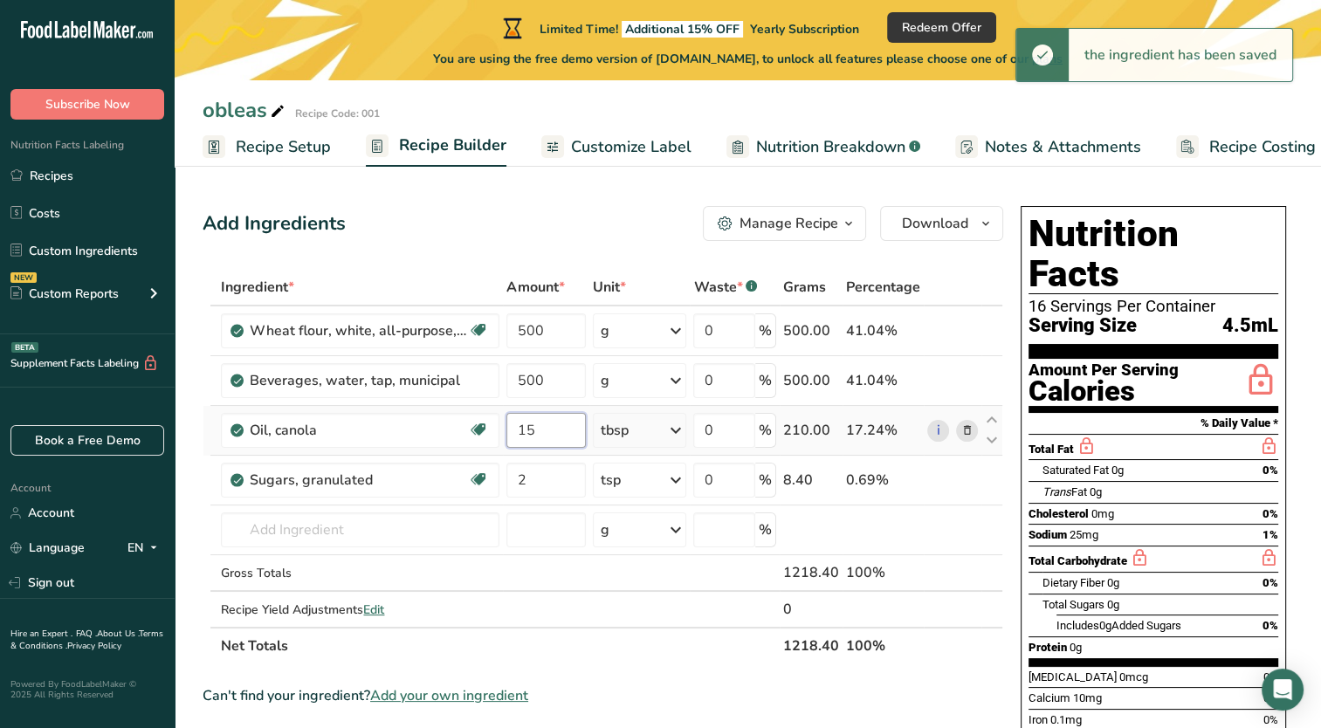
click at [562, 429] on input "15" at bounding box center [545, 430] width 79 height 35
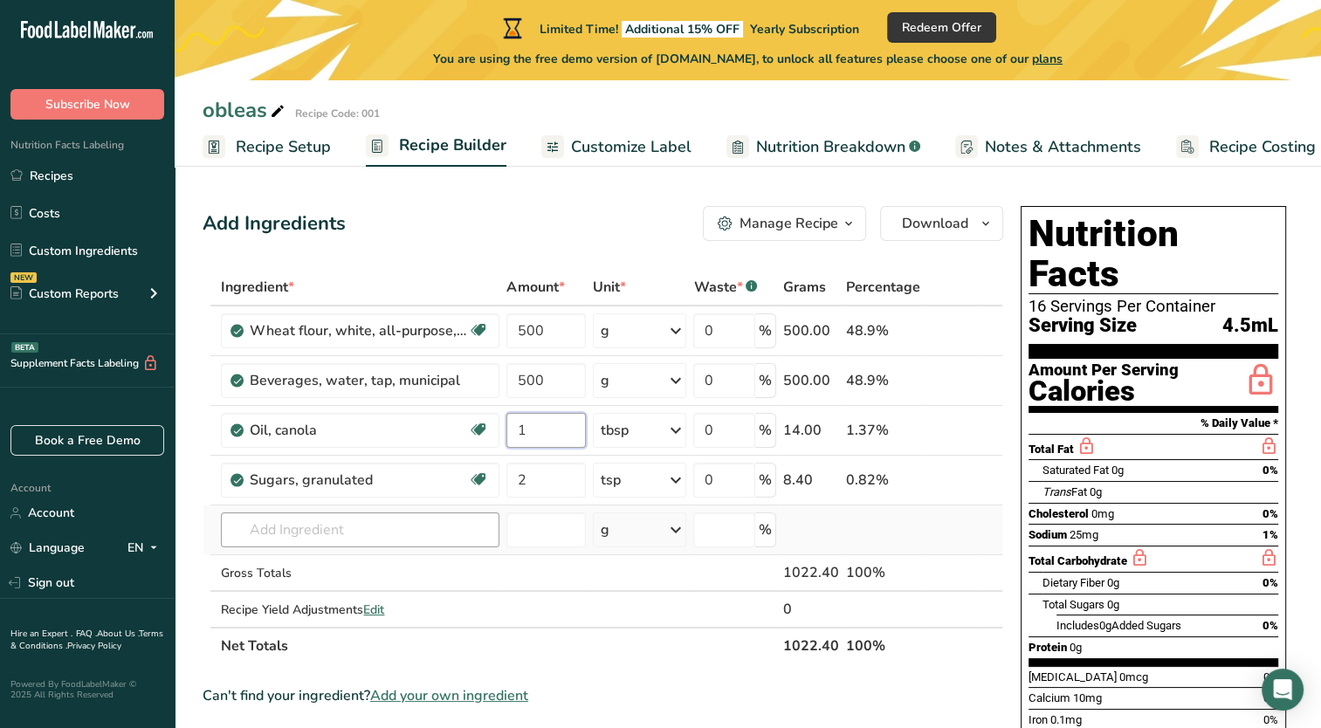
type input "1"
click at [372, 526] on div "Ingredient * Amount * Unit * Waste * .a-a{fill:#347362;}.b-a{fill:#fff;} Grams …" at bounding box center [603, 467] width 801 height 396
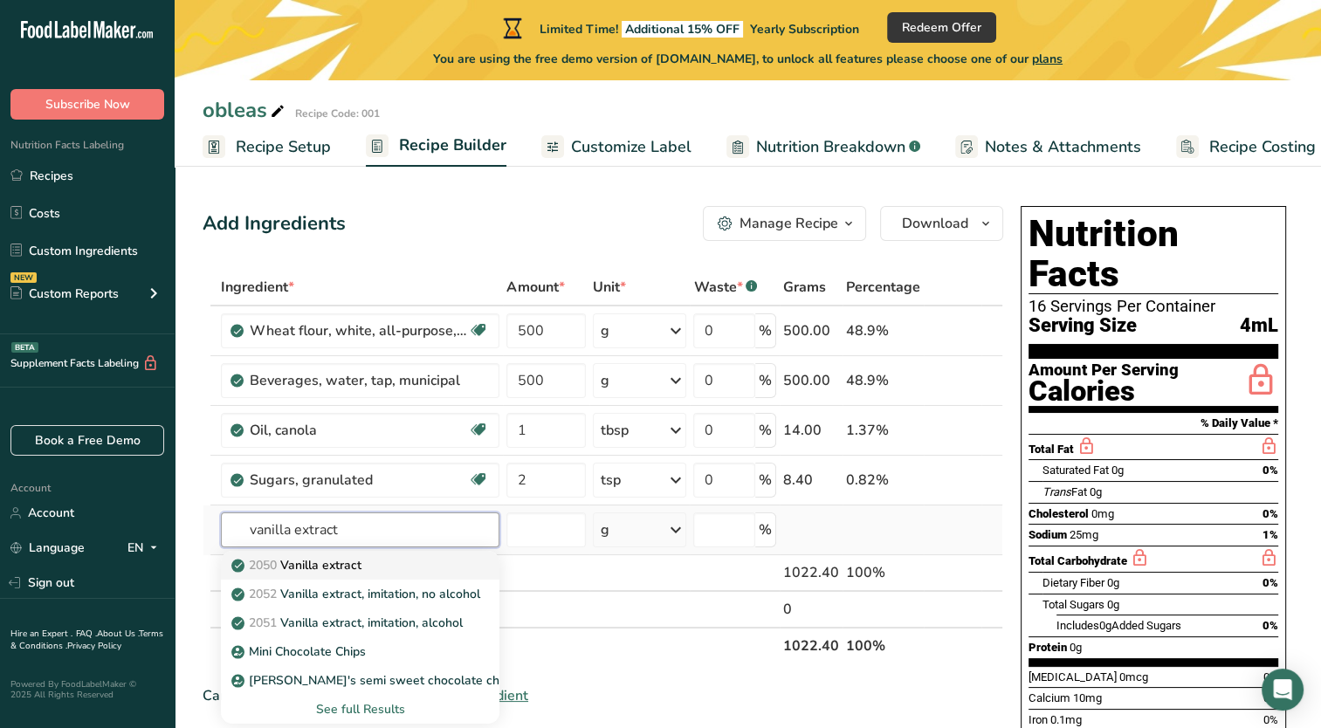
type input "vanilla extract"
click at [391, 571] on div "2050 Vanilla extract" at bounding box center [346, 565] width 223 height 18
type input "Vanilla extract"
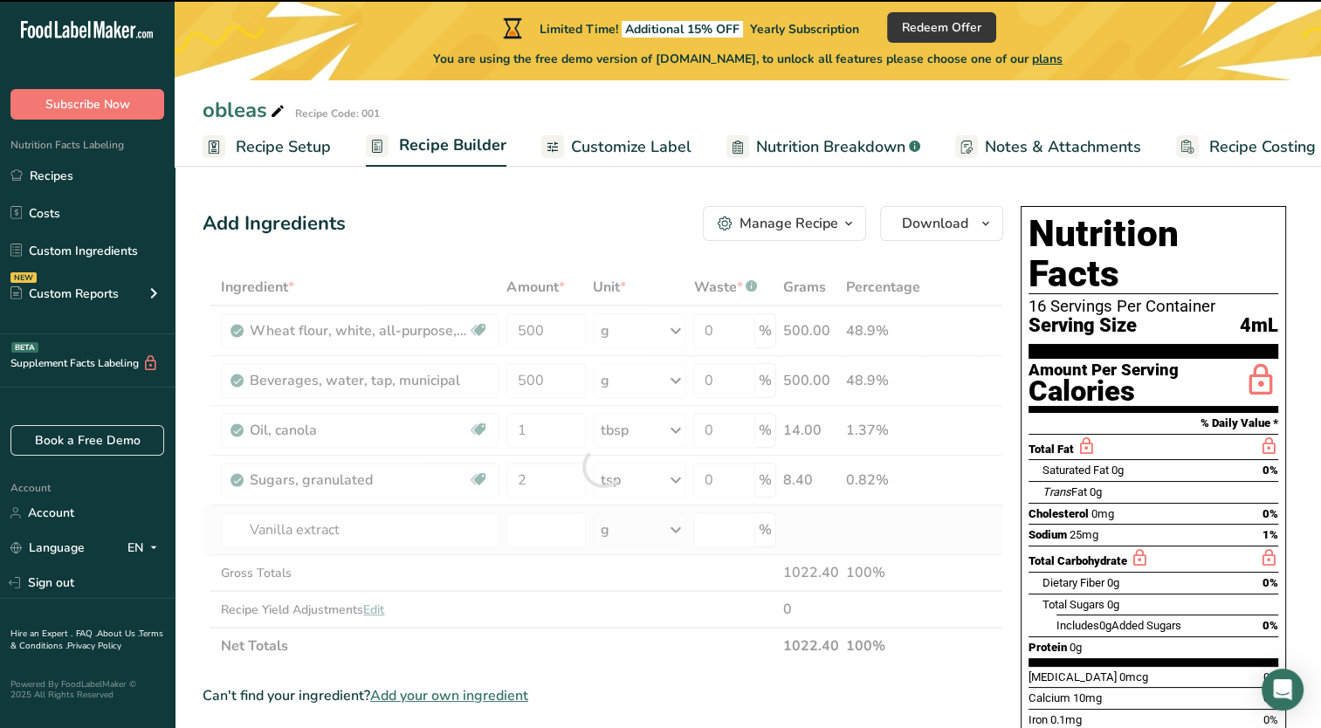
type input "0"
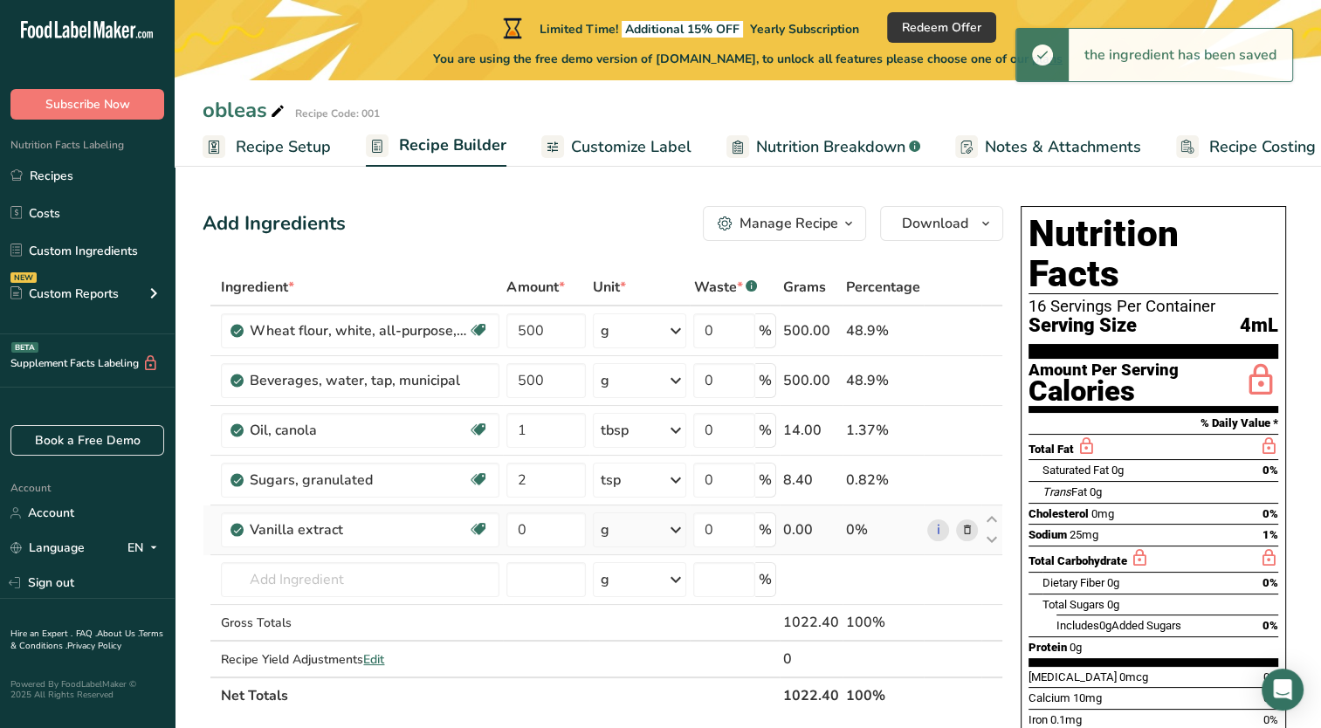
click at [637, 538] on div "g" at bounding box center [640, 530] width 94 height 35
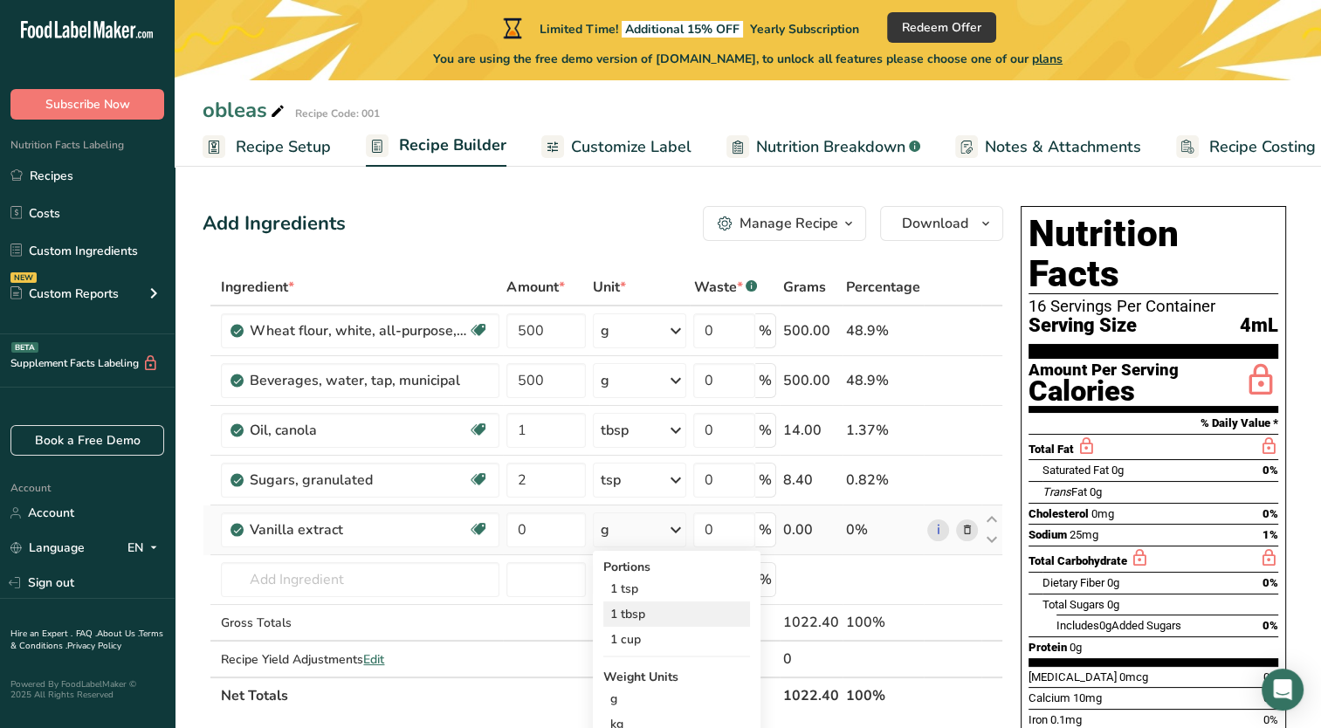
click at [630, 618] on div "1 tbsp" at bounding box center [676, 614] width 147 height 25
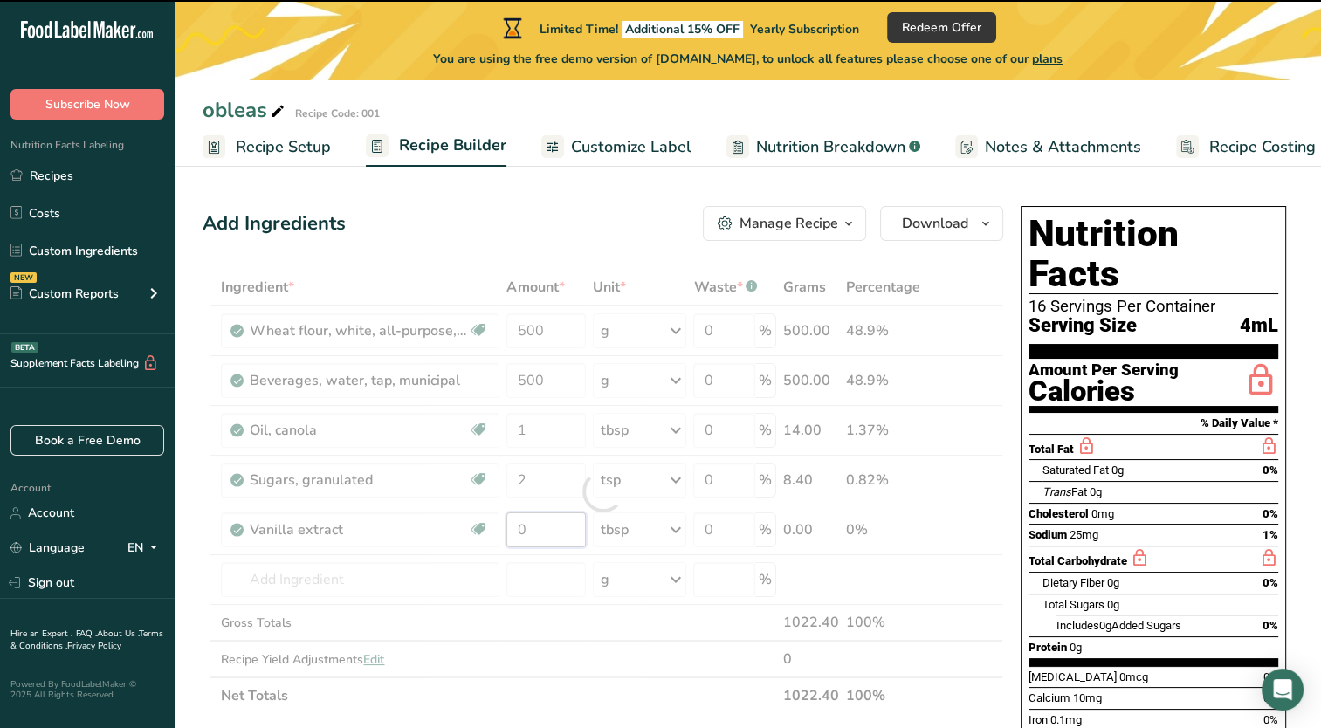
click at [555, 533] on input "0" at bounding box center [545, 530] width 79 height 35
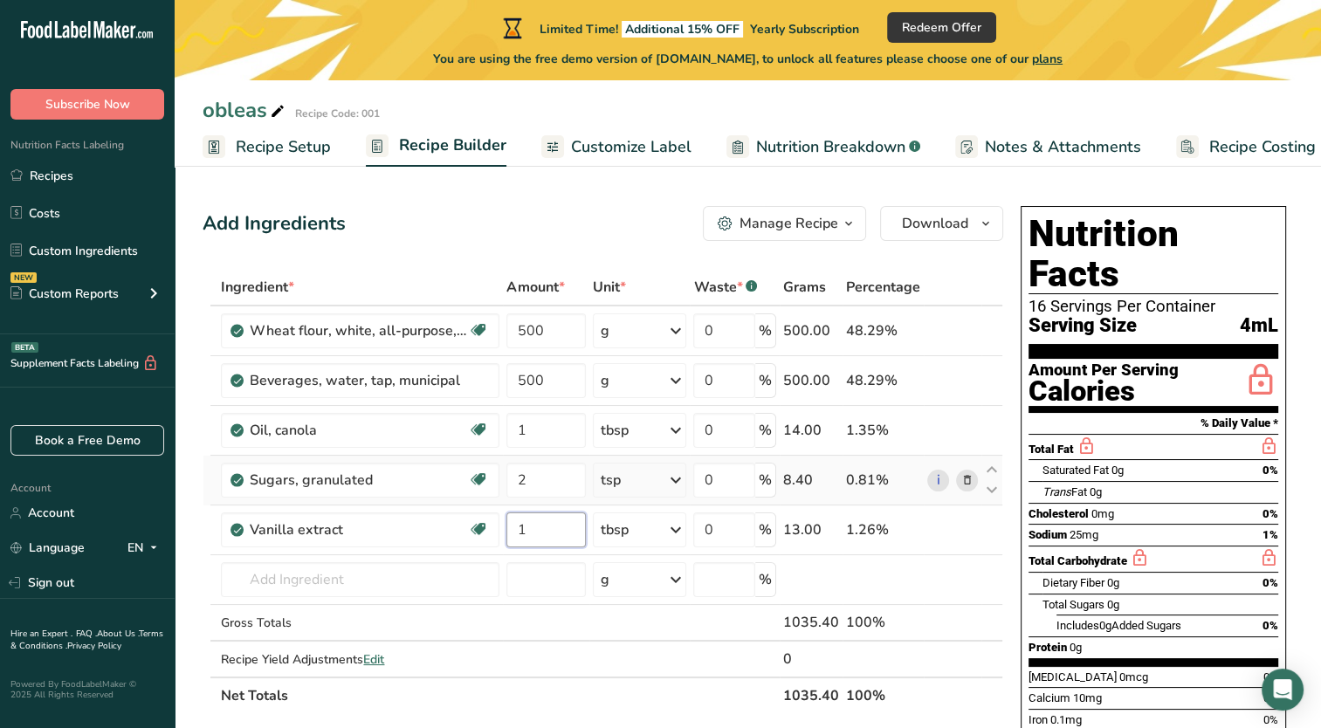
type input "1"
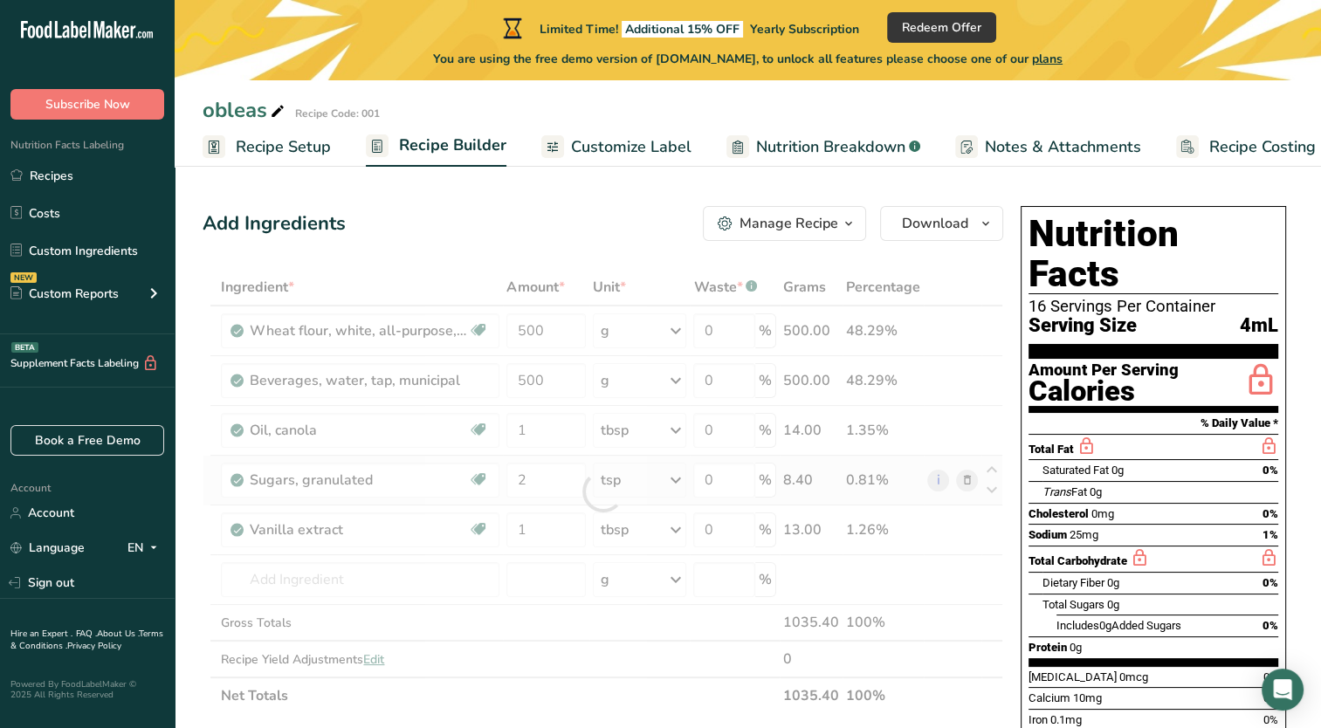
click at [644, 481] on div "Ingredient * Amount * Unit * Waste * .a-a{fill:#347362;}.b-a{fill:#fff;} Grams …" at bounding box center [603, 491] width 801 height 445
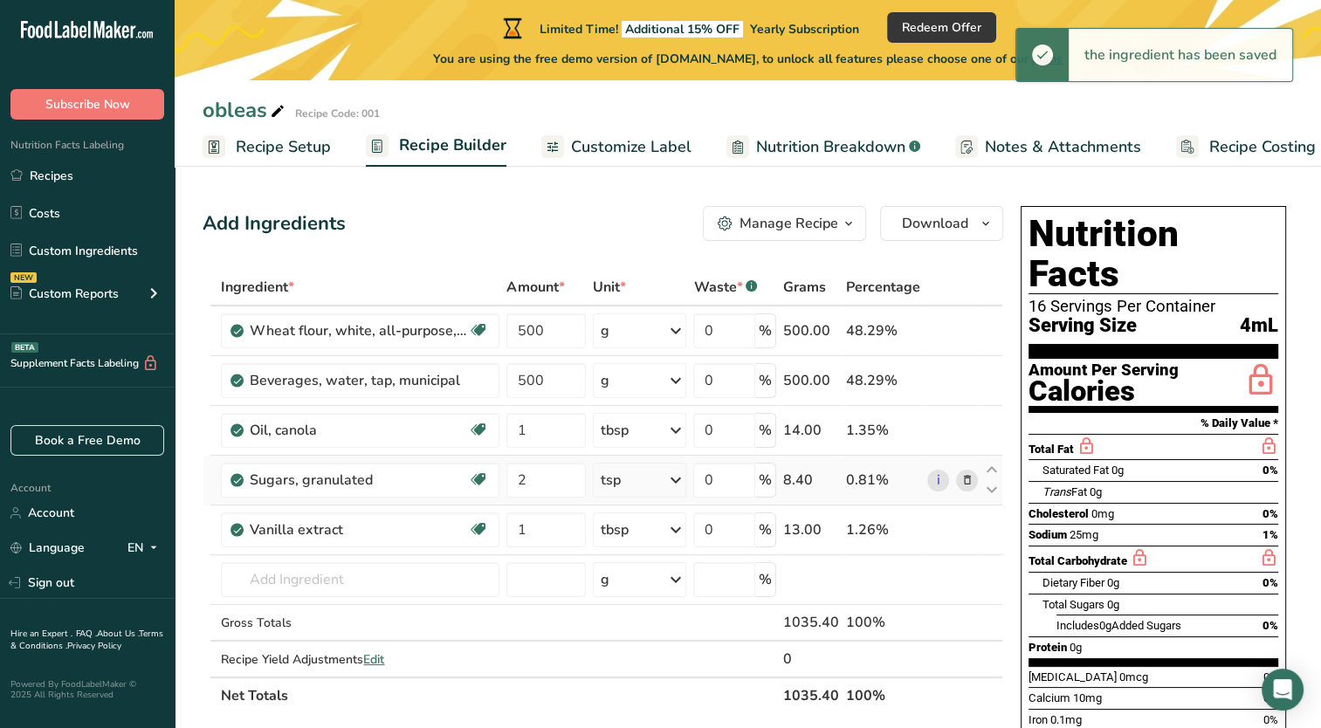
click at [672, 477] on icon at bounding box center [675, 480] width 21 height 31
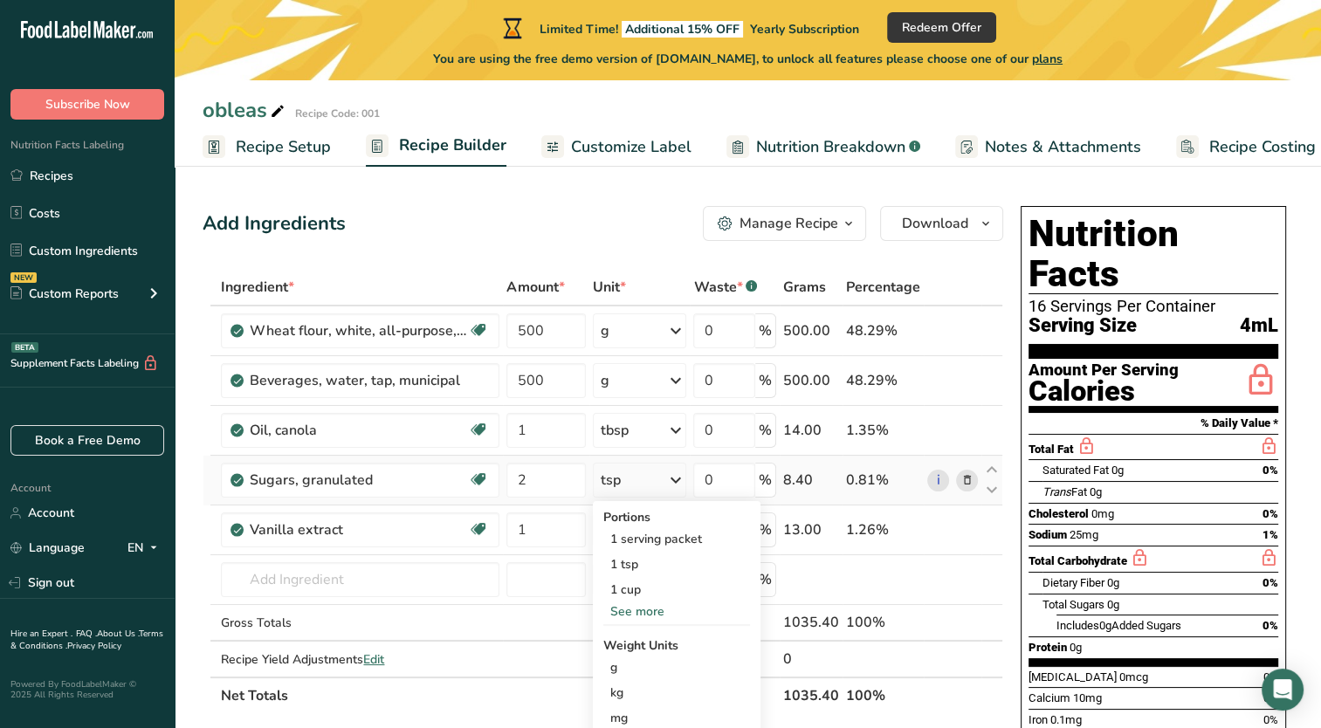
click at [644, 615] on div "See more" at bounding box center [676, 612] width 147 height 18
click at [196, 627] on section "Add Ingredients Manage Recipe Delete Recipe Duplicate Recipe Scale Recipe Save …" at bounding box center [748, 703] width 1147 height 1064
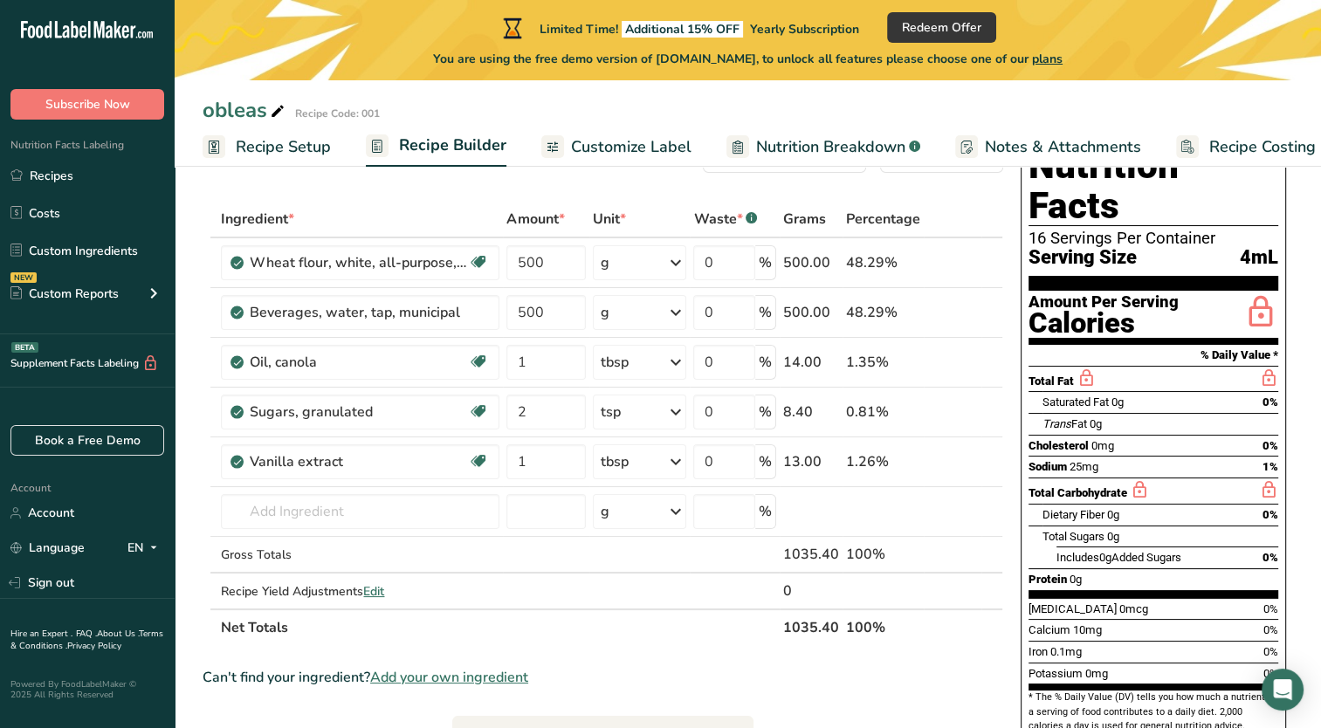
scroll to position [175, 0]
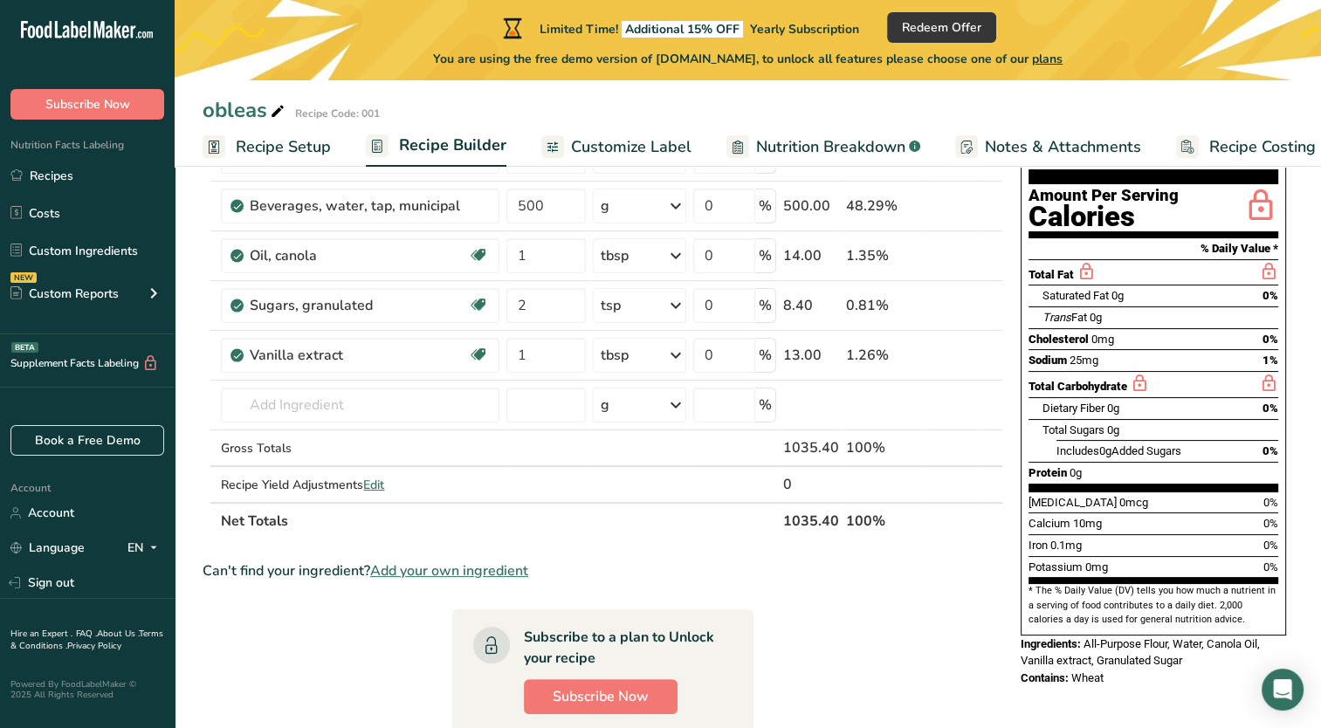
drag, startPoint x: 1110, startPoint y: 634, endPoint x: 1076, endPoint y: 634, distance: 34.1
click at [1076, 670] on div "Contains: Wheat" at bounding box center [1153, 678] width 265 height 17
copy span "Wheat"
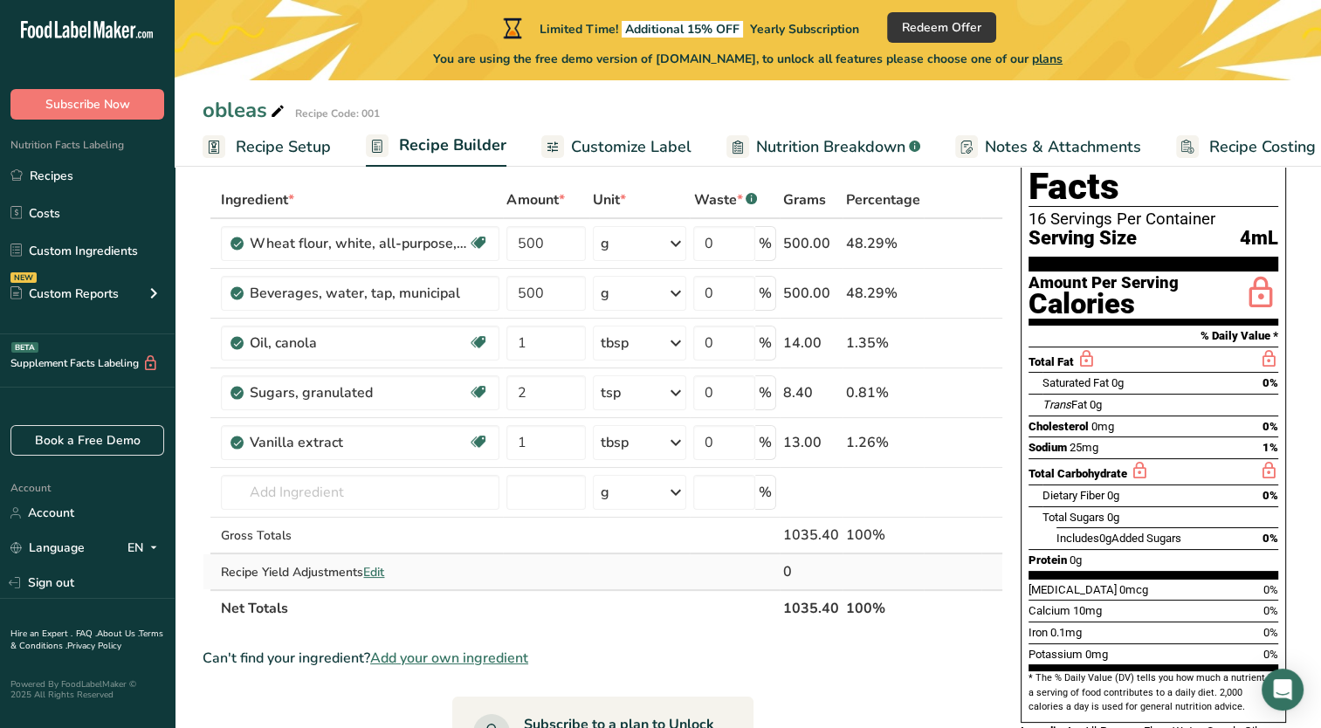
scroll to position [0, 0]
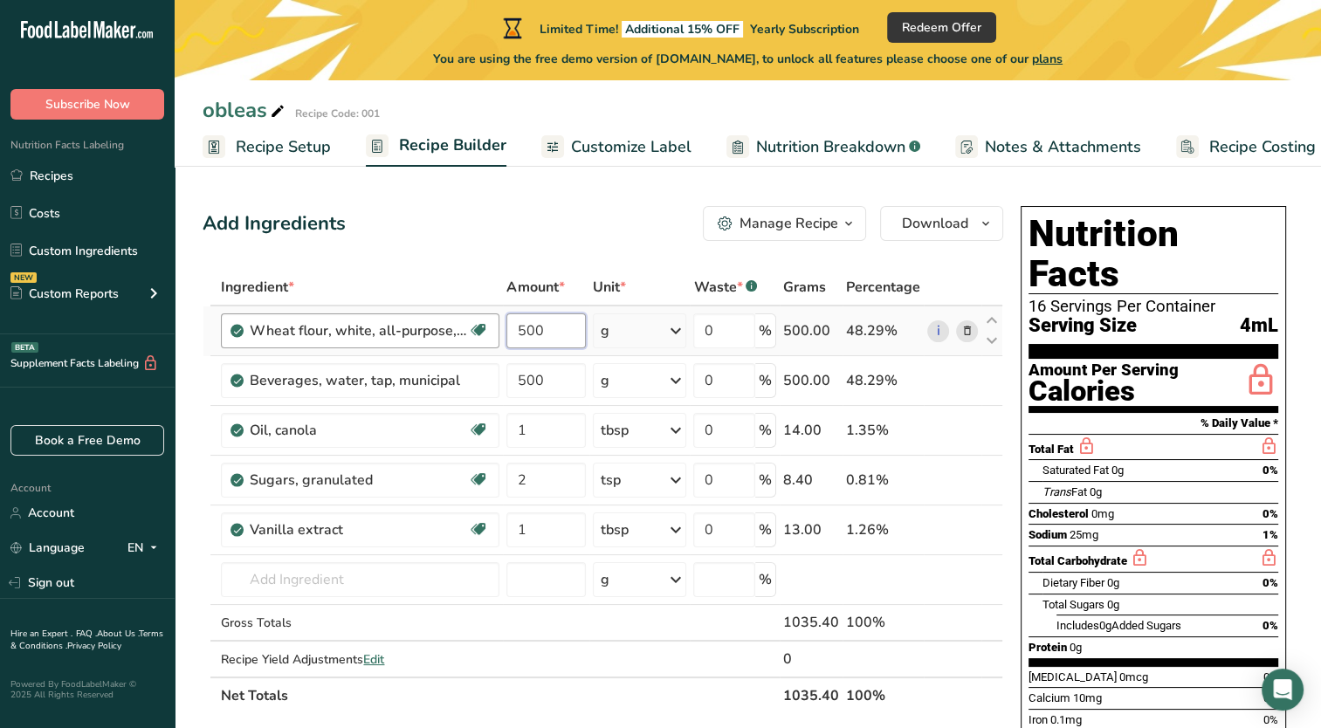
drag, startPoint x: 559, startPoint y: 327, endPoint x: 479, endPoint y: 328, distance: 80.4
click at [479, 328] on tr "Wheat flour, white, all-purpose, self-rising, enriched Dairy free Vegan Vegetar…" at bounding box center [602, 332] width 799 height 50
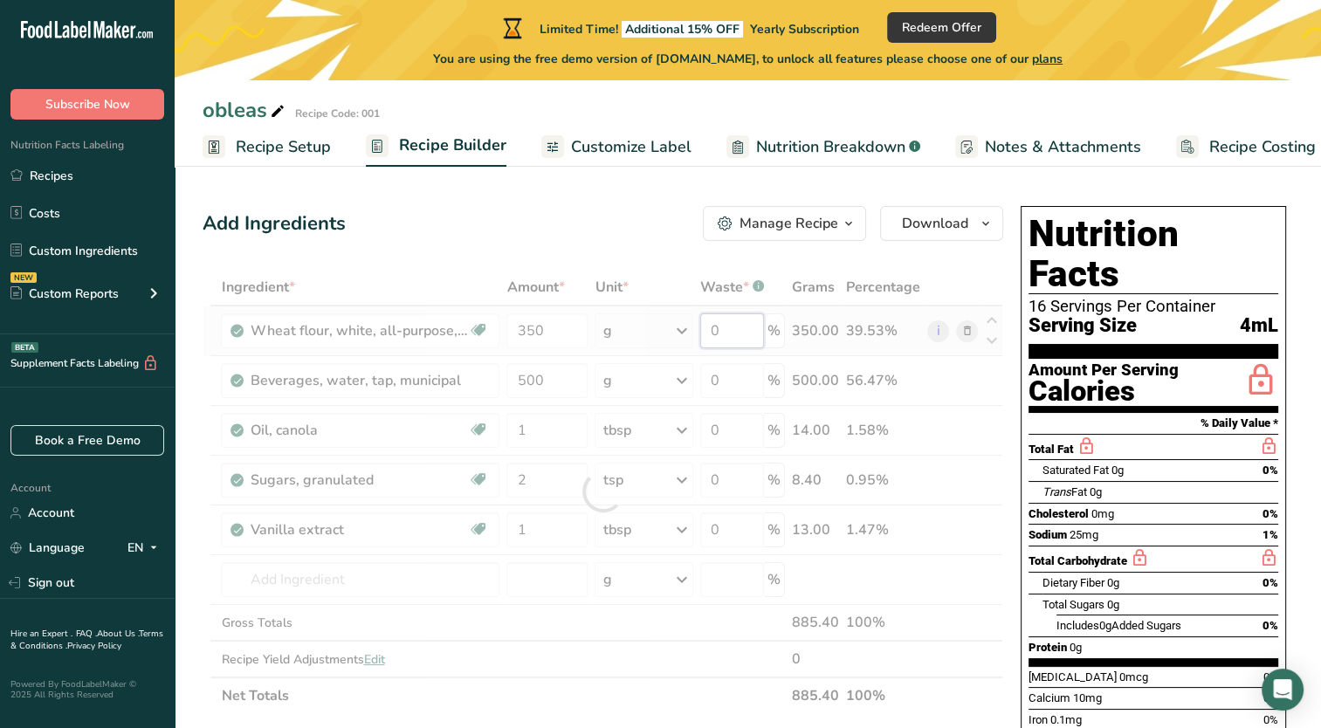
click at [743, 331] on div "Ingredient * Amount * Unit * Waste * .a-a{fill:#347362;}.b-a{fill:#fff;} Grams …" at bounding box center [603, 491] width 801 height 445
click at [737, 379] on div "Ingredient * Amount * Unit * Waste * .a-a{fill:#347362;}.b-a{fill:#fff;} Grams …" at bounding box center [603, 491] width 801 height 445
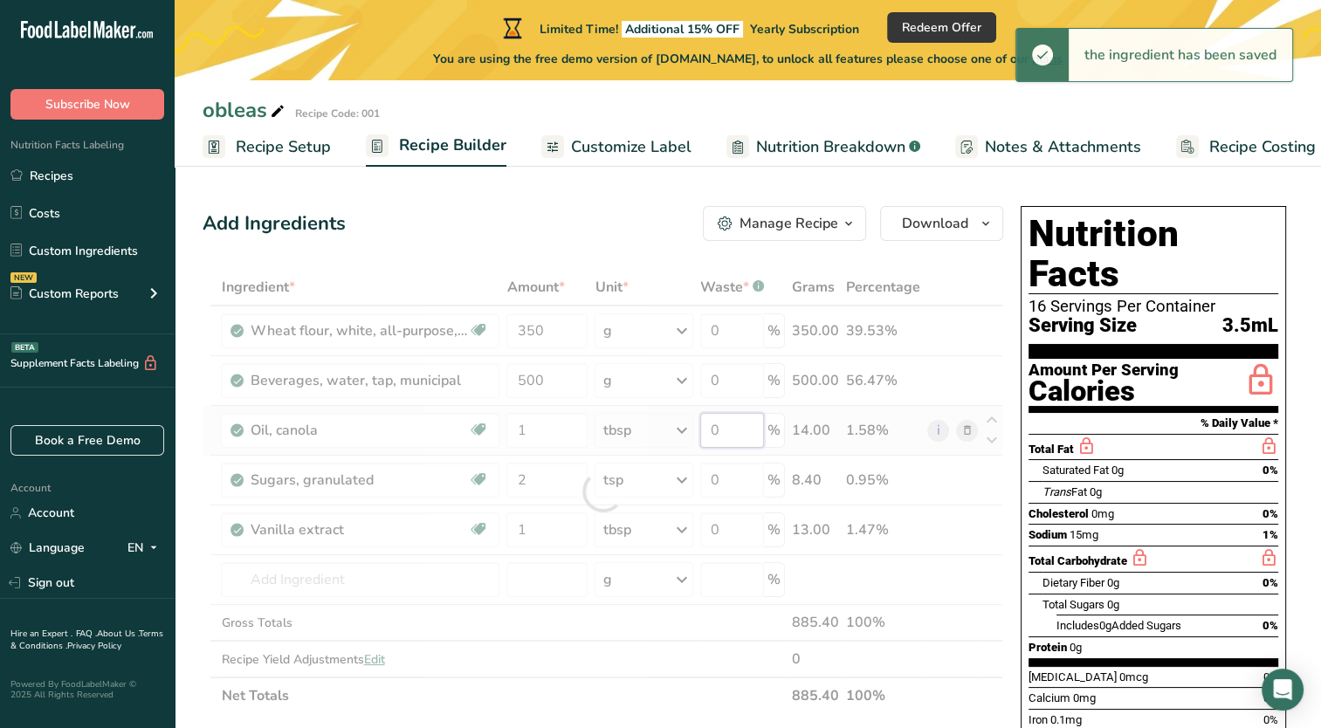
click at [739, 428] on div "Ingredient * Amount * Unit * Waste * .a-a{fill:#347362;}.b-a{fill:#fff;} Grams …" at bounding box center [603, 491] width 801 height 445
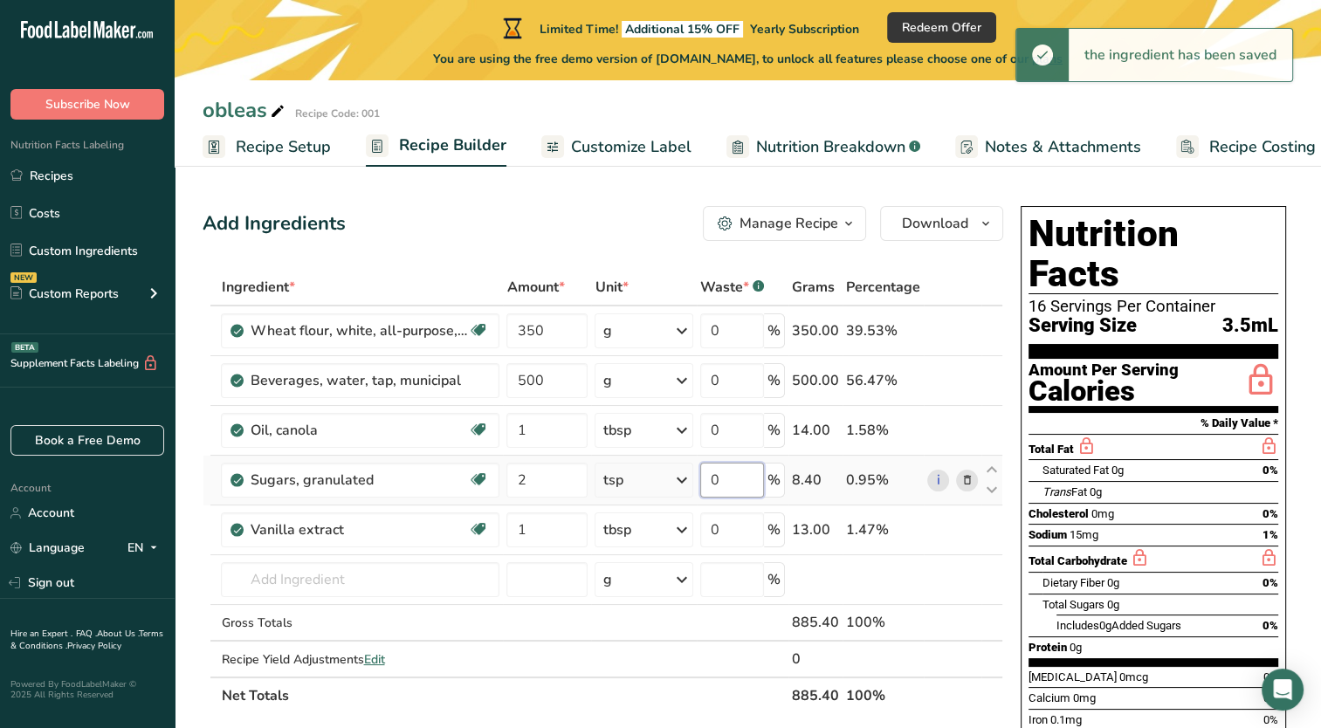
click at [742, 487] on div "Ingredient * Amount * Unit * Waste * .a-a{fill:#347362;}.b-a{fill:#fff;} Grams …" at bounding box center [603, 491] width 801 height 445
click at [727, 535] on div "Ingredient * Amount * Unit * Waste * .a-a{fill:#347362;}.b-a{fill:#fff;} Grams …" at bounding box center [603, 491] width 801 height 445
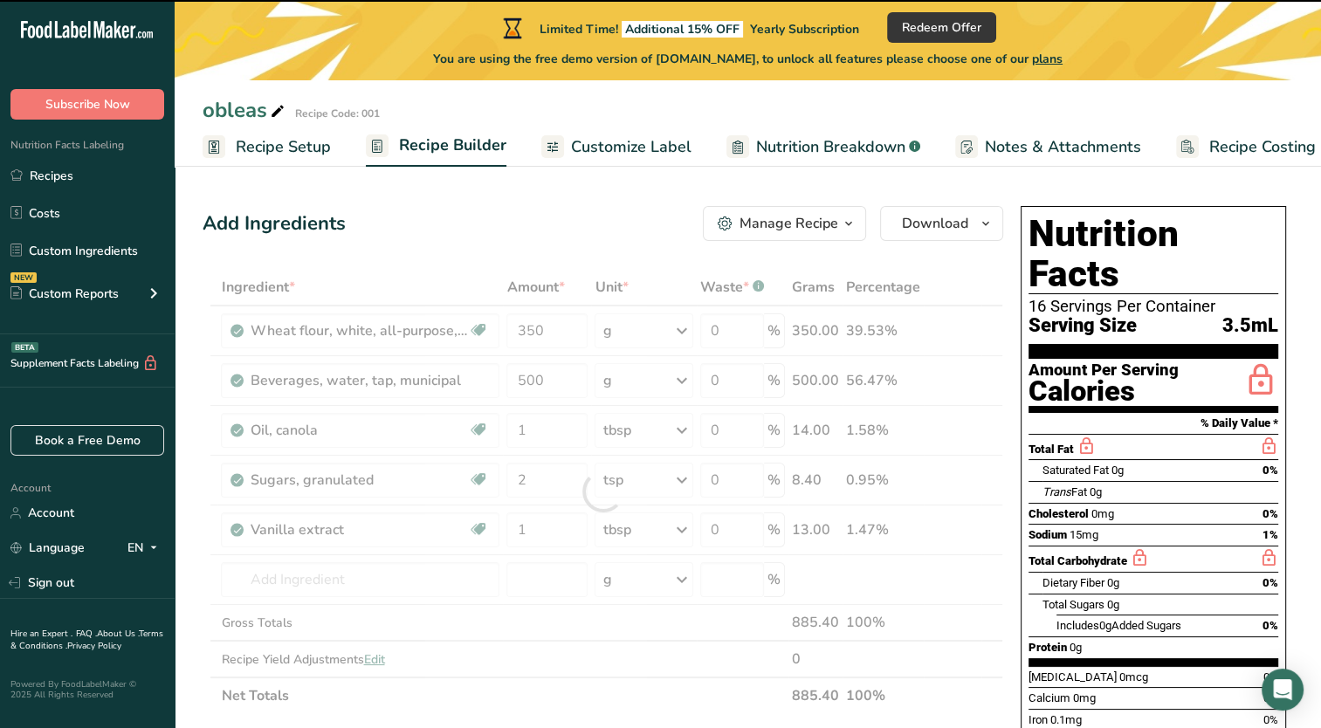
drag, startPoint x: 1220, startPoint y: 267, endPoint x: 1030, endPoint y: 266, distance: 189.5
click at [1030, 298] on div "16 Servings Per Container" at bounding box center [1154, 306] width 250 height 17
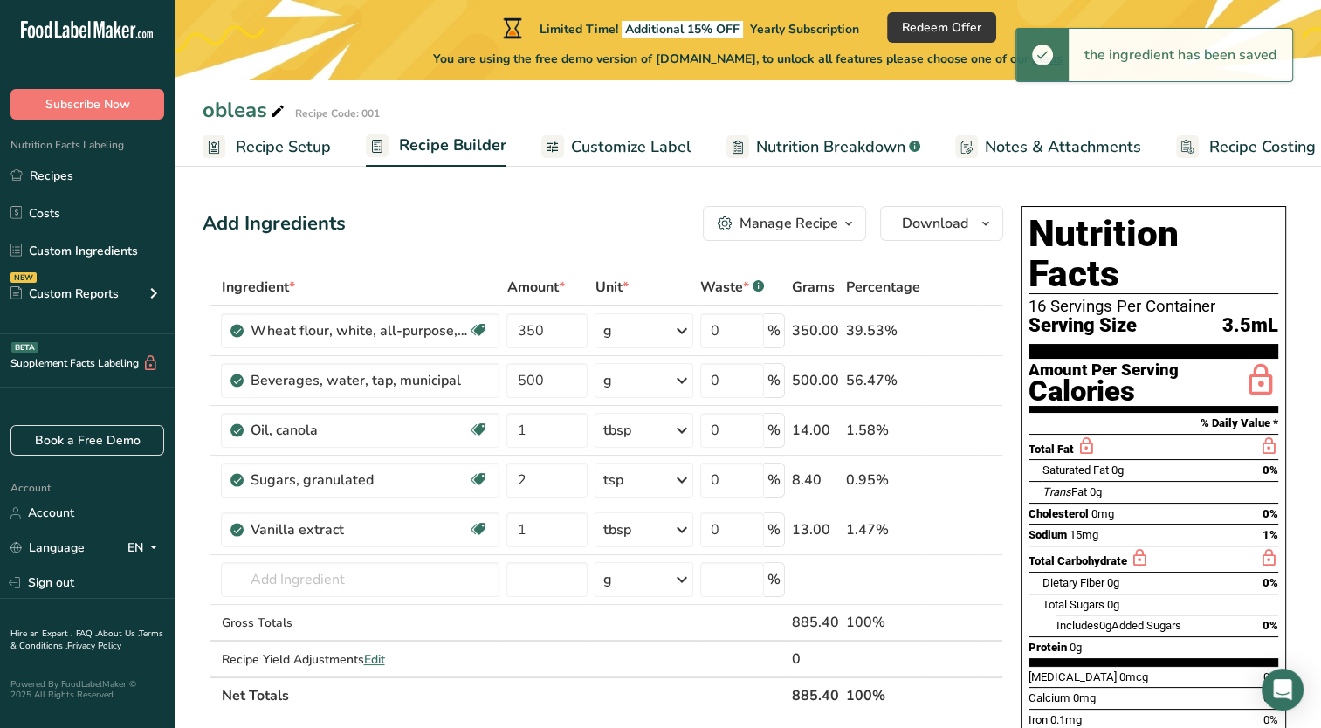
copy div "16 Servings Per Container"
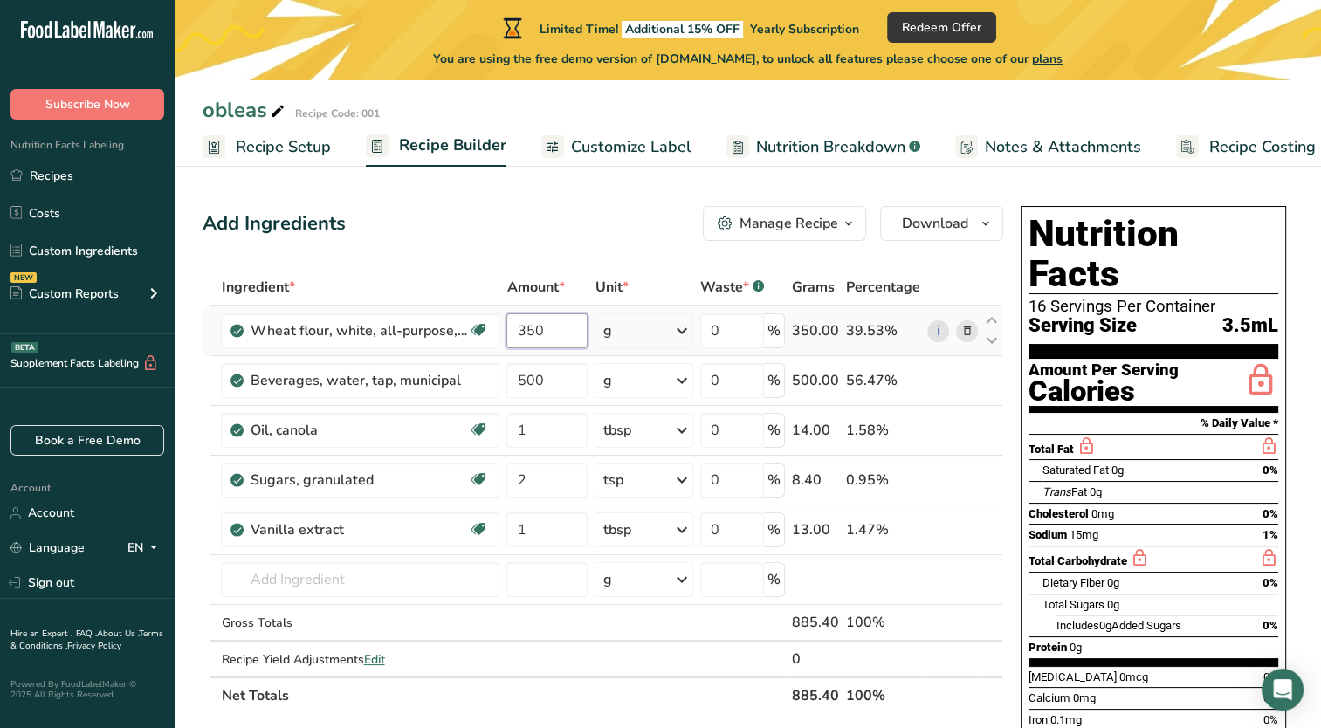
click at [526, 334] on input "350" at bounding box center [546, 330] width 81 height 35
drag, startPoint x: 531, startPoint y: 332, endPoint x: 517, endPoint y: 332, distance: 14.0
click at [517, 332] on input "350" at bounding box center [546, 330] width 81 height 35
type input "400"
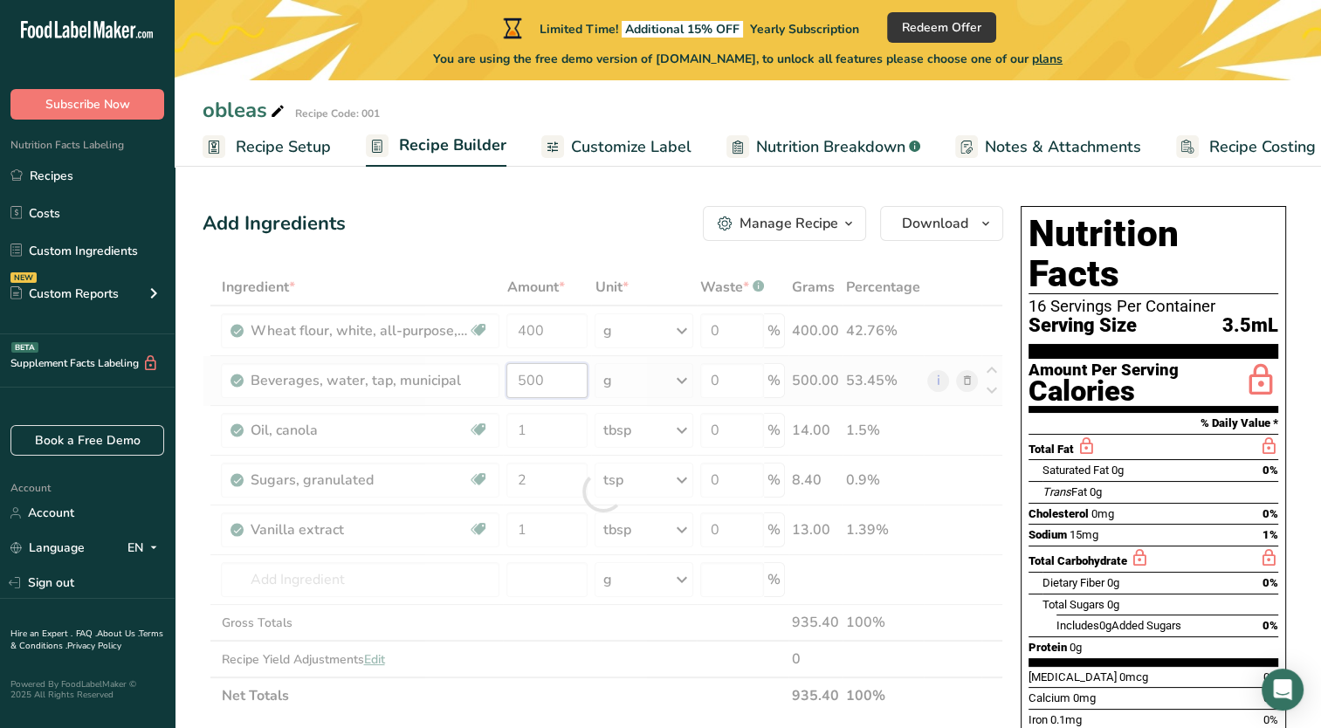
click at [523, 383] on div "Ingredient * Amount * Unit * Waste * .a-a{fill:#347362;}.b-a{fill:#fff;} Grams …" at bounding box center [603, 491] width 801 height 445
click at [304, 154] on span "Recipe Setup" at bounding box center [283, 147] width 95 height 24
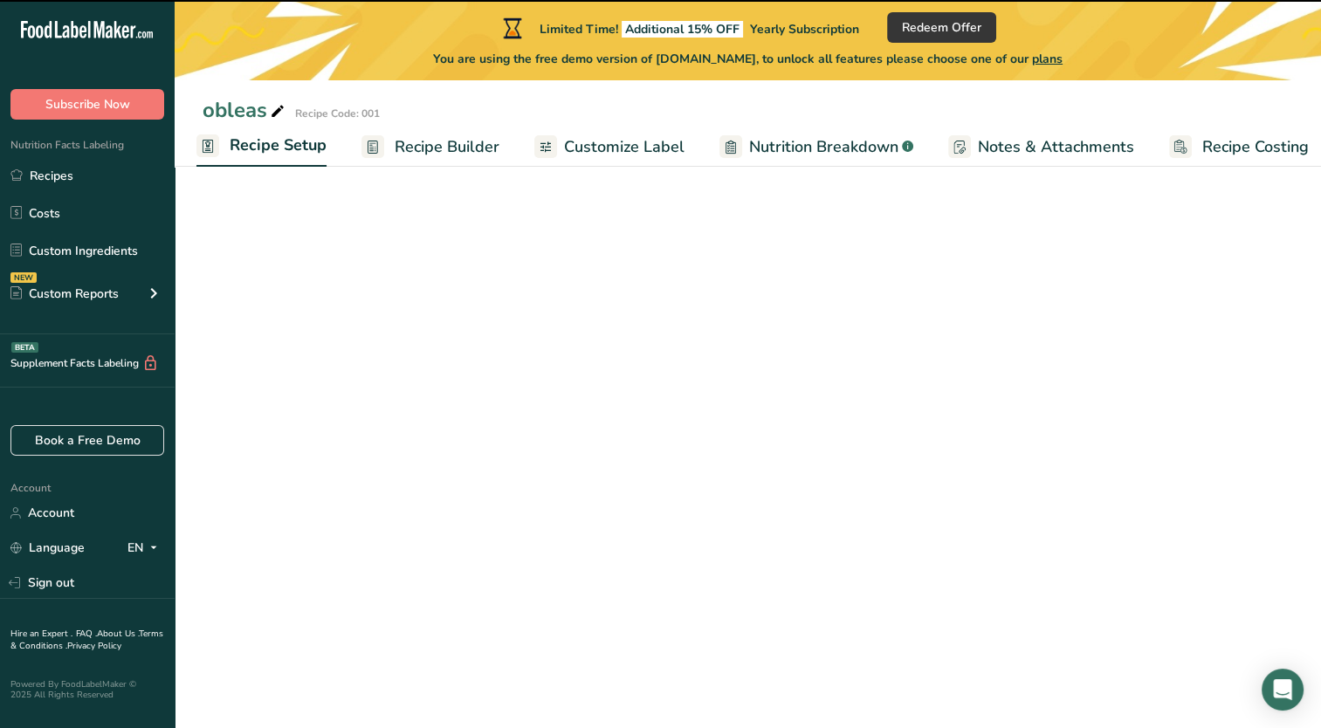
select select "22"
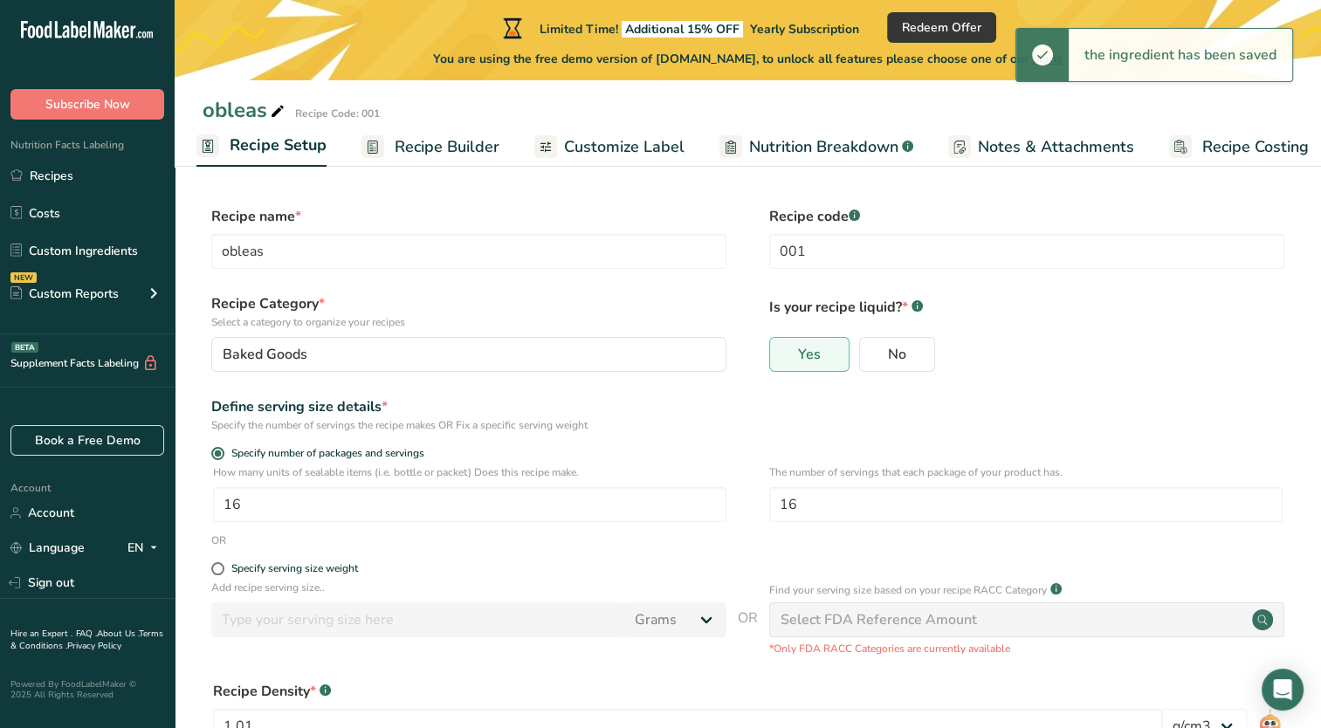
scroll to position [184, 0]
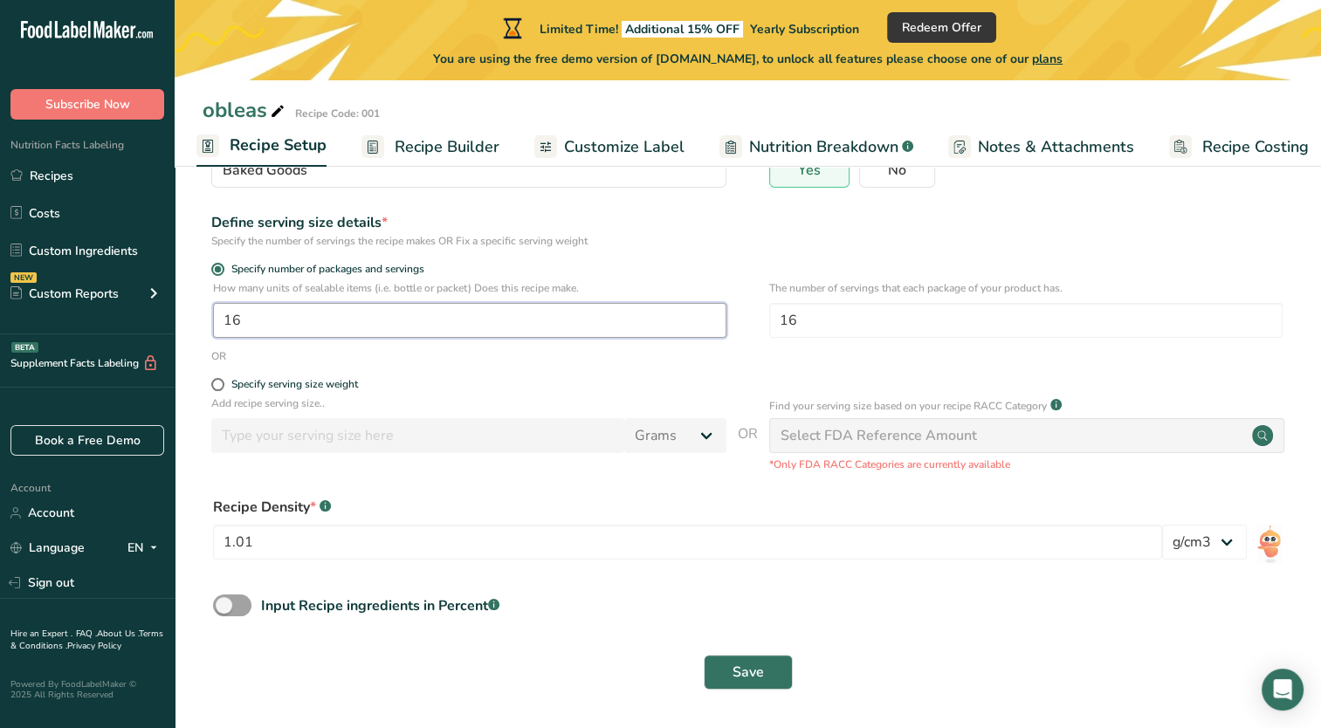
drag, startPoint x: 260, startPoint y: 313, endPoint x: 181, endPoint y: 310, distance: 79.5
click at [181, 310] on section "Recipe name * obleas Recipe code .a-a{fill:#347362;}.b-a{fill:#fff;} 001 Recipe…" at bounding box center [748, 357] width 1147 height 741
type input "20"
drag, startPoint x: 897, startPoint y: 326, endPoint x: 744, endPoint y: 316, distance: 153.1
click at [744, 316] on div "How many units of sealable items (i.e. bottle or packet) Does this recipe make.…" at bounding box center [748, 314] width 1091 height 68
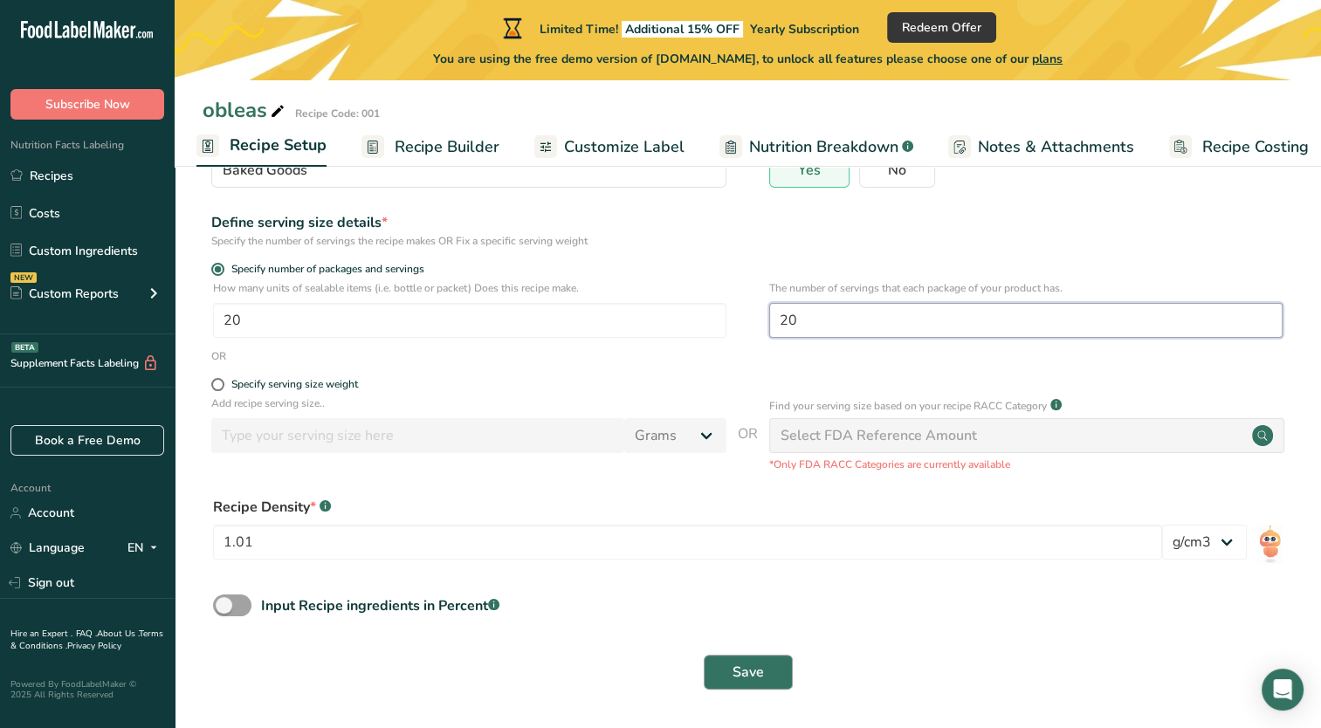
type input "20"
click at [739, 672] on span "Save" at bounding box center [748, 672] width 31 height 21
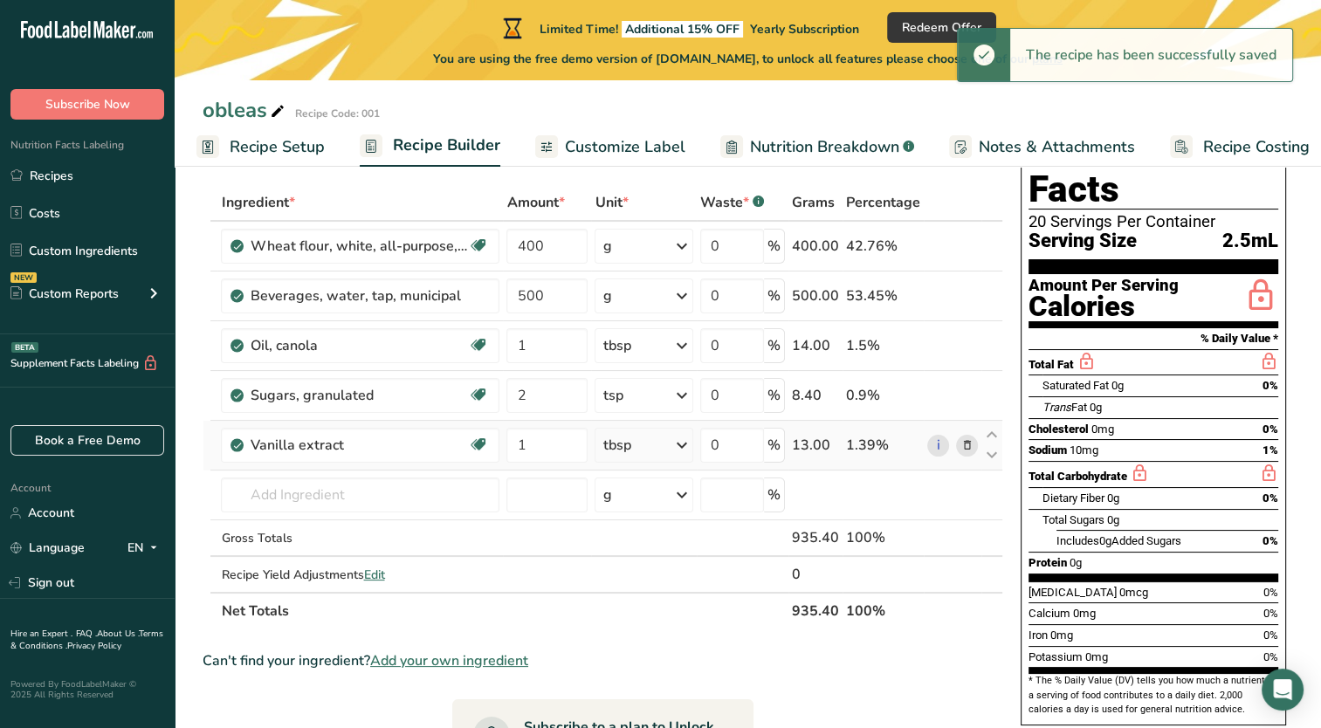
scroll to position [10, 0]
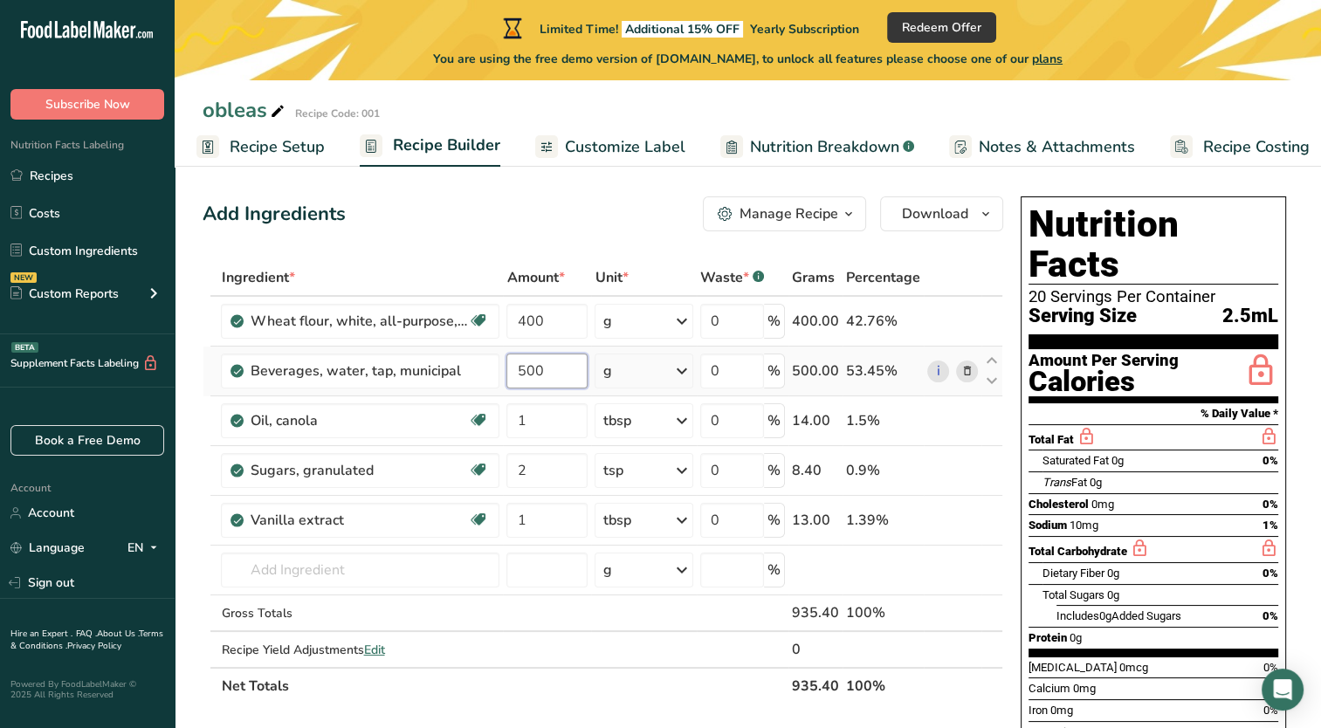
click at [531, 373] on input "500" at bounding box center [546, 371] width 81 height 35
drag, startPoint x: 565, startPoint y: 372, endPoint x: 514, endPoint y: 375, distance: 50.8
click at [514, 375] on input "500" at bounding box center [546, 371] width 81 height 35
type input "600"
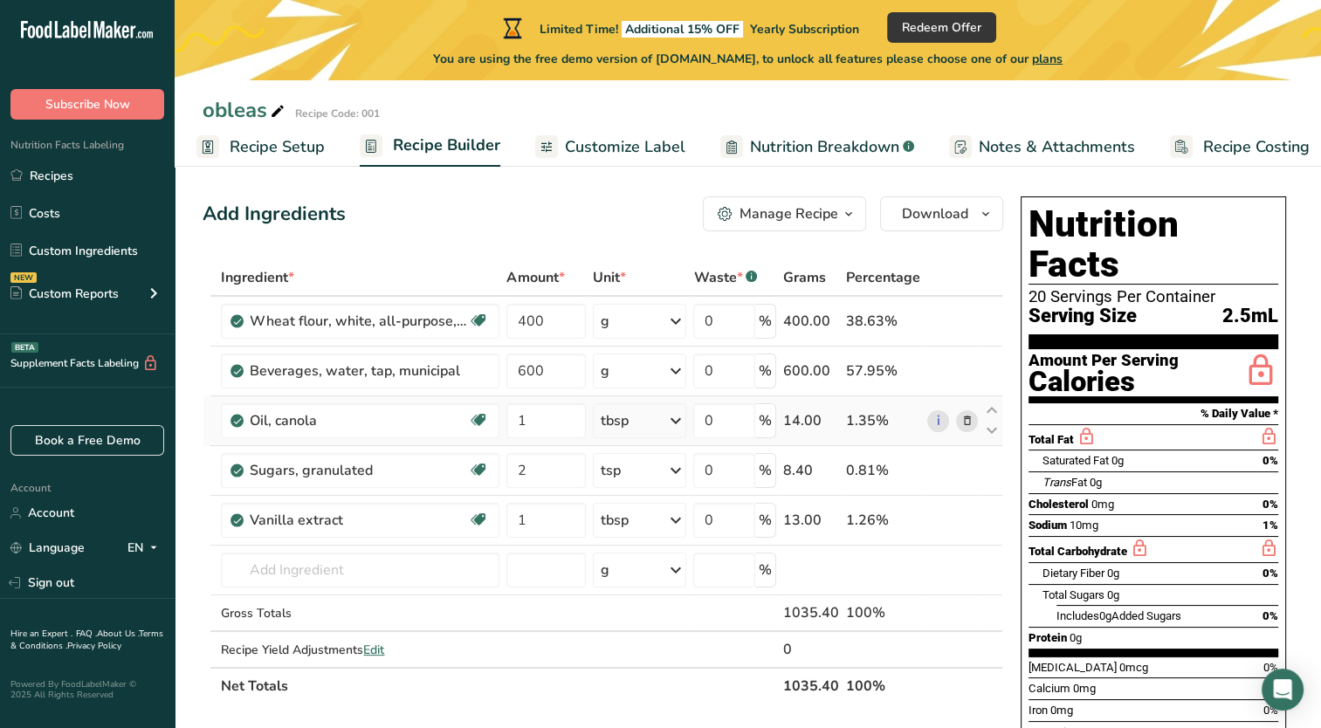
click at [612, 426] on div "Ingredient * Amount * Unit * Waste * .a-a{fill:#347362;}.b-a{fill:#fff;} Grams …" at bounding box center [603, 481] width 801 height 445
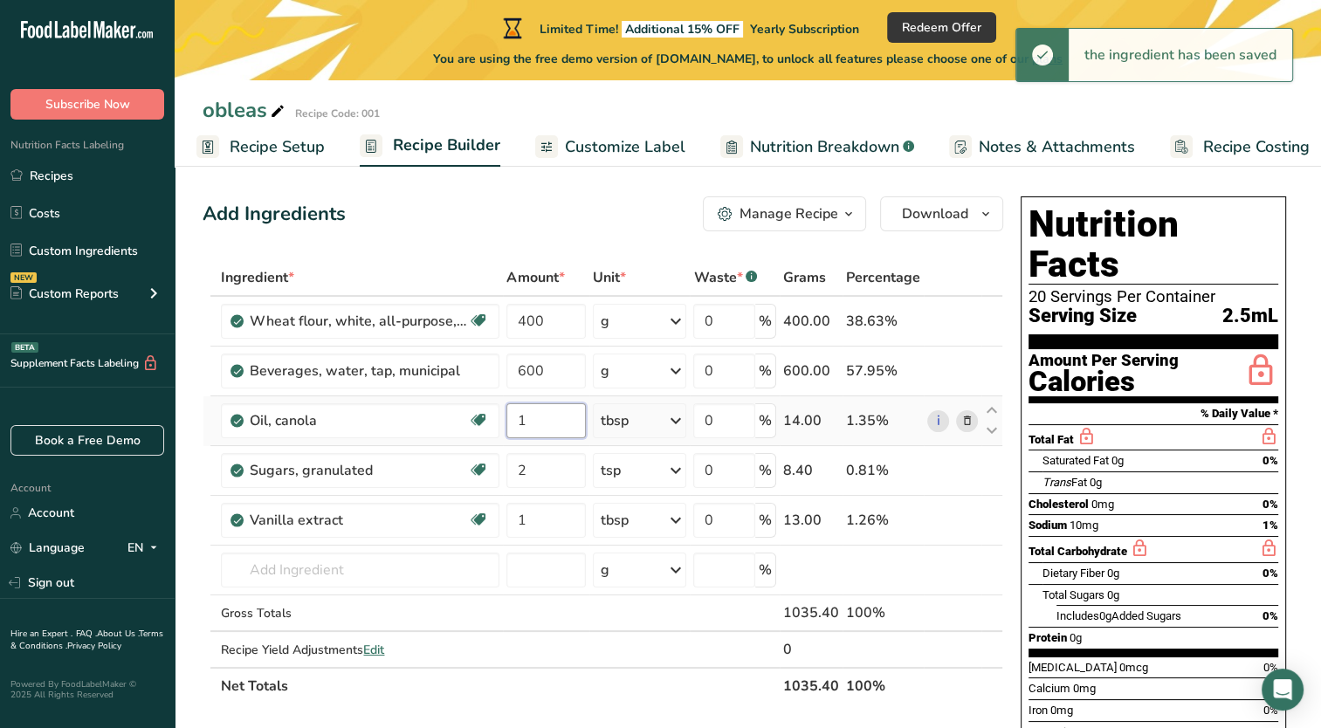
click at [551, 421] on input "1" at bounding box center [545, 420] width 79 height 35
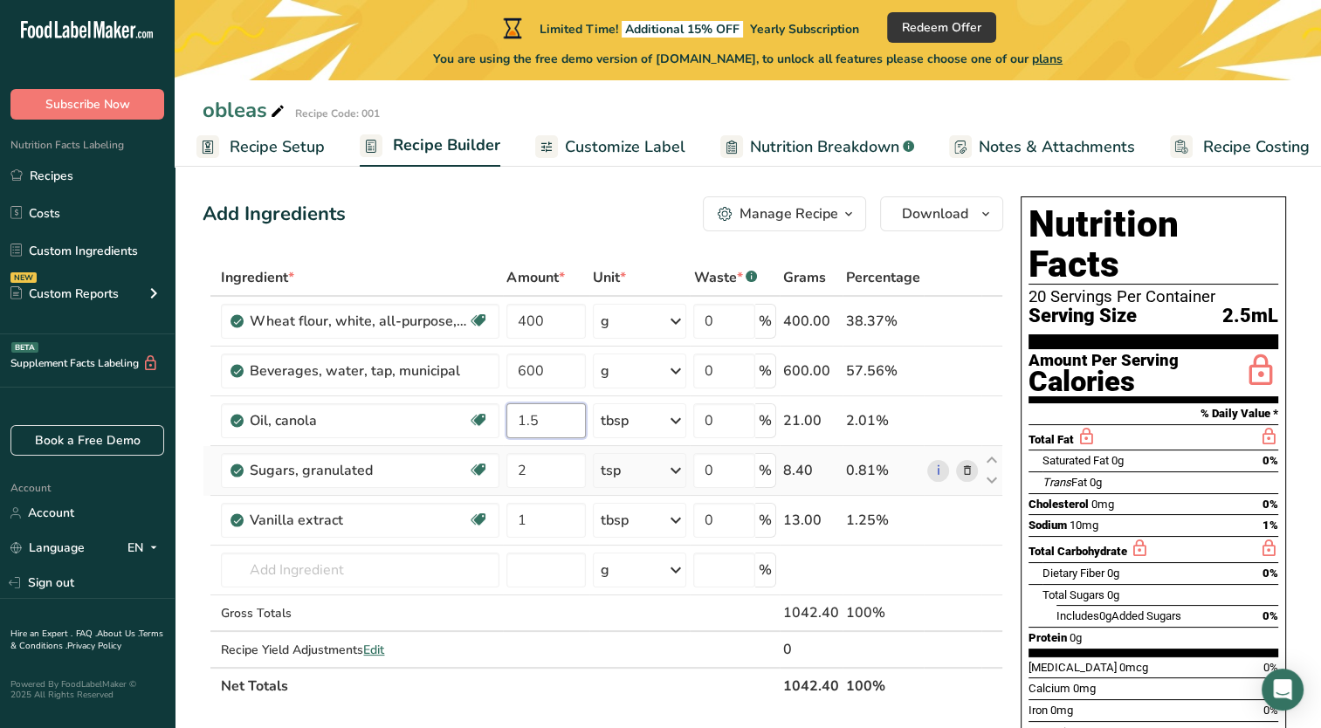
type input "1.5"
click at [640, 465] on div "Ingredient * Amount * Unit * Waste * .a-a{fill:#347362;}.b-a{fill:#fff;} Grams …" at bounding box center [603, 481] width 801 height 445
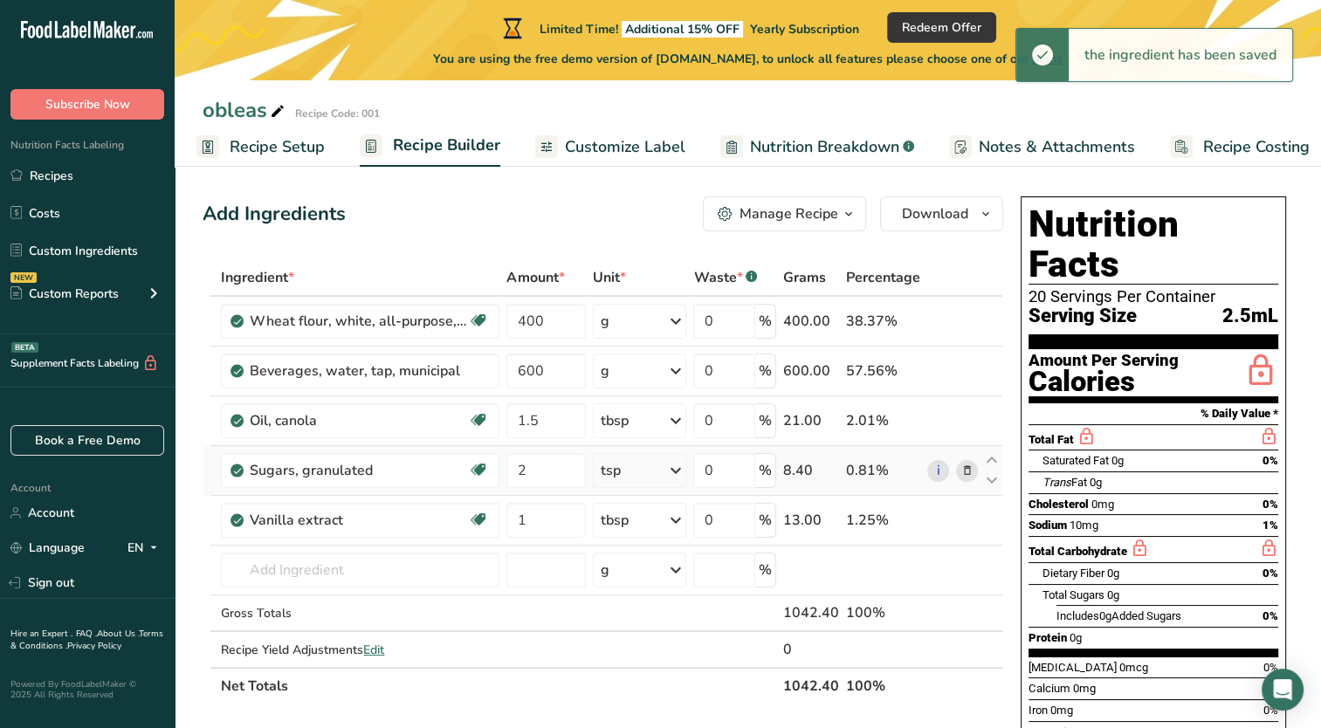
click at [640, 465] on div "tsp" at bounding box center [640, 470] width 94 height 35
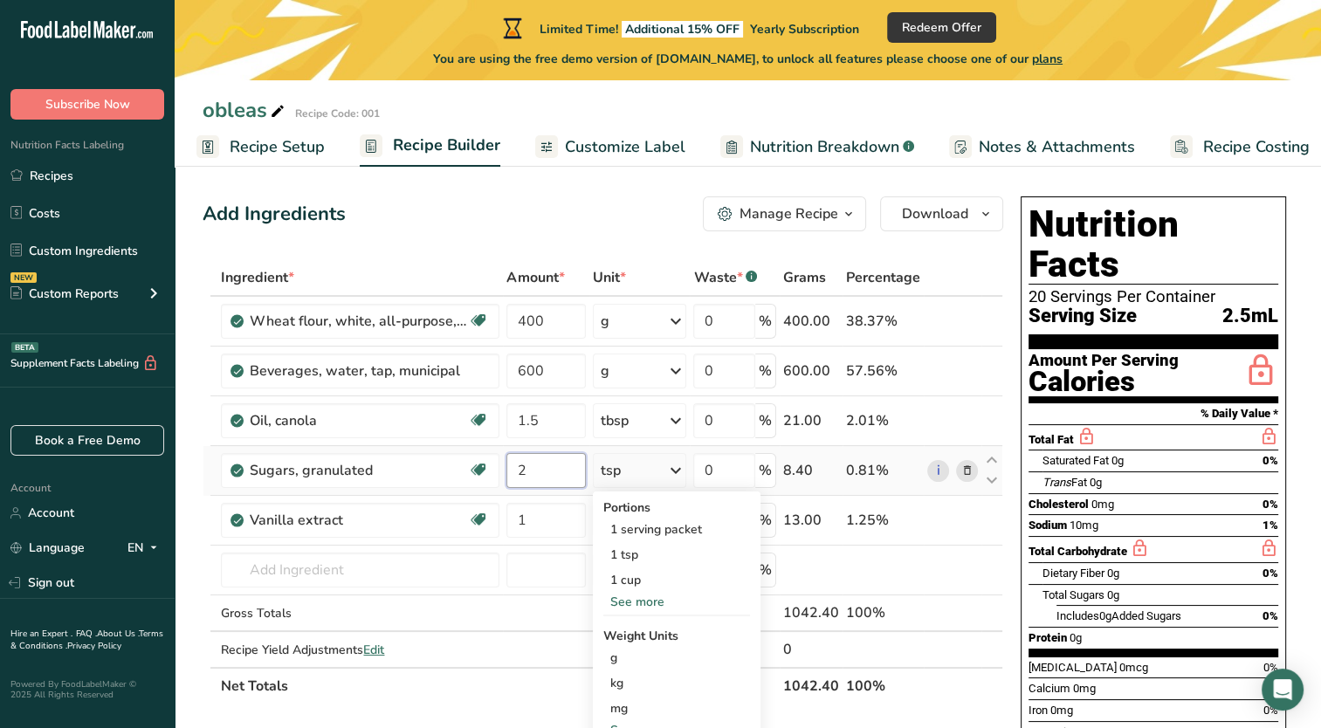
click at [569, 457] on input "2" at bounding box center [545, 470] width 79 height 35
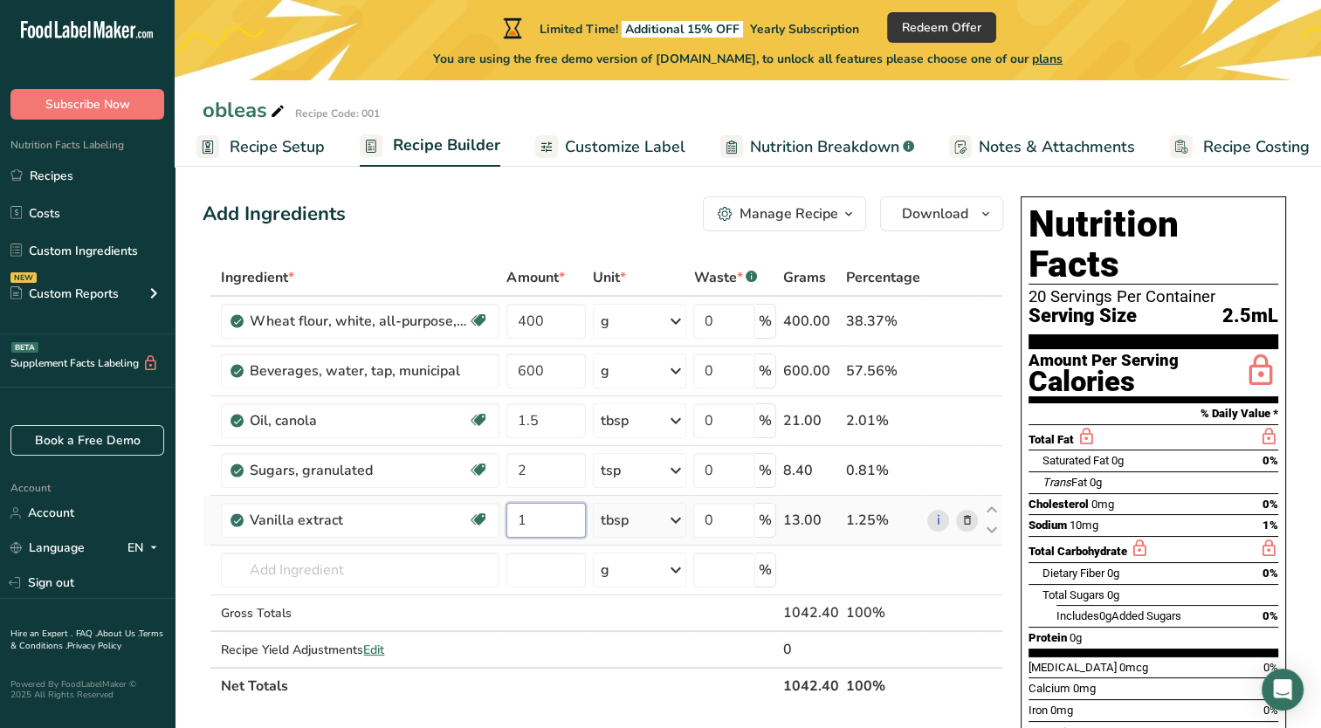
click at [571, 526] on div "Ingredient * Amount * Unit * Waste * .a-a{fill:#347362;}.b-a{fill:#fff;} Grams …" at bounding box center [603, 481] width 801 height 445
type input "1.5"
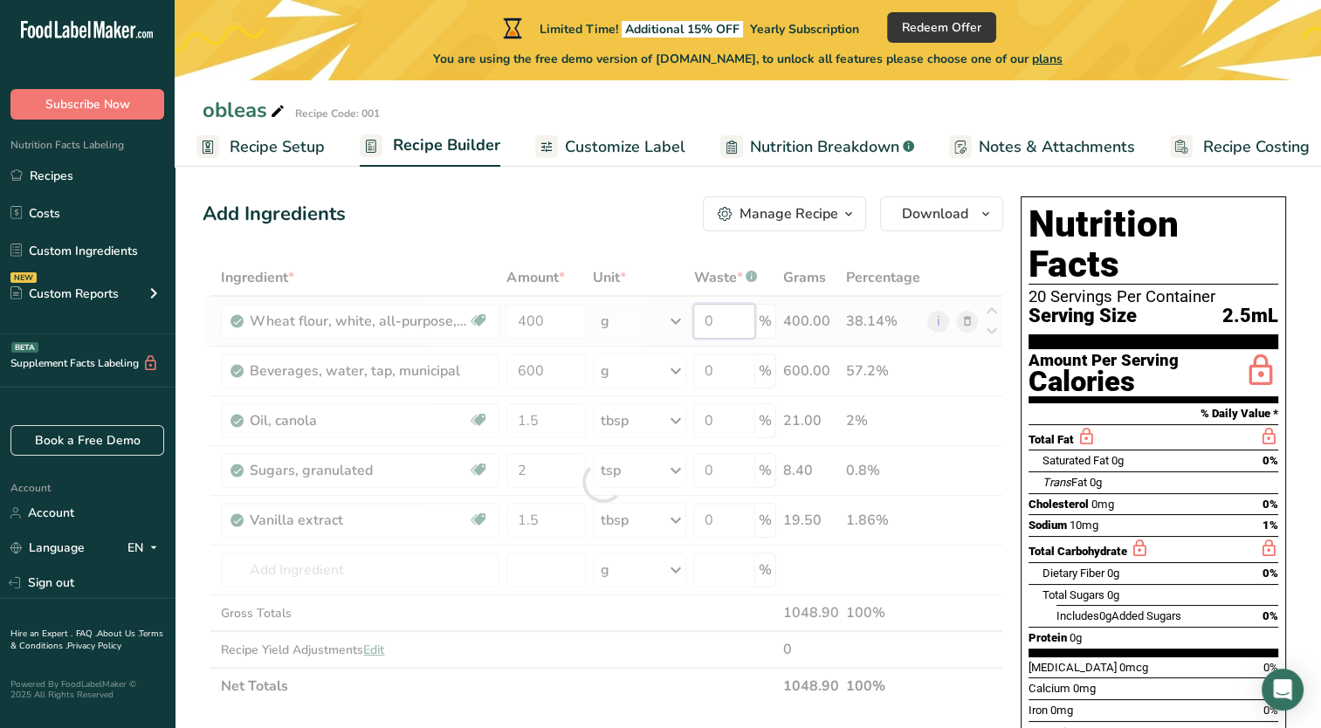
click at [726, 315] on div "Ingredient * Amount * Unit * Waste * .a-a{fill:#347362;}.b-a{fill:#fff;} Grams …" at bounding box center [603, 481] width 801 height 445
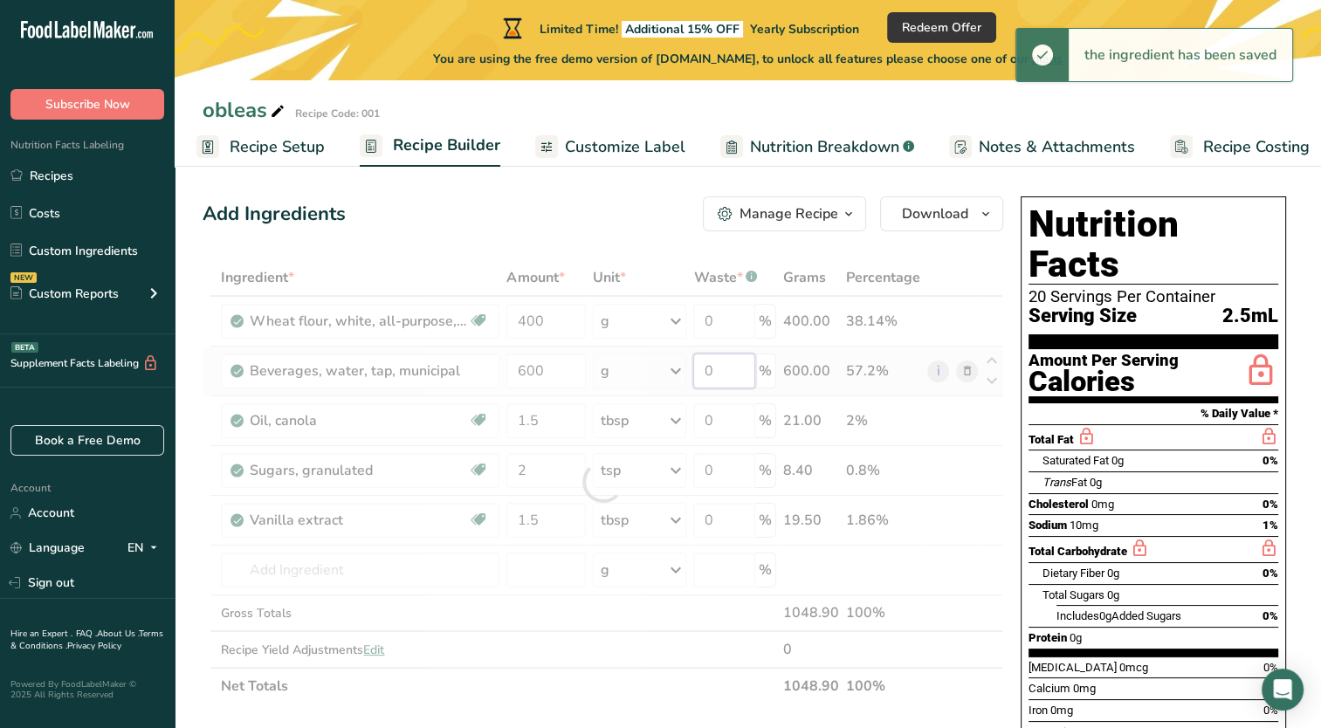
click at [727, 379] on div "Ingredient * Amount * Unit * Waste * .a-a{fill:#347362;}.b-a{fill:#fff;} Grams …" at bounding box center [603, 481] width 801 height 445
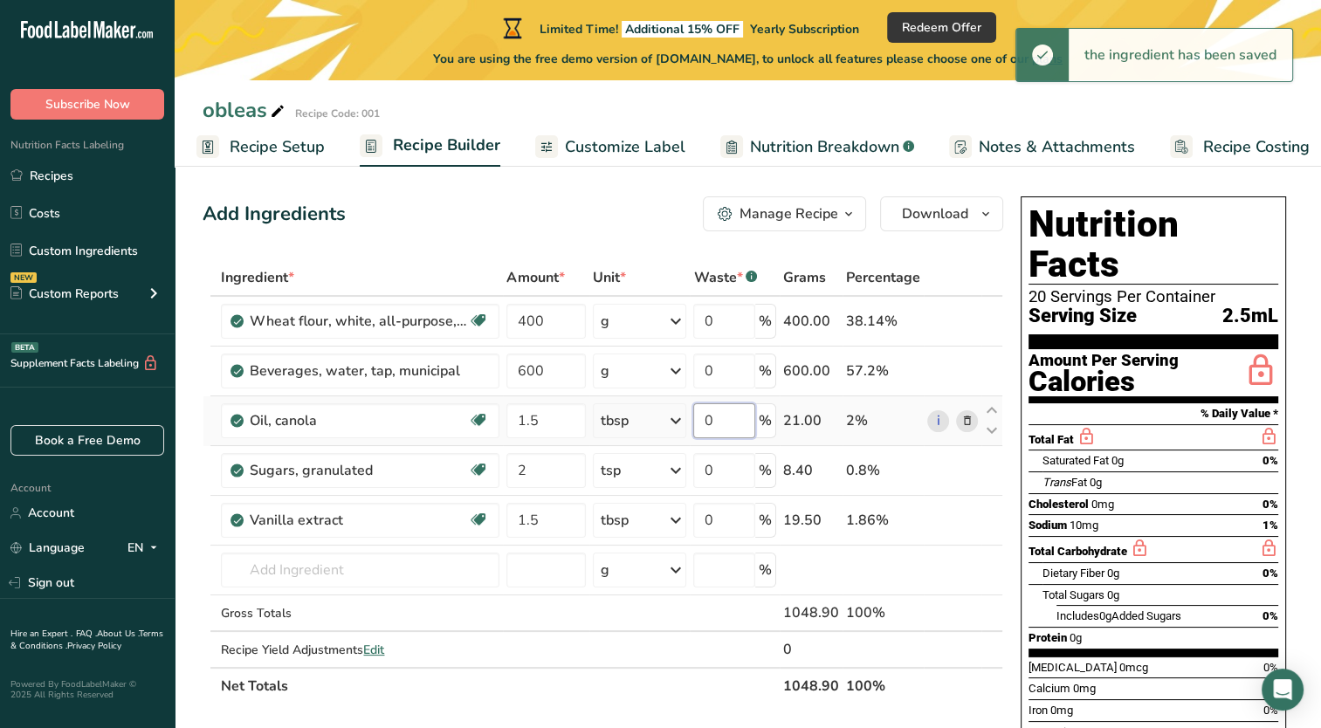
click at [729, 421] on div "Ingredient * Amount * Unit * Waste * .a-a{fill:#347362;}.b-a{fill:#fff;} Grams …" at bounding box center [603, 481] width 801 height 445
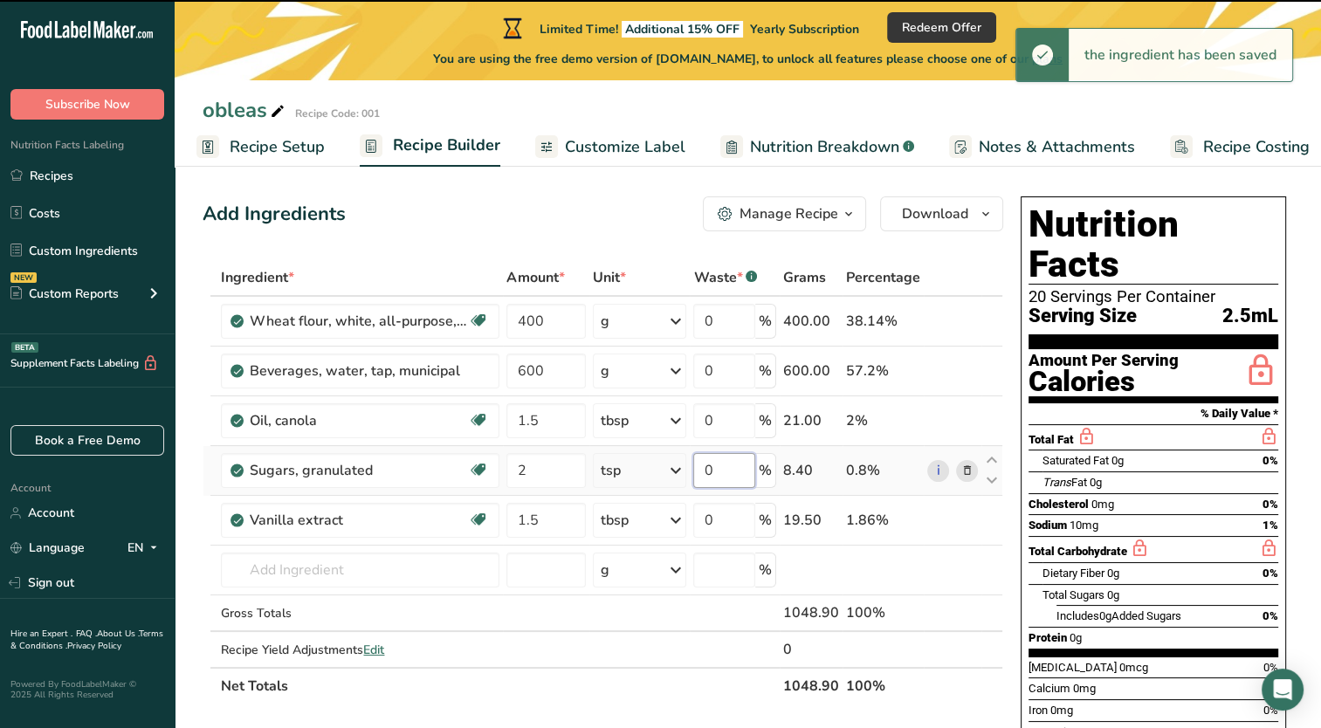
click at [727, 469] on div "Ingredient * Amount * Unit * Waste * .a-a{fill:#347362;}.b-a{fill:#fff;} Grams …" at bounding box center [603, 481] width 801 height 445
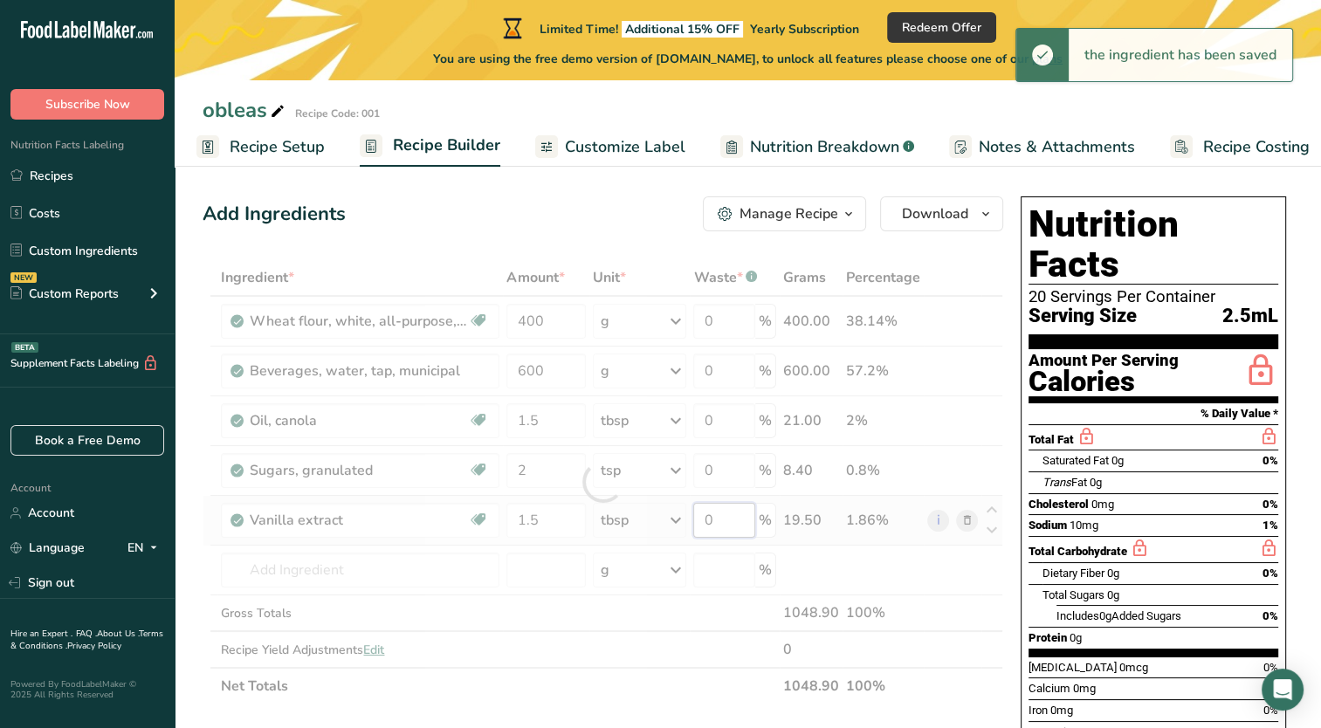
click at [732, 510] on div "Ingredient * Amount * Unit * Waste * .a-a{fill:#347362;}.b-a{fill:#fff;} Grams …" at bounding box center [603, 481] width 801 height 445
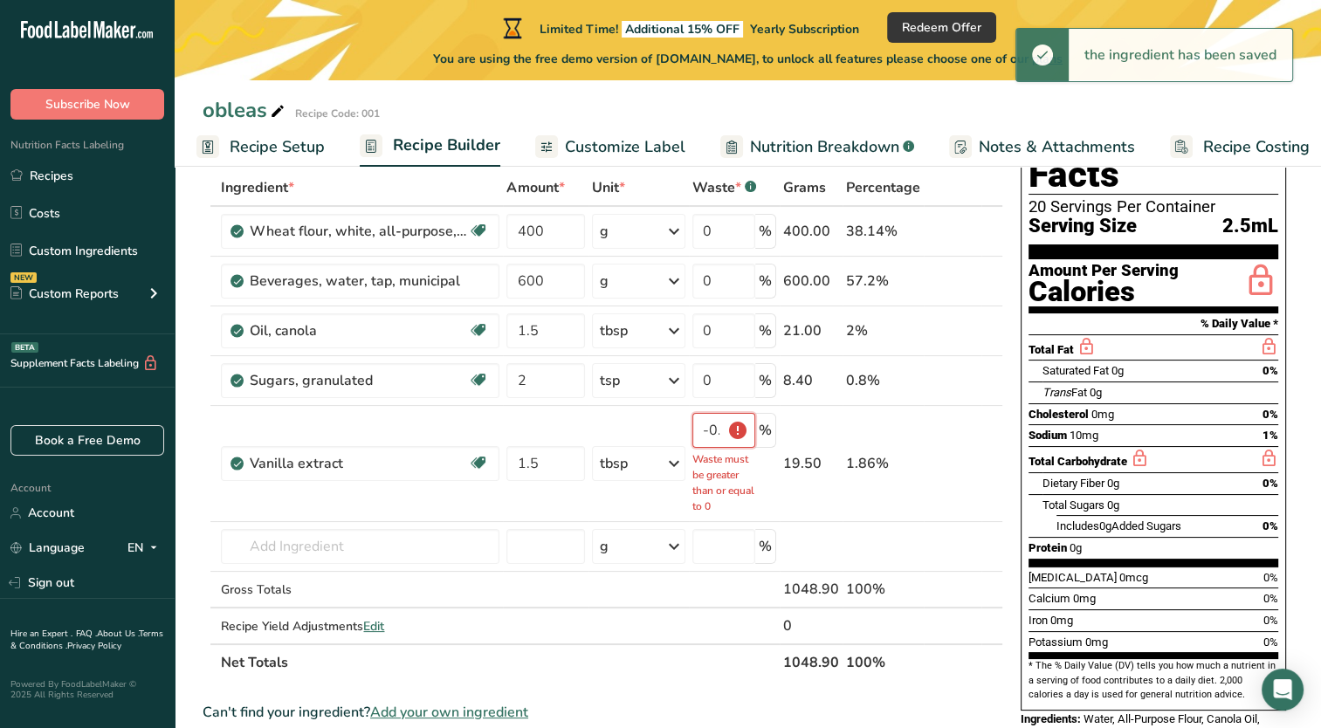
scroll to position [184, 0]
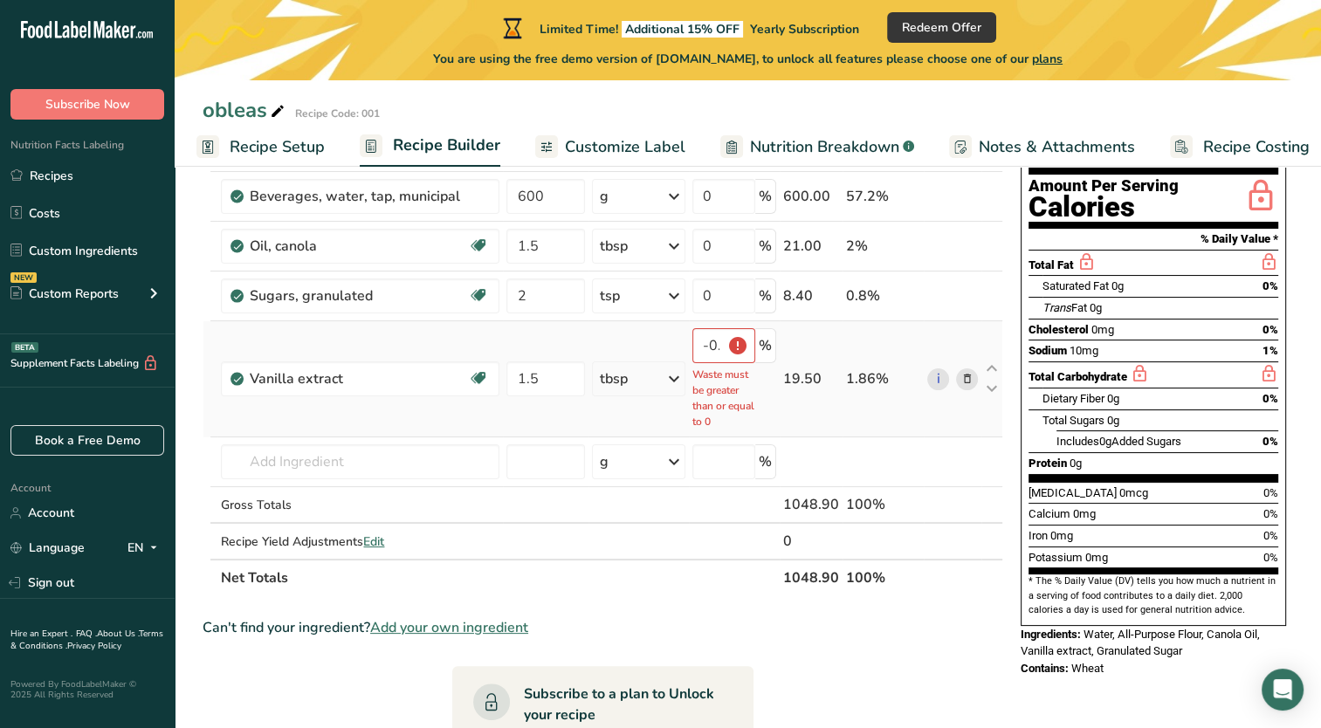
click at [891, 431] on td "1.86%" at bounding box center [883, 379] width 81 height 116
click at [747, 351] on input "-0.000002" at bounding box center [723, 345] width 63 height 35
drag, startPoint x: 720, startPoint y: 338, endPoint x: 668, endPoint y: 330, distance: 53.0
click at [668, 330] on tr "Vanilla extract Dairy free Gluten free Vegan Vegetarian Soy free 1.5 tbsp Porti…" at bounding box center [602, 379] width 799 height 116
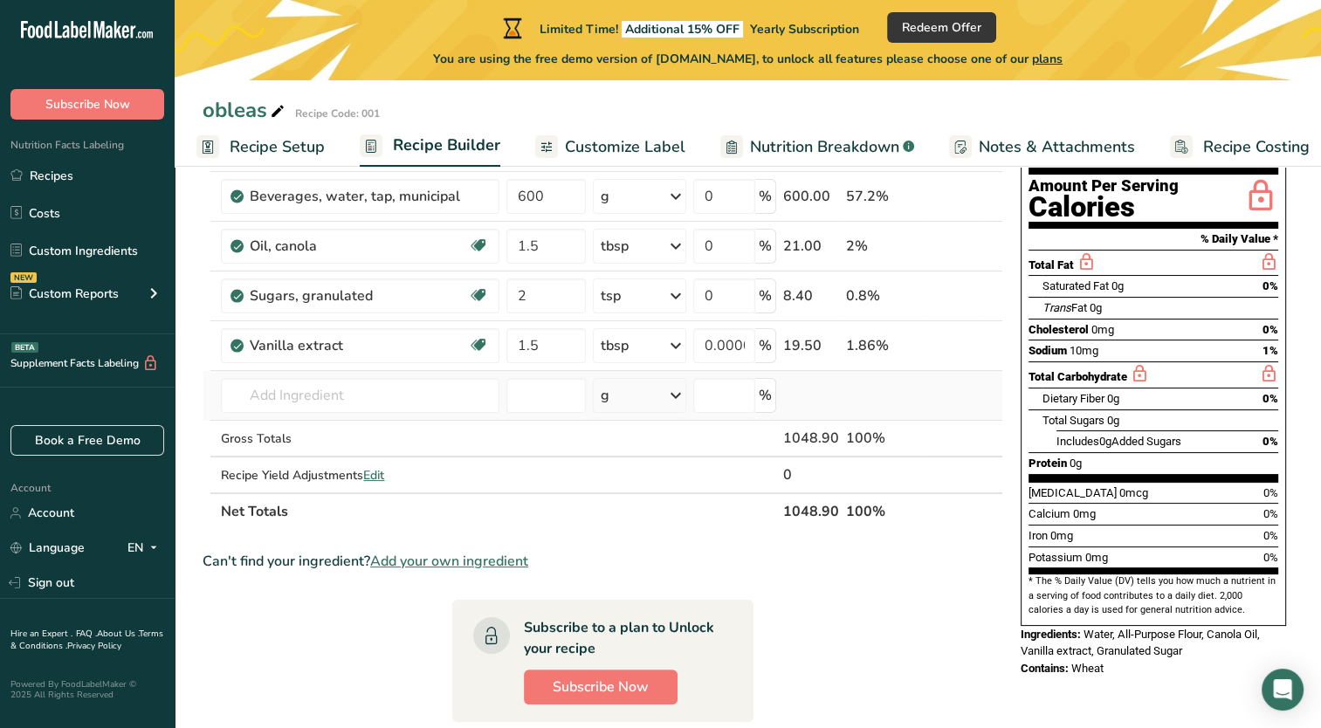
click at [820, 392] on div "Ingredient * Amount * Unit * Waste * .a-a{fill:#347362;}.b-a{fill:#fff;} Grams …" at bounding box center [603, 307] width 801 height 445
click at [714, 356] on input "0.000002" at bounding box center [724, 345] width 62 height 35
drag, startPoint x: 701, startPoint y: 347, endPoint x: 845, endPoint y: 344, distance: 144.1
click at [845, 344] on tr "Vanilla extract Dairy free Gluten free Vegan Vegetarian Soy free 1.5 tbsp Porti…" at bounding box center [602, 346] width 799 height 50
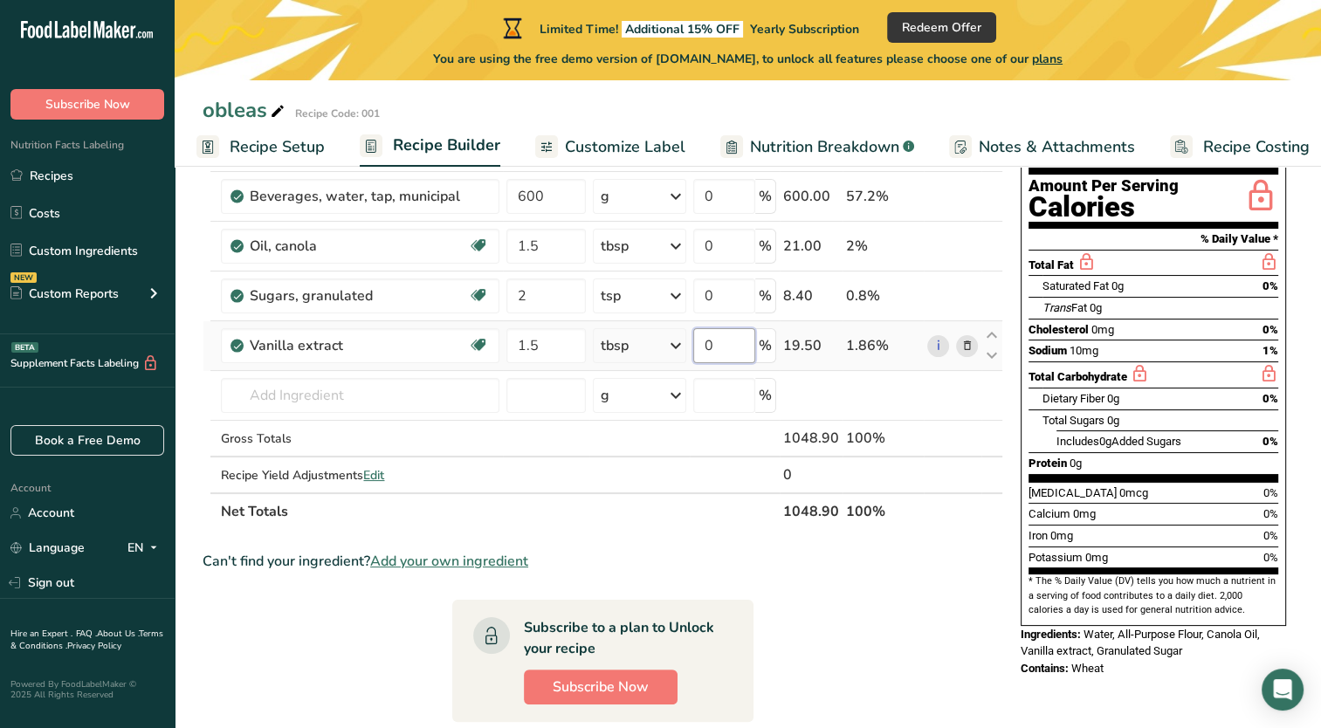
scroll to position [0, 0]
type input "0"
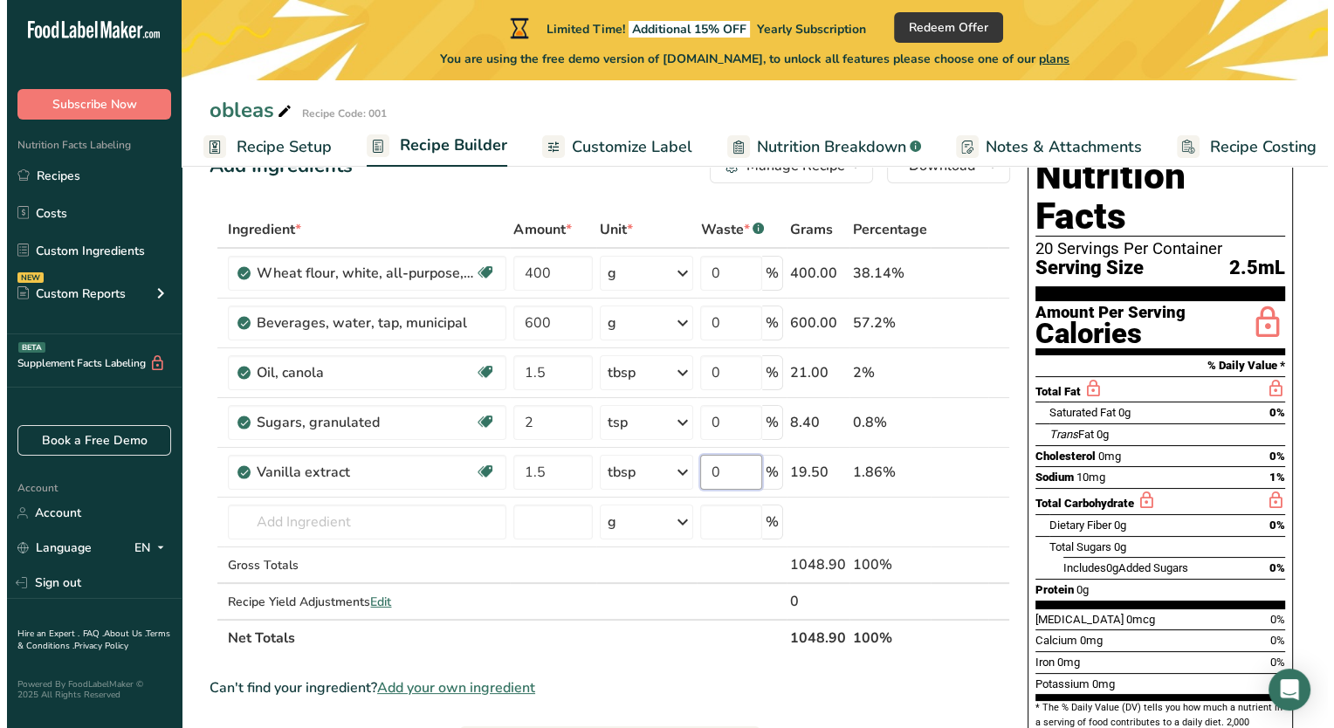
scroll to position [87, 0]
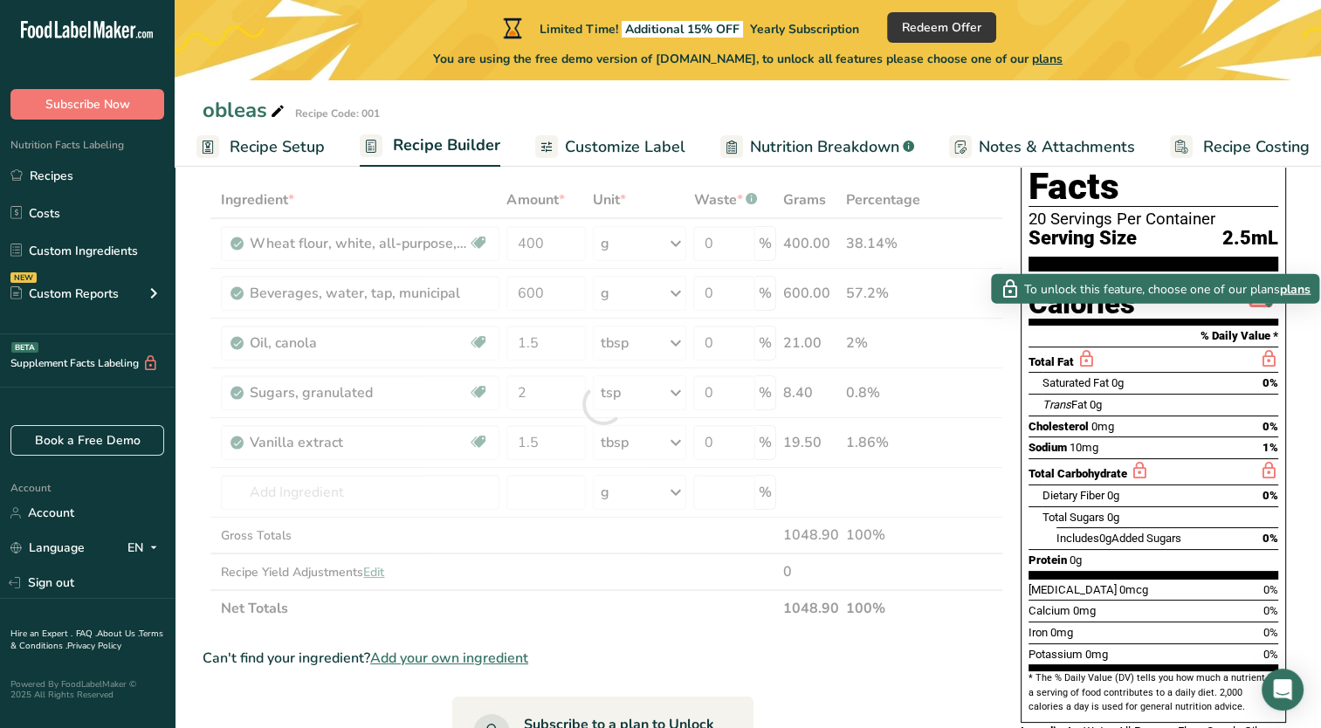
click at [1306, 288] on span "plans" at bounding box center [1295, 288] width 31 height 18
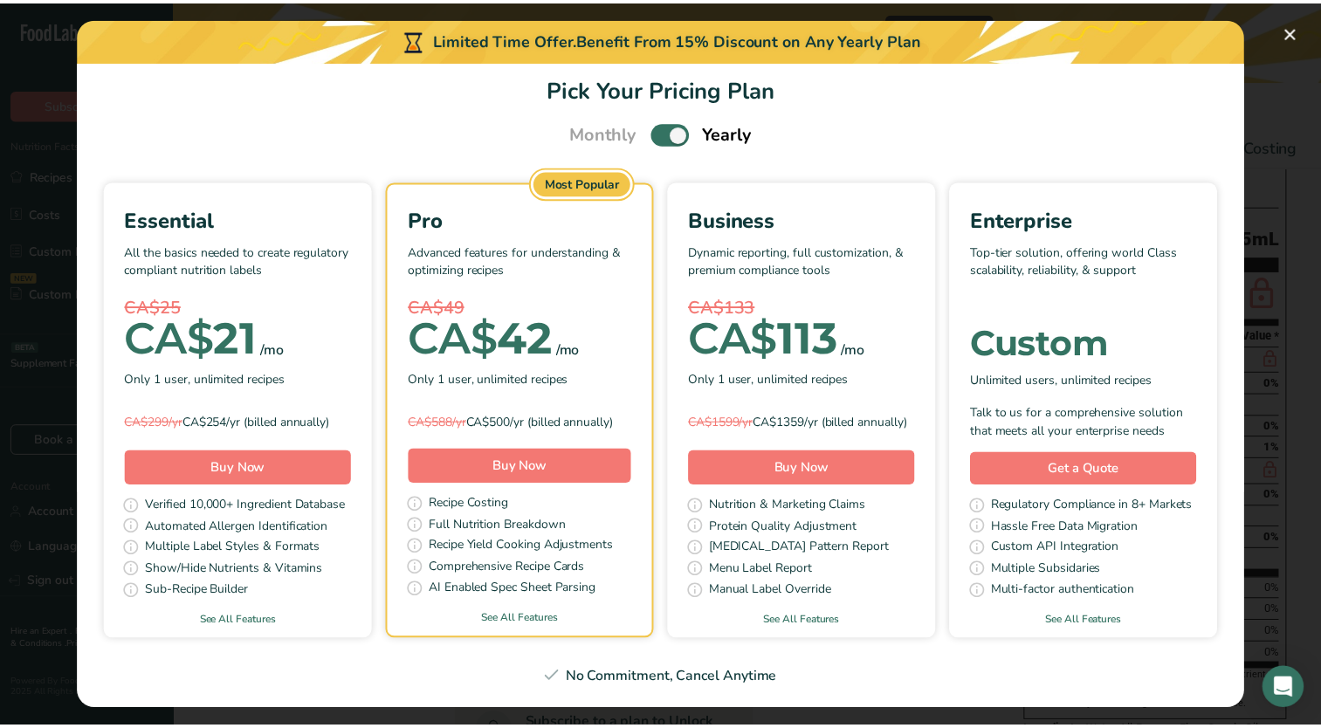
scroll to position [0, 0]
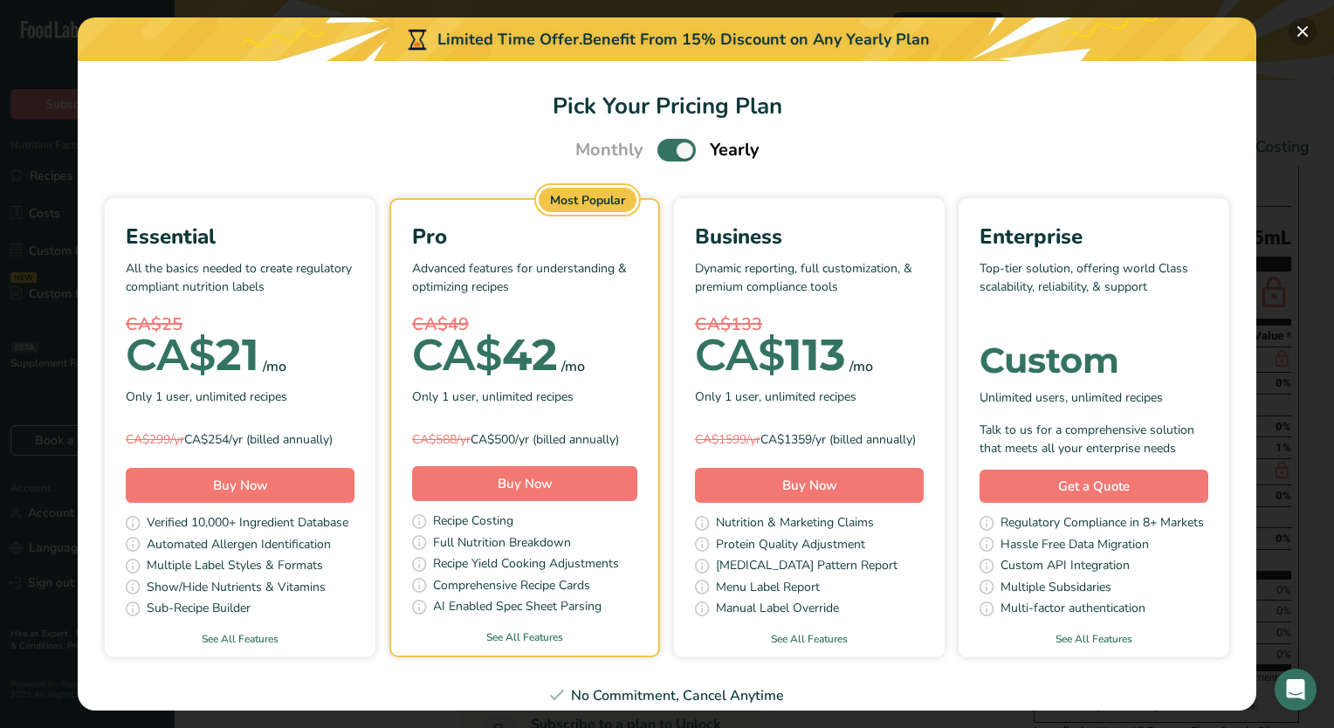
click at [1302, 24] on button "Pick Your Pricing Plan Modal" at bounding box center [1303, 31] width 28 height 28
